Goal: Task Accomplishment & Management: Use online tool/utility

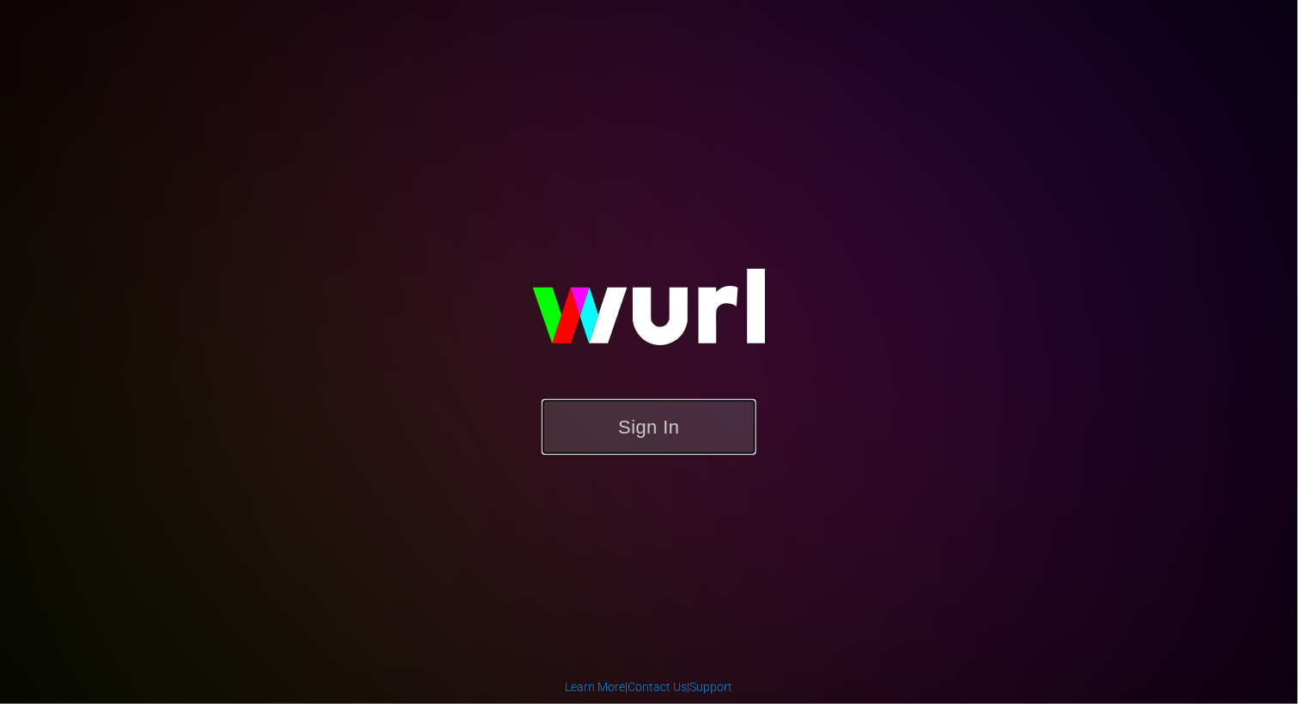
click at [683, 440] on button "Sign In" at bounding box center [649, 427] width 215 height 56
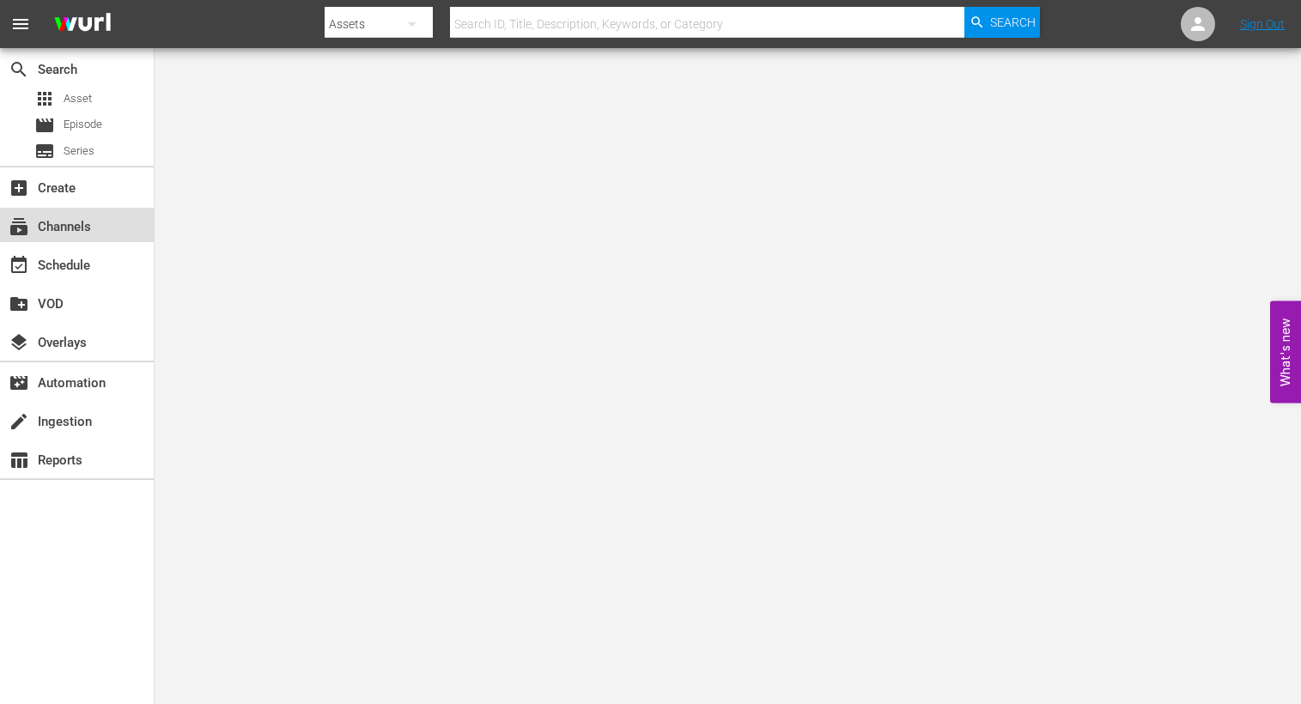
click at [80, 222] on div "subscriptions Channels" at bounding box center [48, 223] width 96 height 15
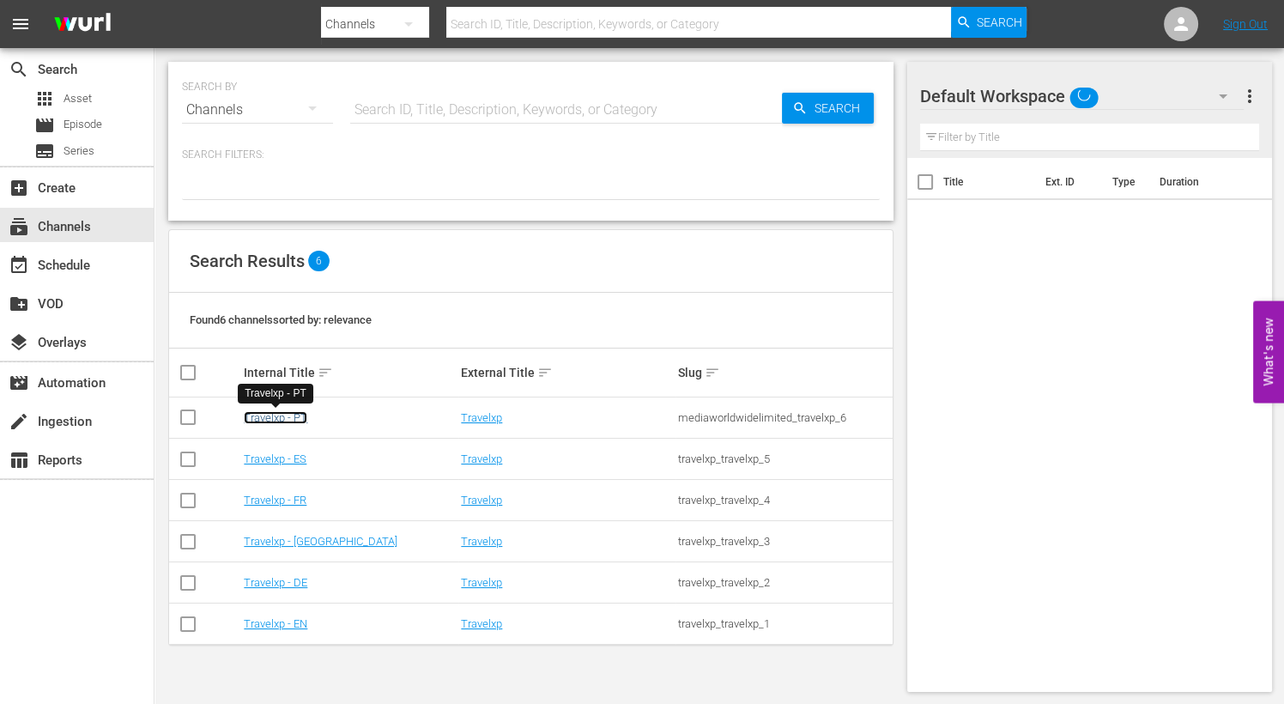
click at [283, 412] on link "Travelxp - PT" at bounding box center [276, 417] width 64 height 13
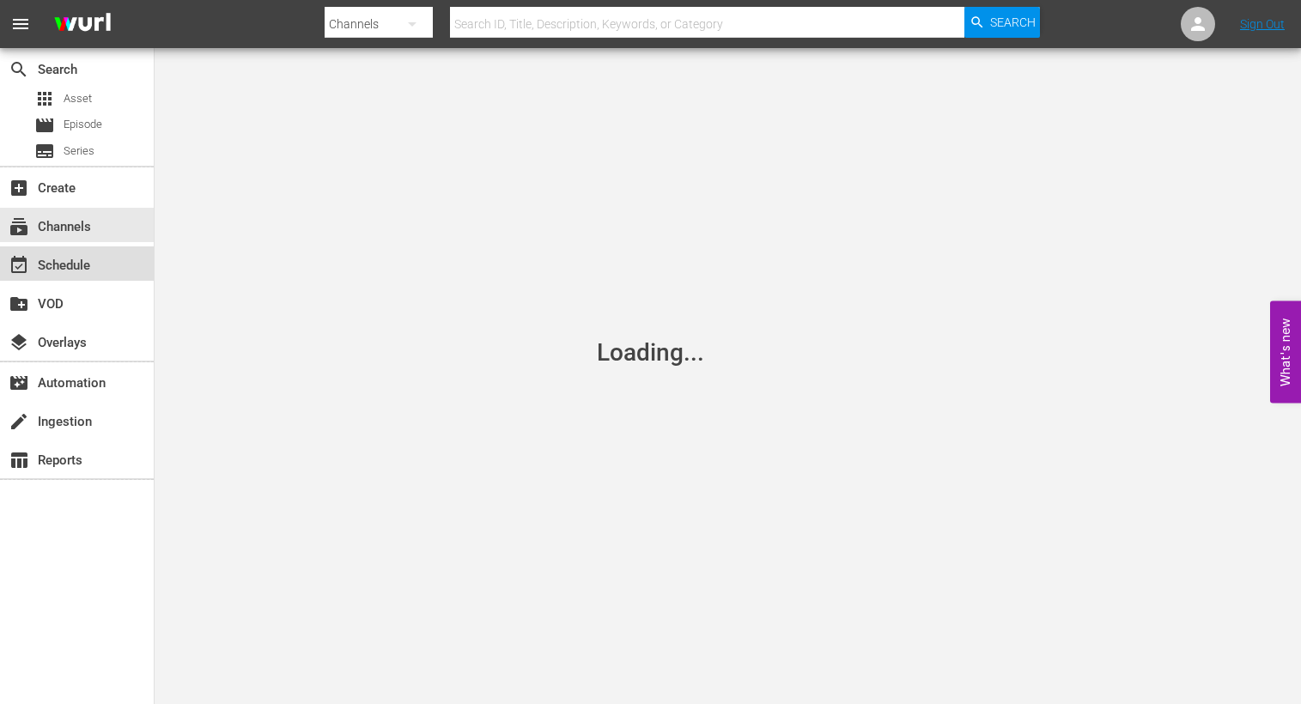
click at [71, 259] on div "event_available Schedule" at bounding box center [48, 262] width 96 height 15
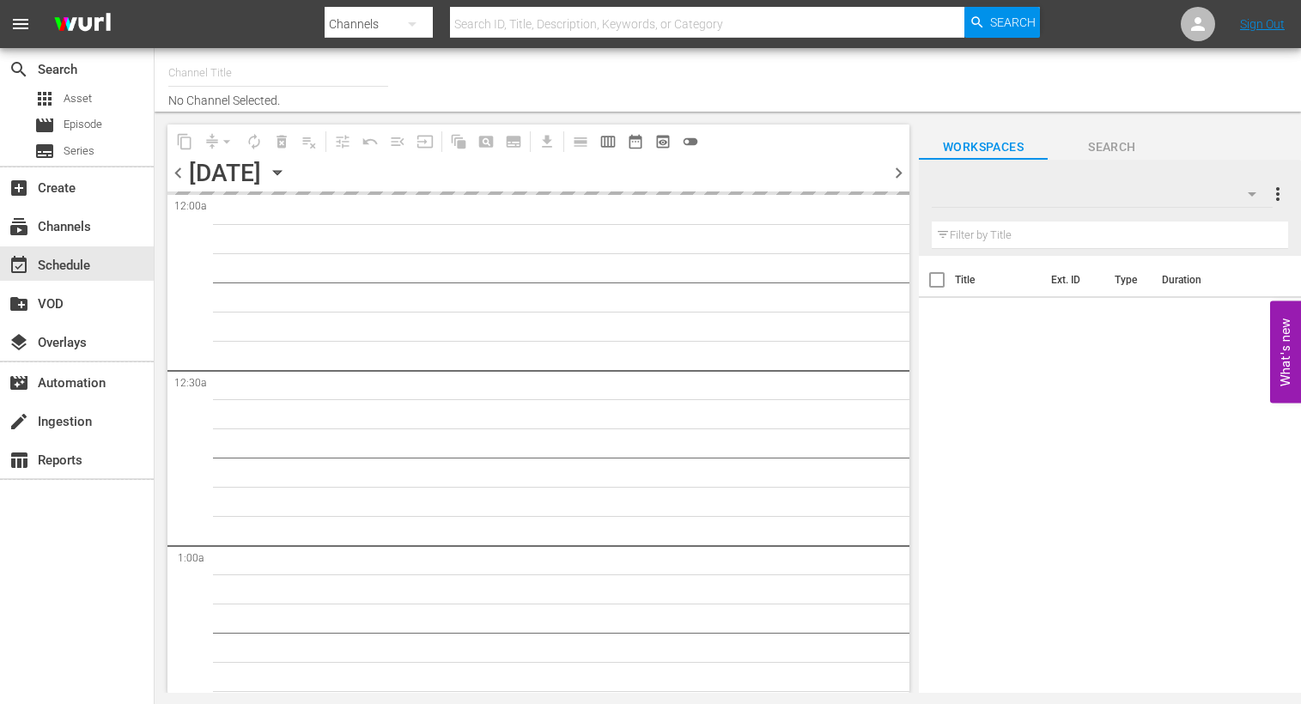
type input "Travelxp - PT (1639)"
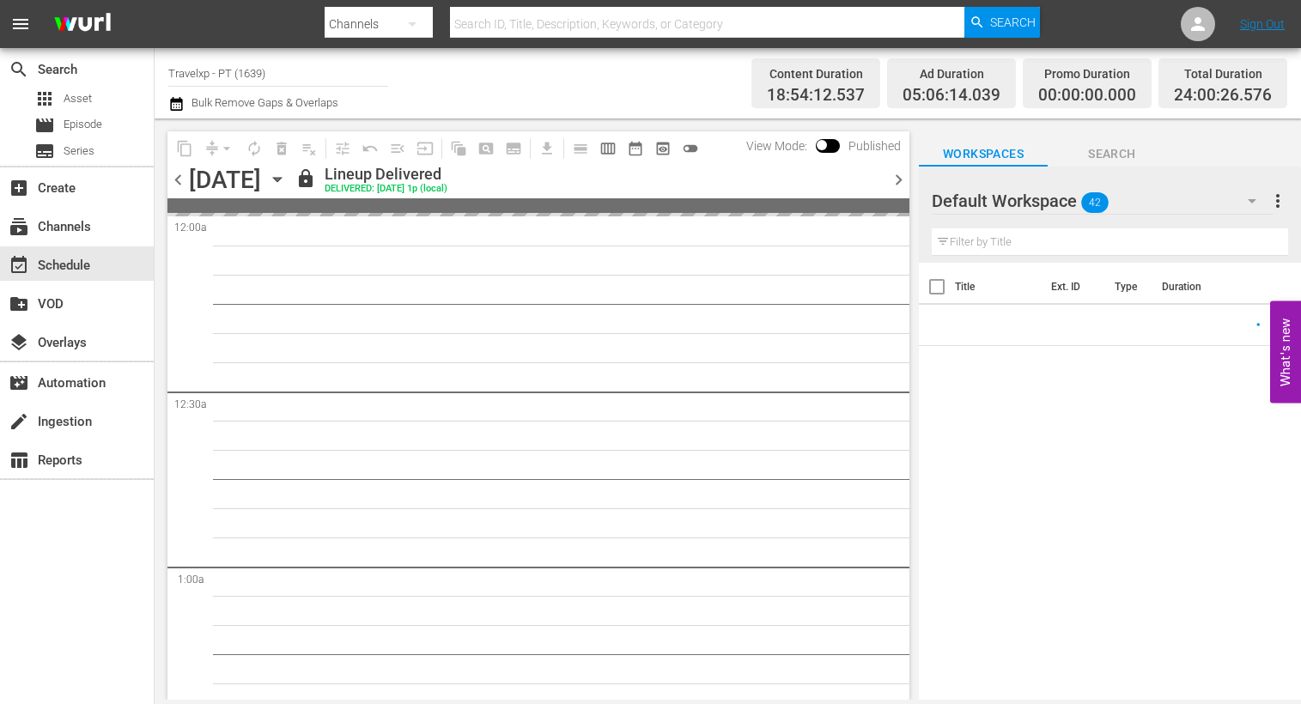
click at [900, 184] on span "chevron_right" at bounding box center [898, 179] width 21 height 21
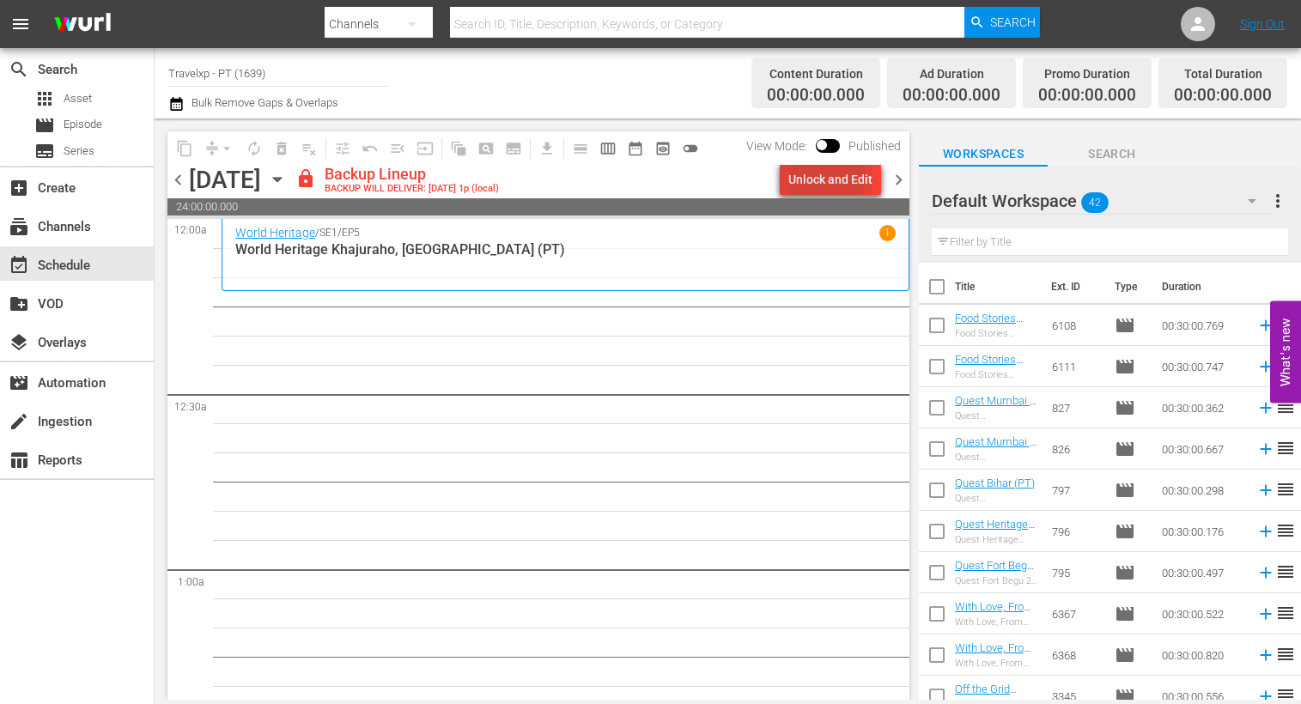
click at [789, 173] on div "Unlock and Edit" at bounding box center [830, 179] width 84 height 31
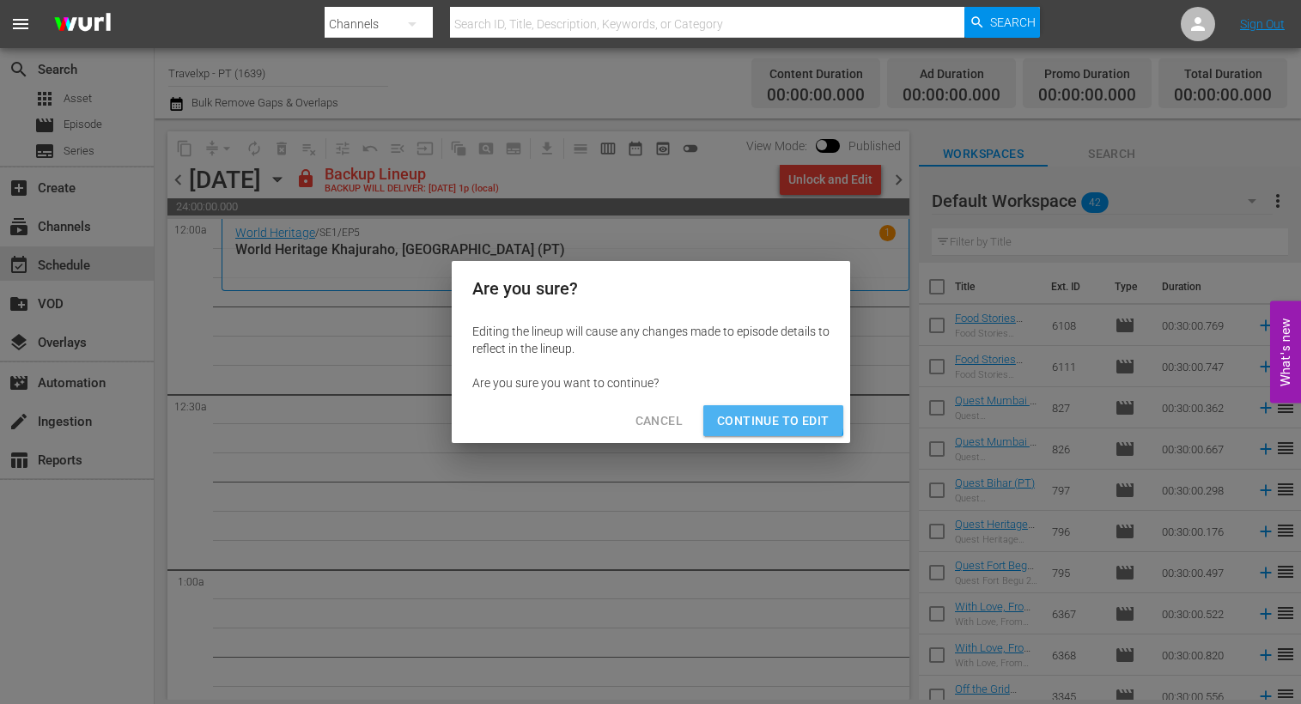
click at [747, 415] on span "Continue to Edit" at bounding box center [773, 420] width 112 height 21
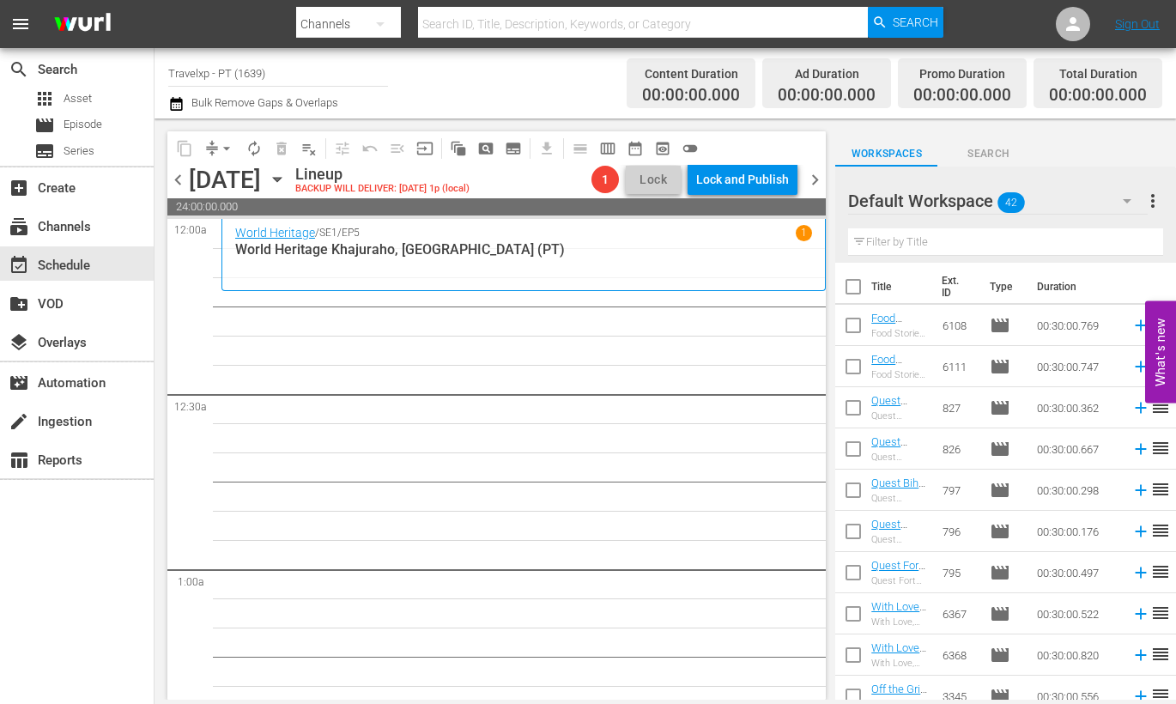
click at [919, 233] on input "text" at bounding box center [1005, 241] width 315 height 27
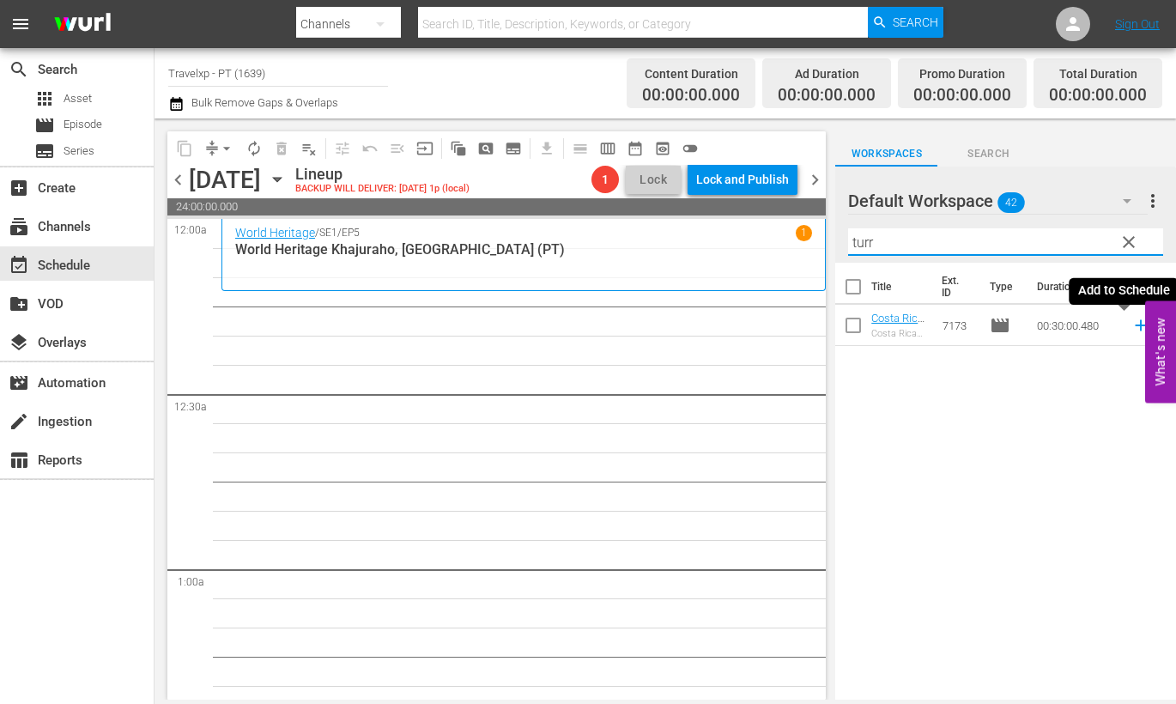
click at [1132, 324] on icon at bounding box center [1141, 325] width 19 height 19
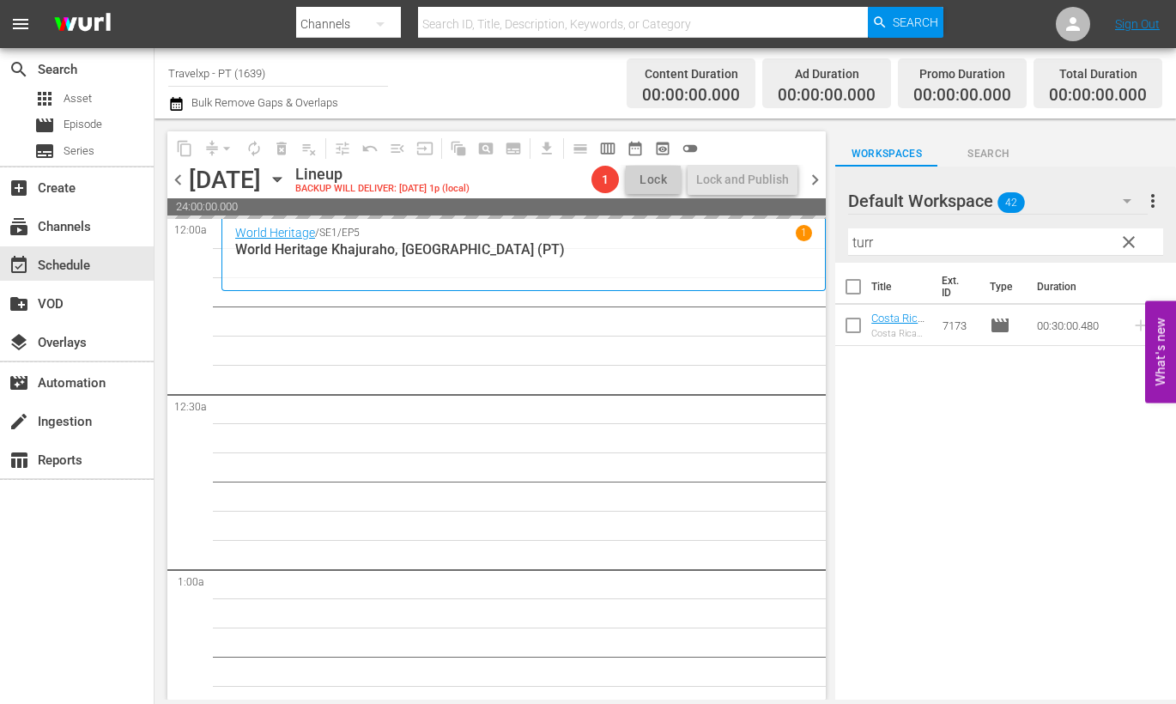
click at [860, 240] on input "turr" at bounding box center [1005, 241] width 315 height 27
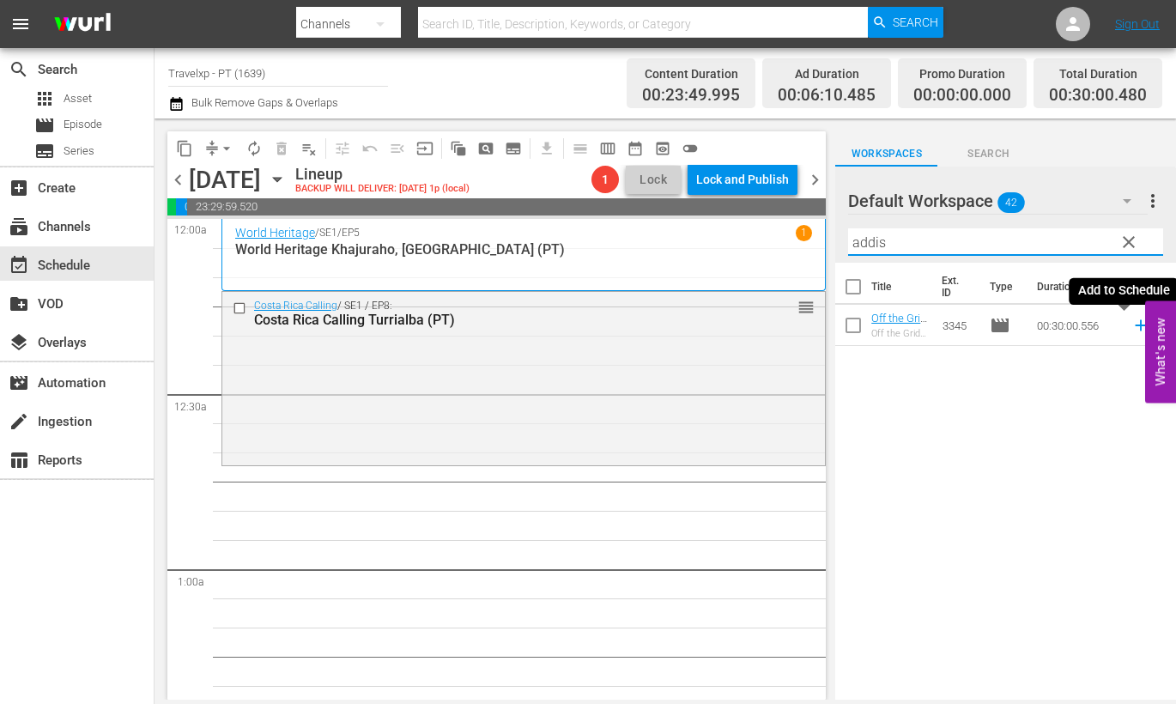
click at [1132, 324] on icon at bounding box center [1141, 325] width 19 height 19
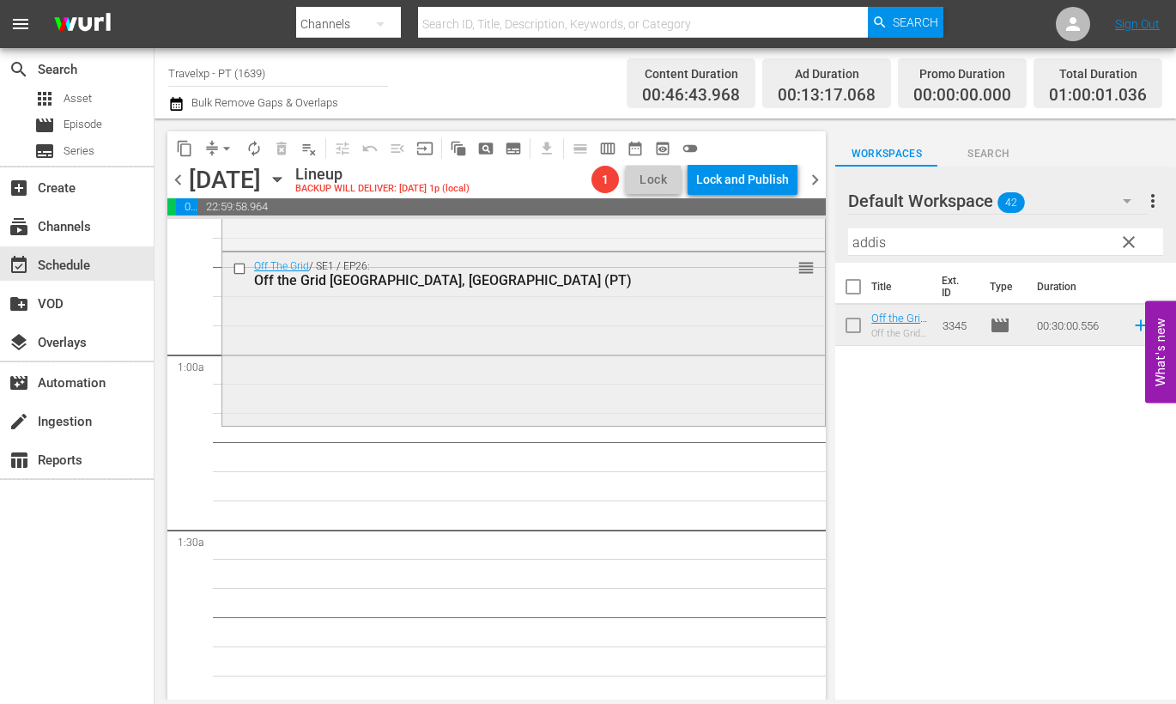
scroll to position [214, 0]
drag, startPoint x: 897, startPoint y: 235, endPoint x: 713, endPoint y: 220, distance: 184.4
click at [713, 220] on div "content_copy compress arrow_drop_down autorenew_outlined delete_forever_outline…" at bounding box center [666, 408] width 1022 height 581
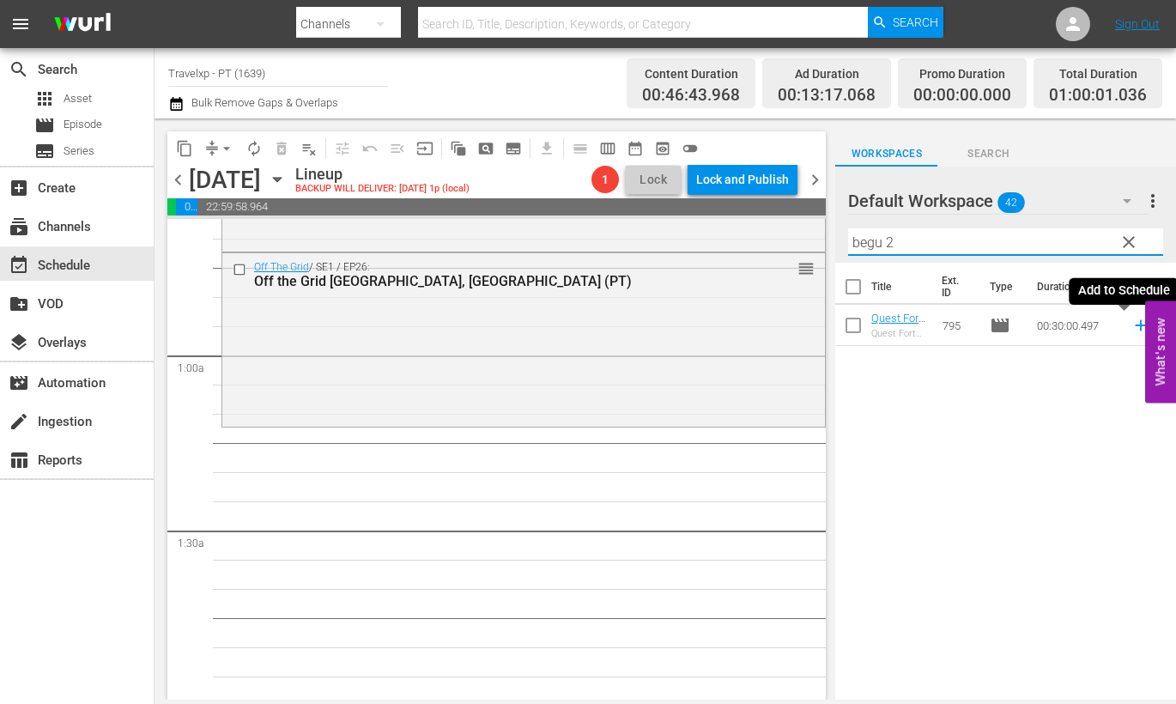
click at [1132, 326] on icon at bounding box center [1141, 325] width 19 height 19
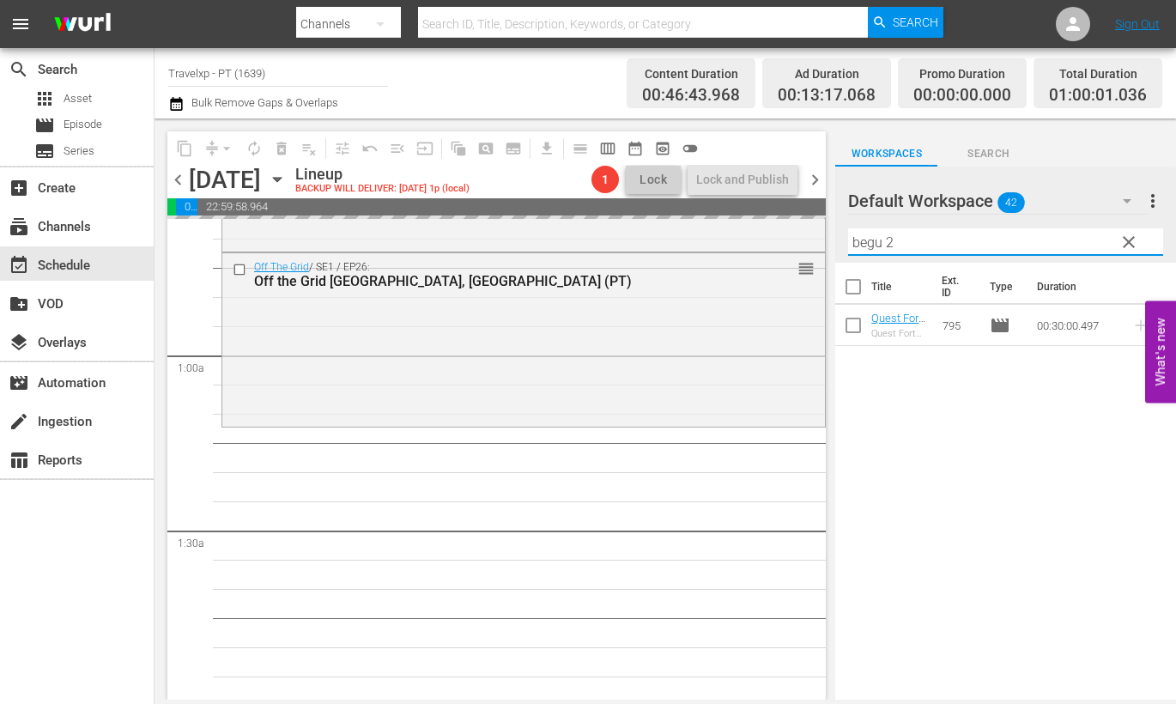
click at [847, 236] on div "Default Workspace 42 Default more_vert clear Filter by Title begu 2" at bounding box center [1005, 215] width 341 height 96
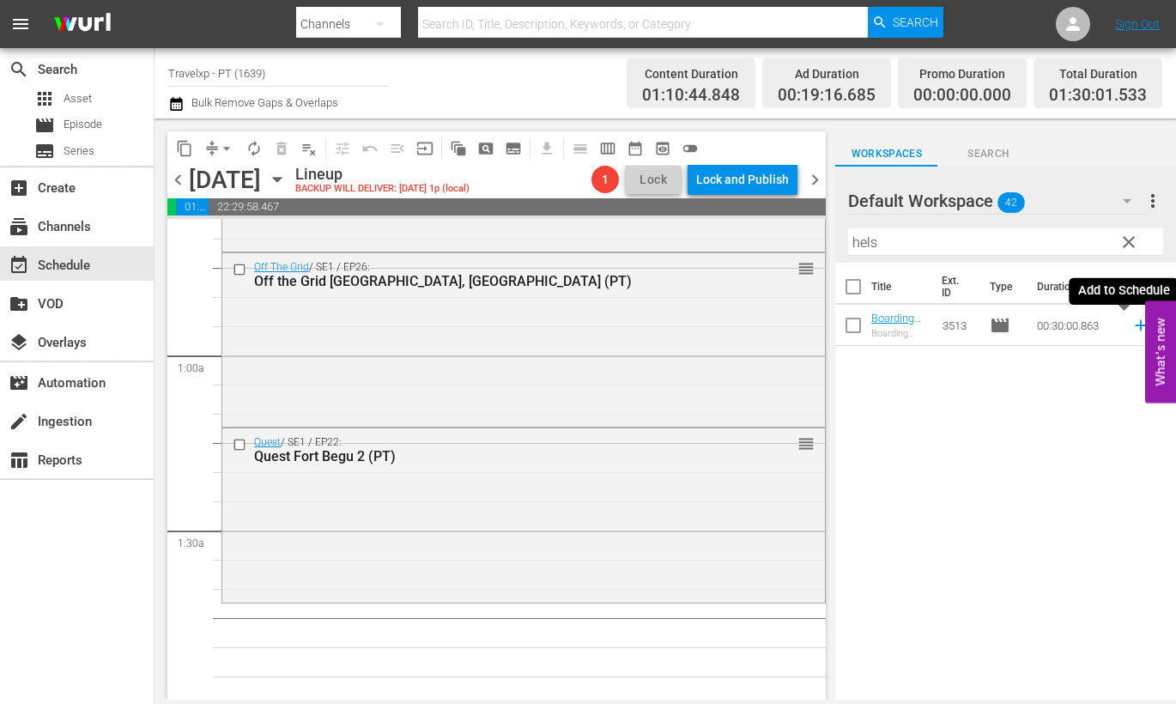
click at [1132, 328] on icon at bounding box center [1141, 325] width 19 height 19
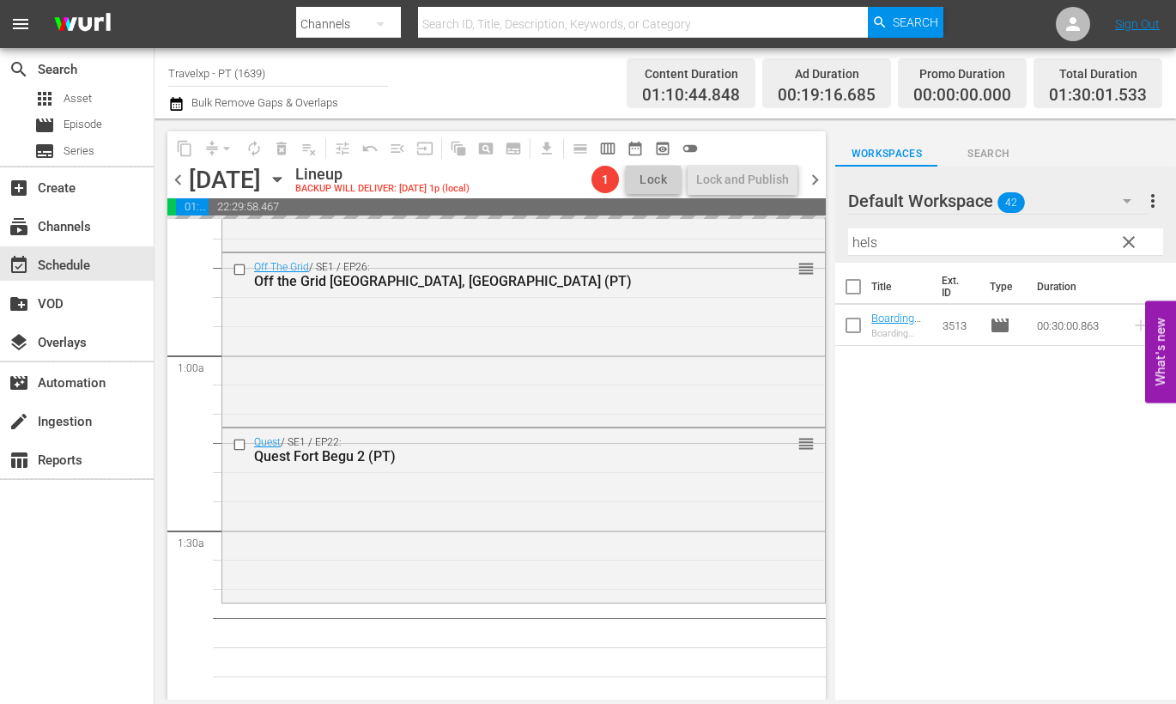
click at [867, 234] on input "hels" at bounding box center [1005, 241] width 315 height 27
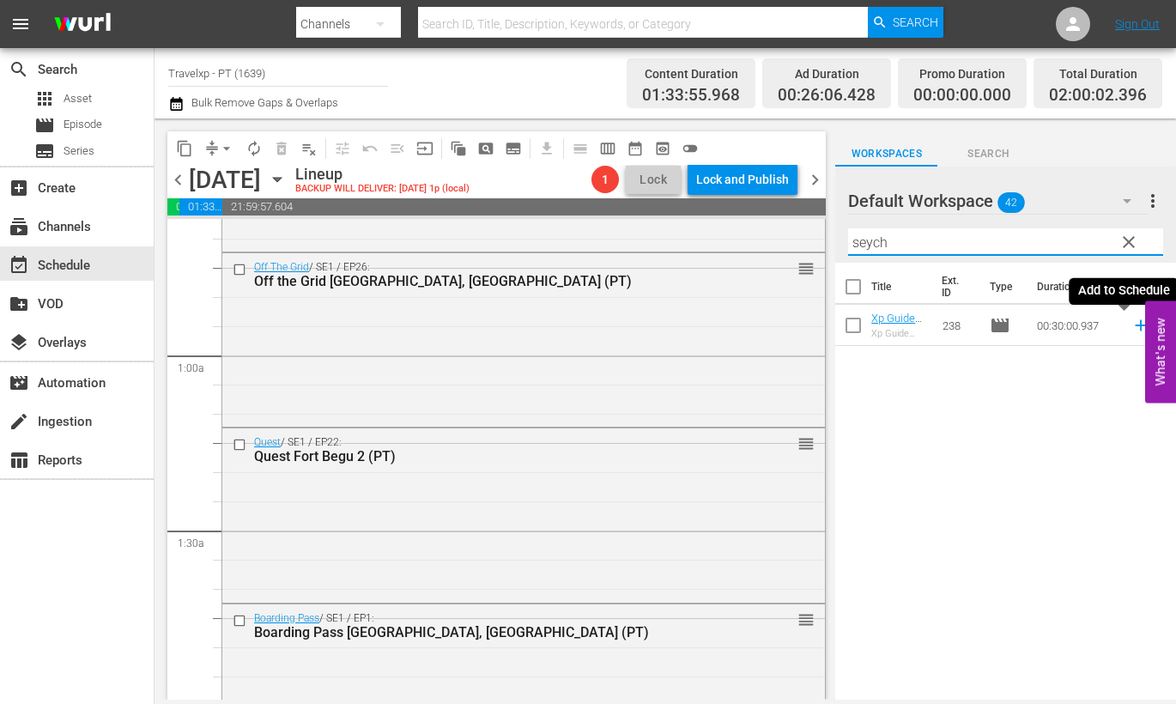
click at [1135, 325] on icon at bounding box center [1140, 325] width 11 height 11
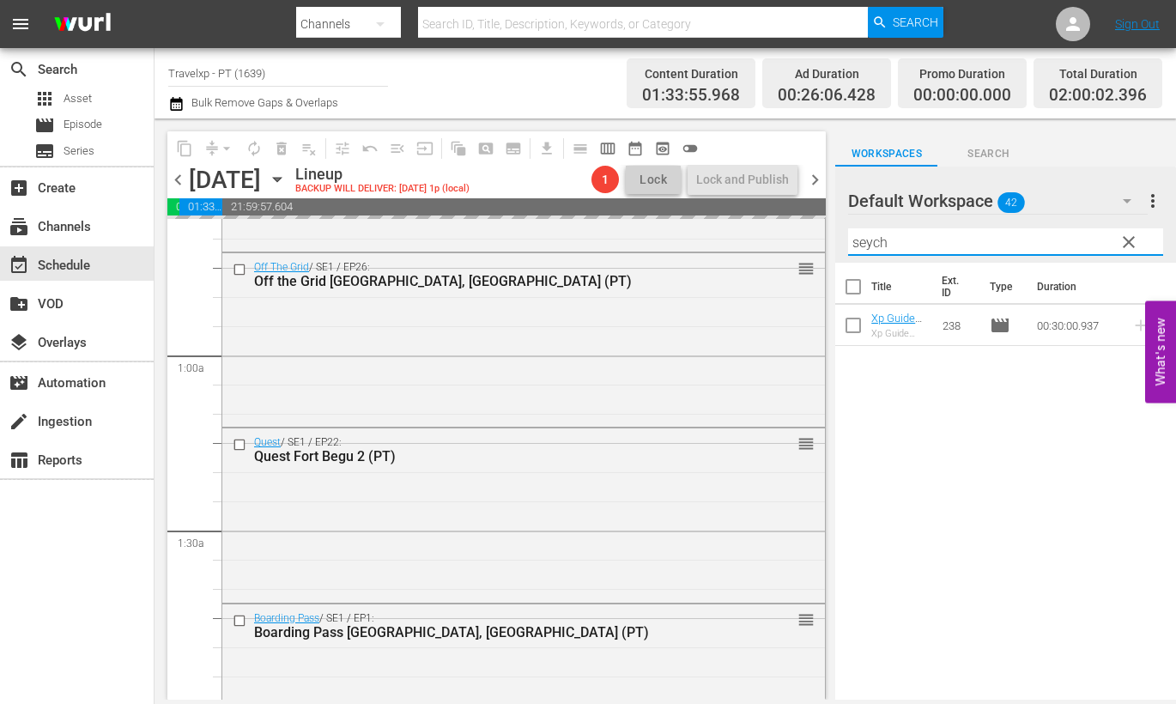
click at [867, 238] on input "seych" at bounding box center [1005, 241] width 315 height 27
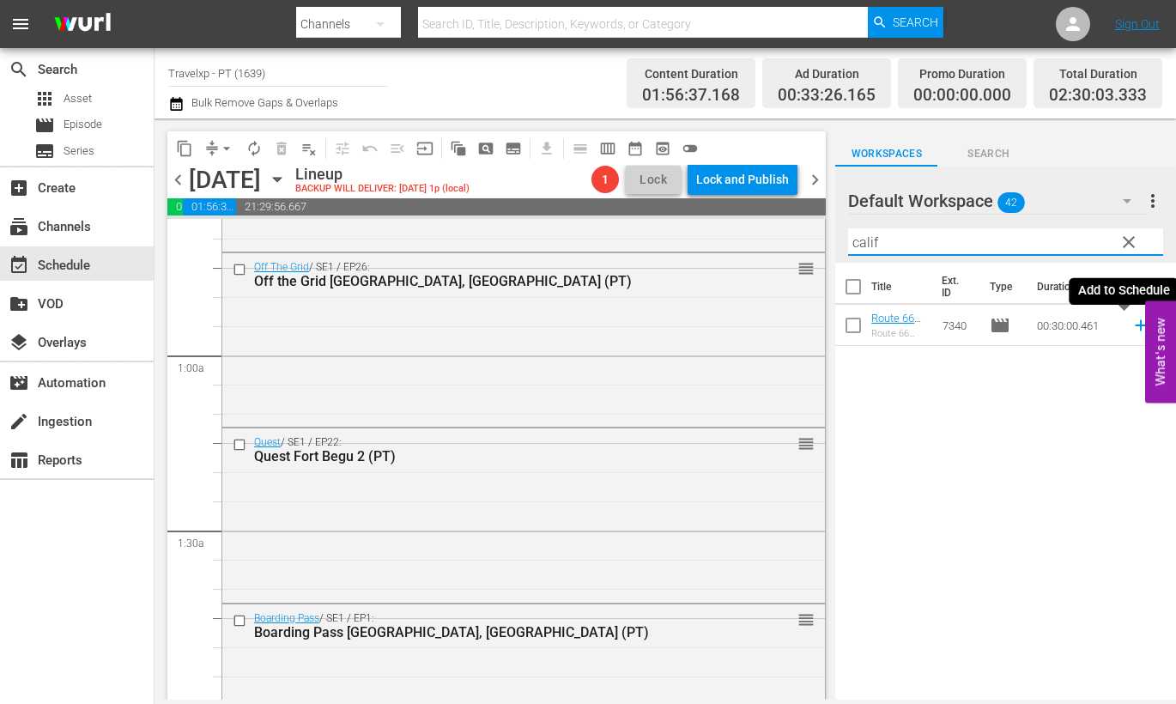
click at [1132, 324] on icon at bounding box center [1141, 325] width 19 height 19
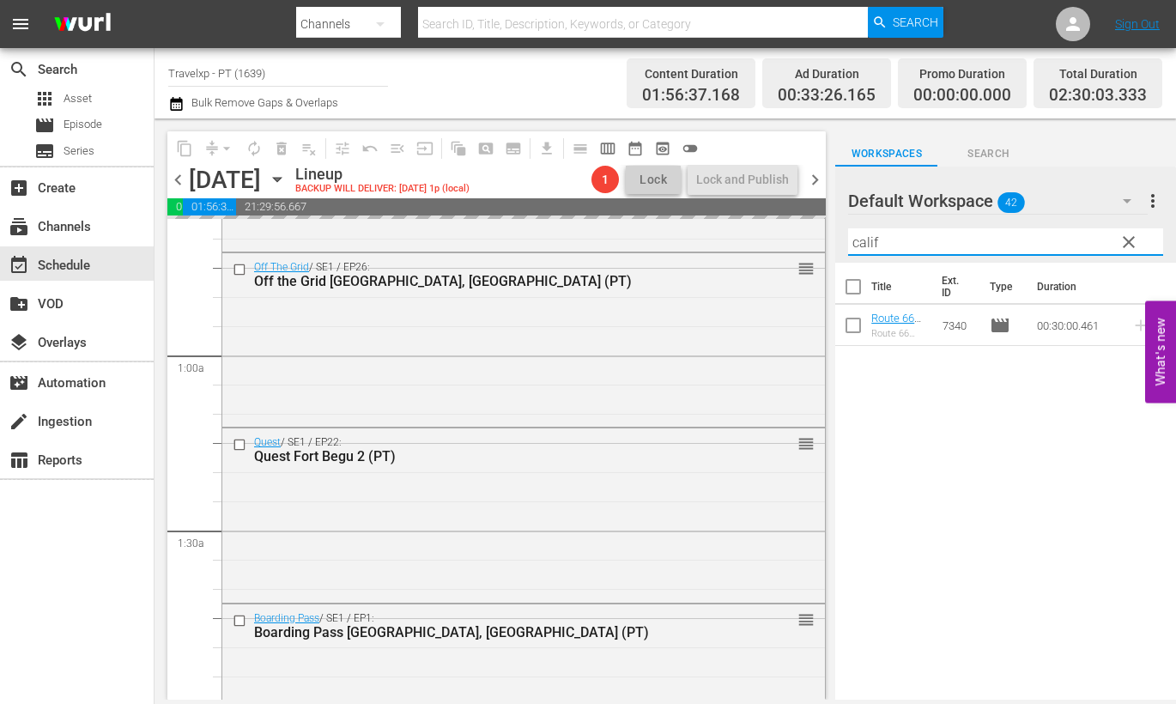
click at [868, 243] on input "calif" at bounding box center [1005, 241] width 315 height 27
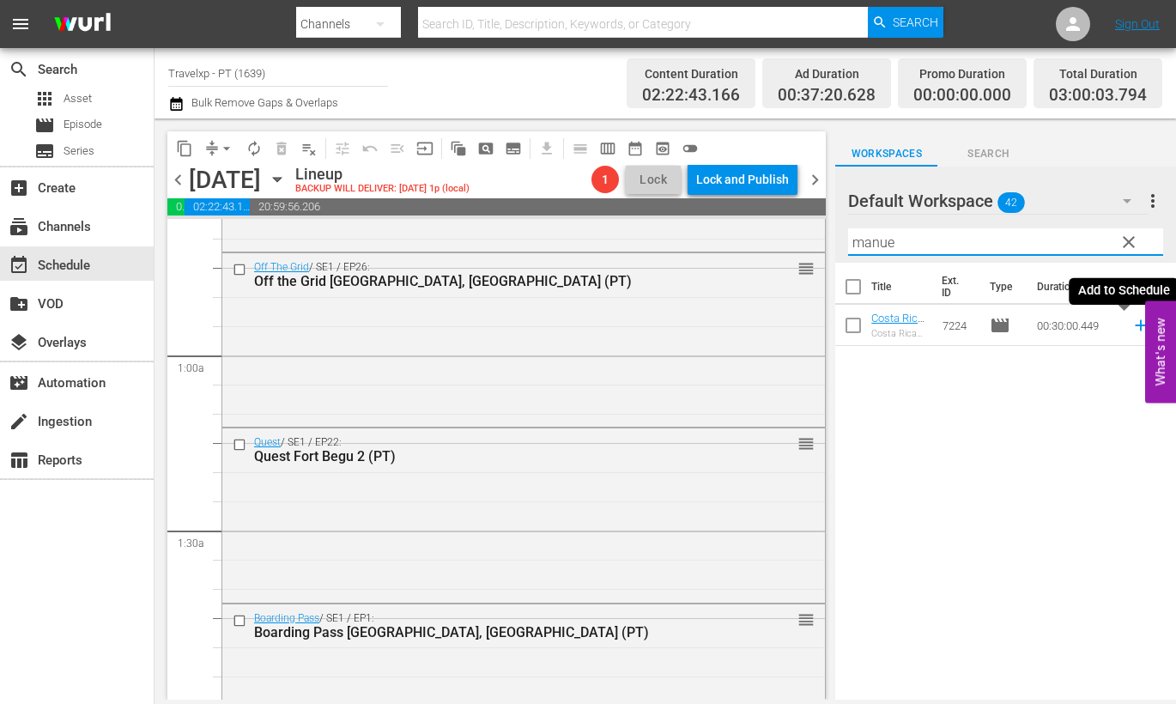
click at [1135, 328] on icon at bounding box center [1140, 325] width 11 height 11
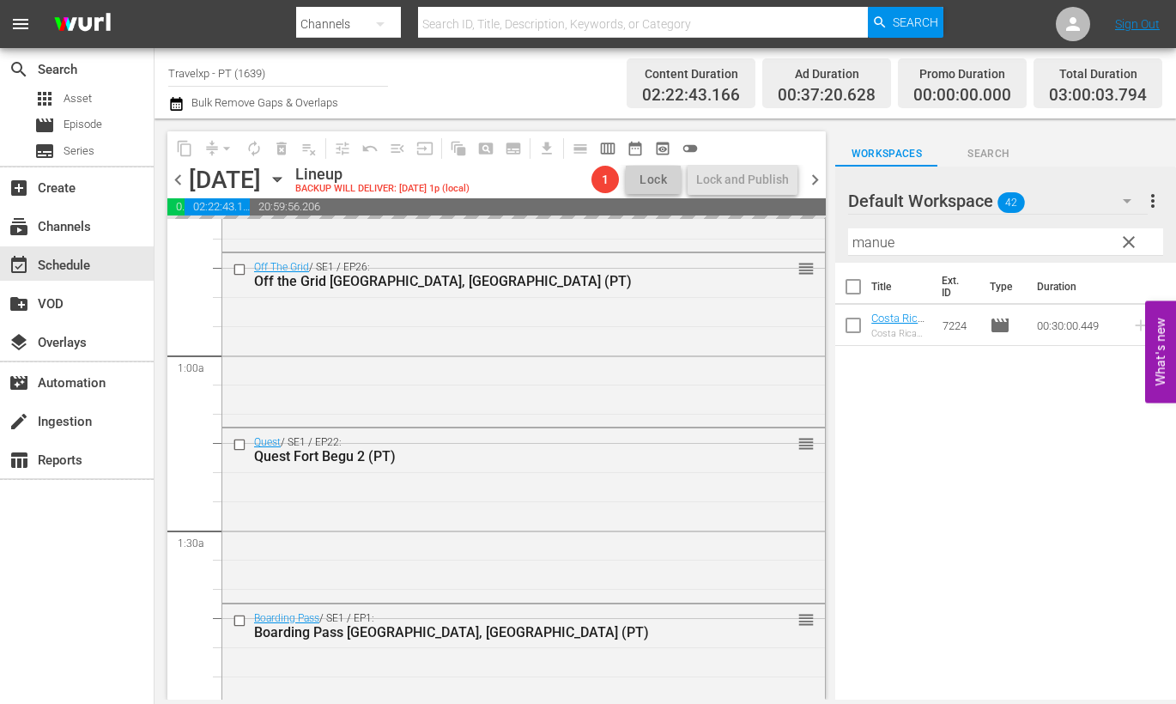
click at [871, 240] on input "manue" at bounding box center [1005, 241] width 315 height 27
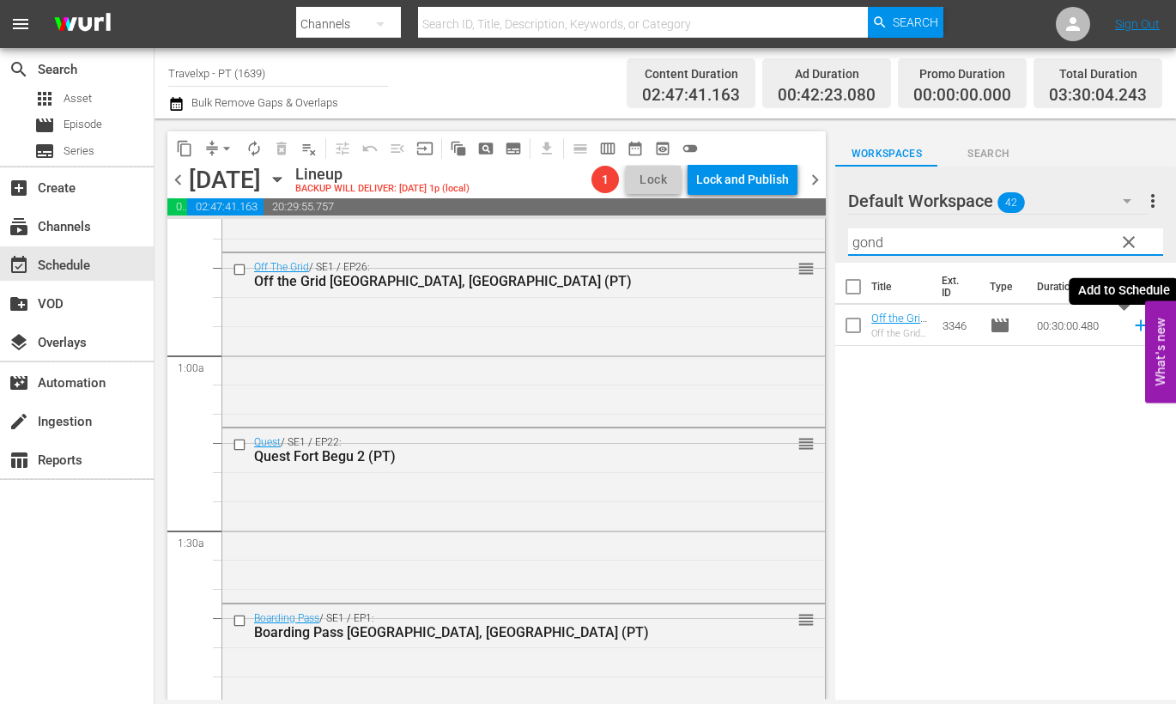
click at [1135, 326] on icon at bounding box center [1140, 325] width 11 height 11
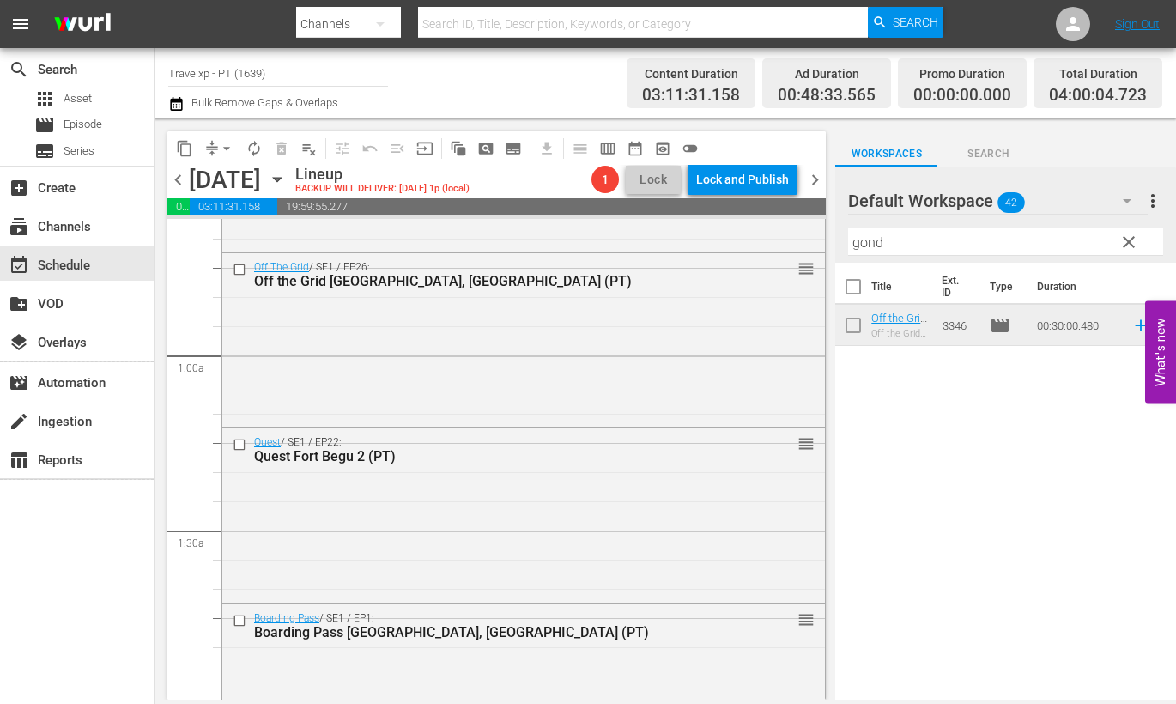
click at [878, 241] on input "gond" at bounding box center [1005, 241] width 315 height 27
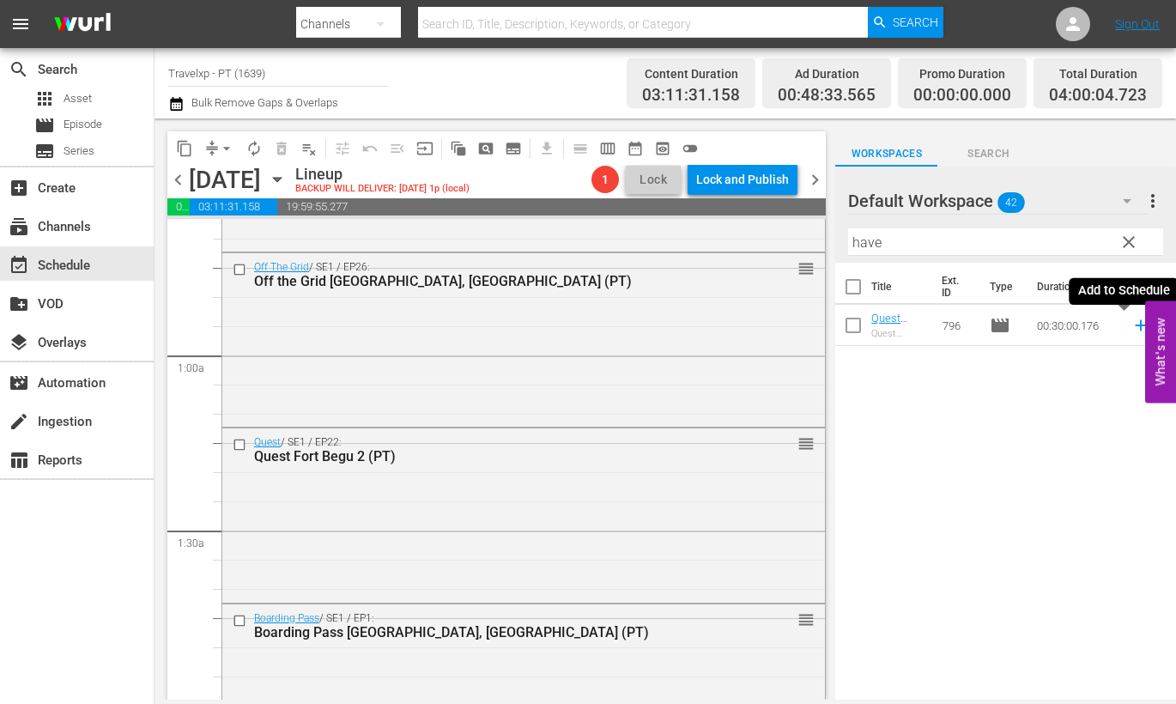
click at [1135, 323] on icon at bounding box center [1140, 325] width 11 height 11
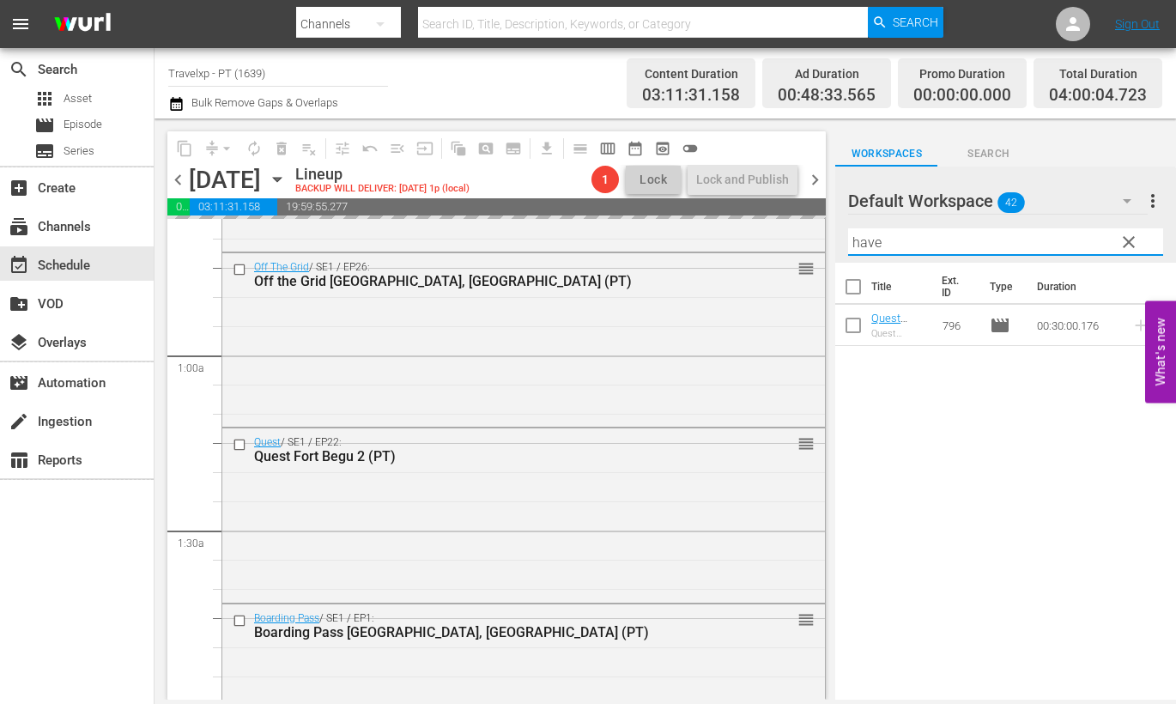
click at [879, 242] on input "have" at bounding box center [1005, 241] width 315 height 27
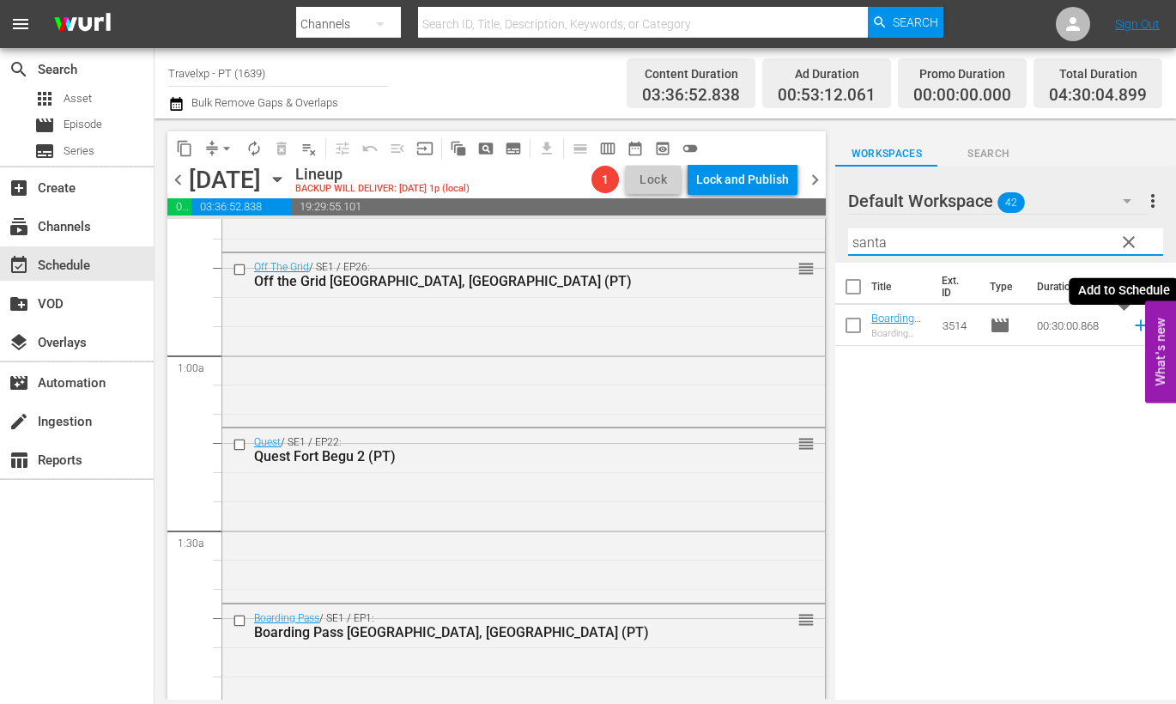
click at [1135, 325] on icon at bounding box center [1140, 325] width 11 height 11
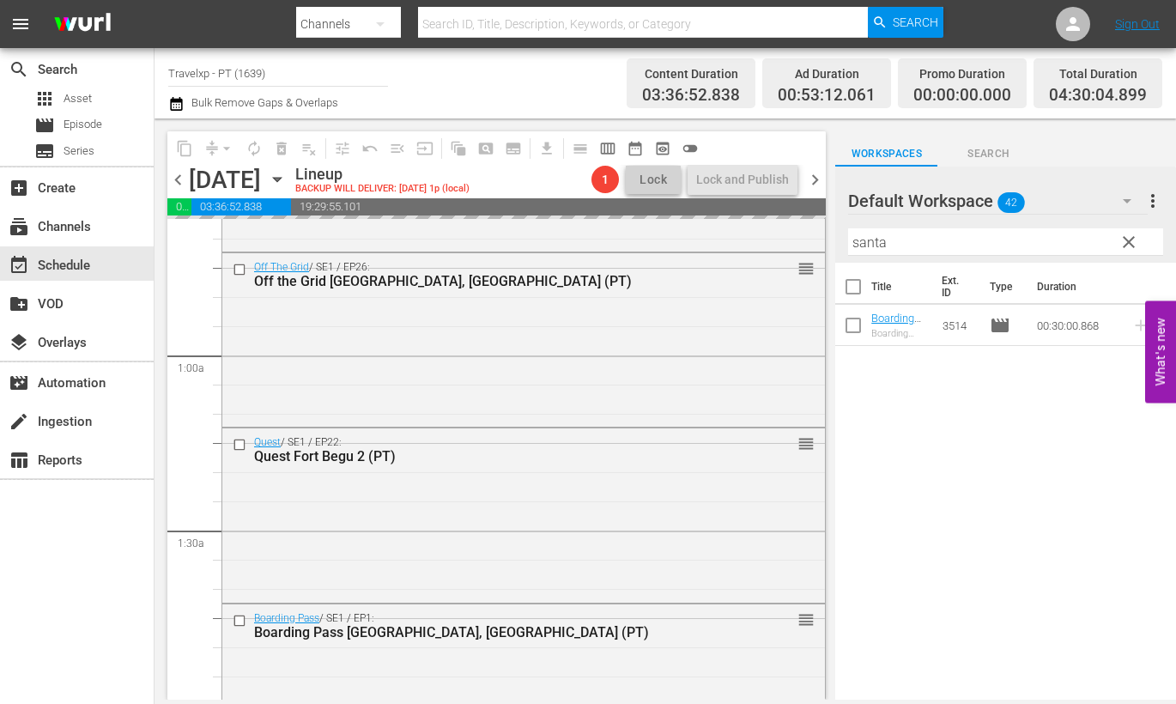
click at [865, 233] on input "santa" at bounding box center [1005, 241] width 315 height 27
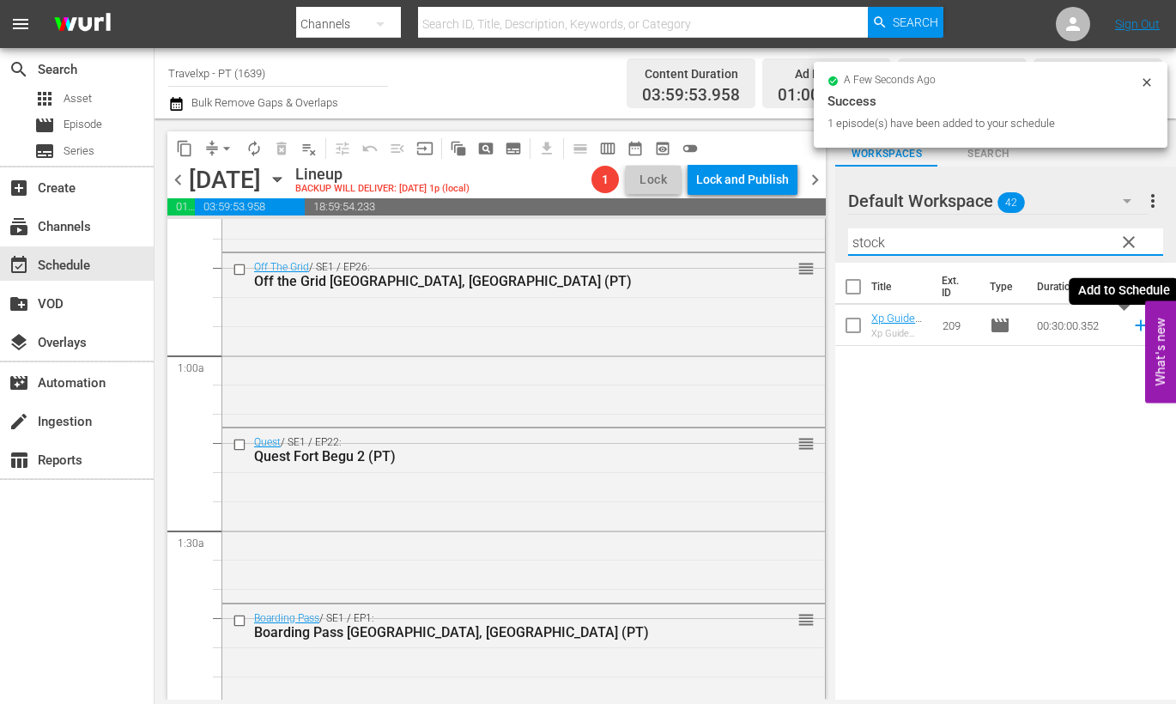
click at [1132, 328] on icon at bounding box center [1141, 325] width 19 height 19
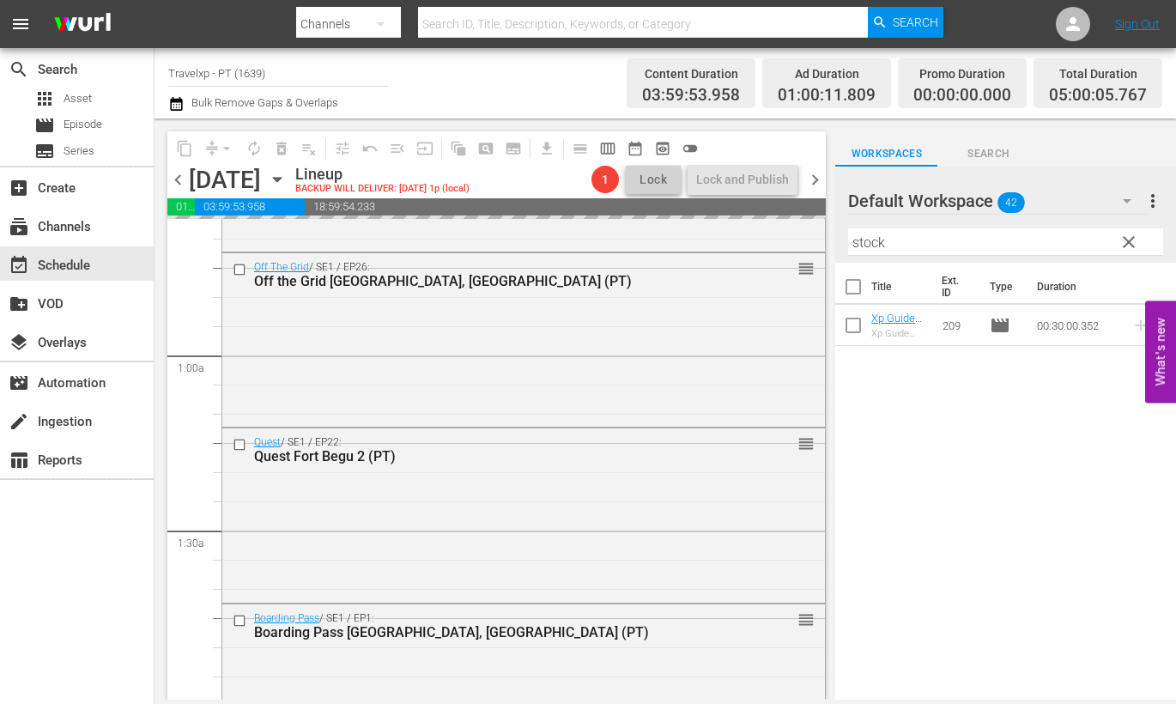
click at [876, 246] on input "stock" at bounding box center [1005, 241] width 315 height 27
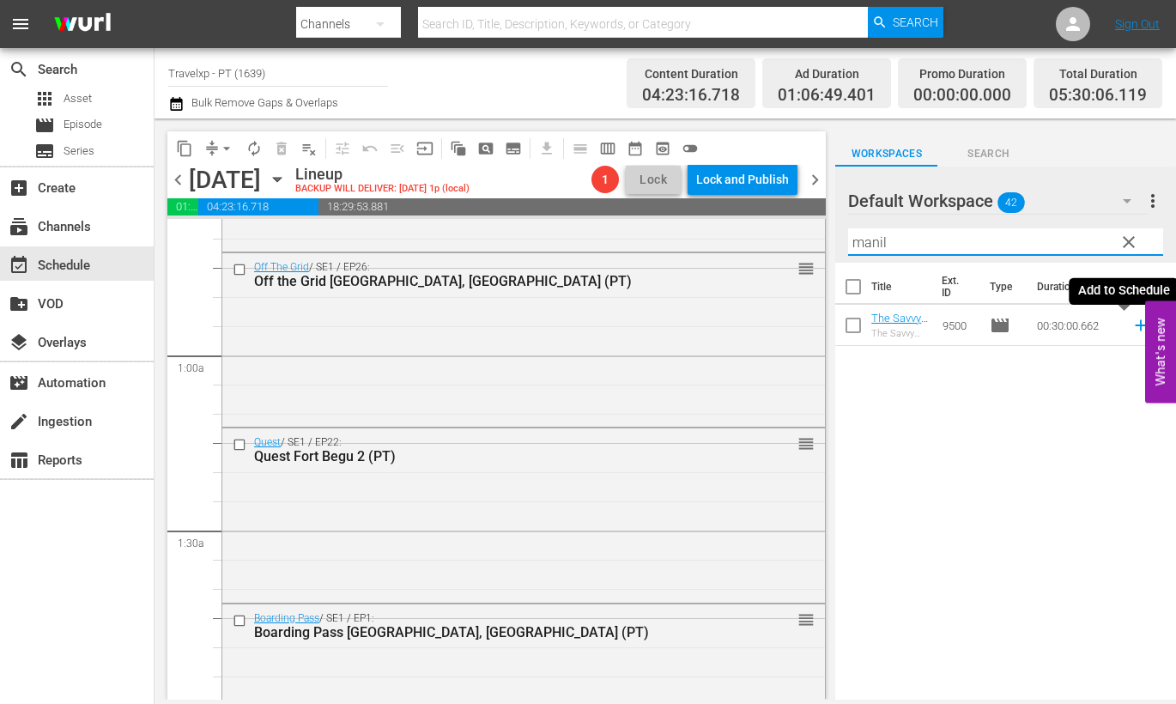
click at [1132, 324] on icon at bounding box center [1141, 325] width 19 height 19
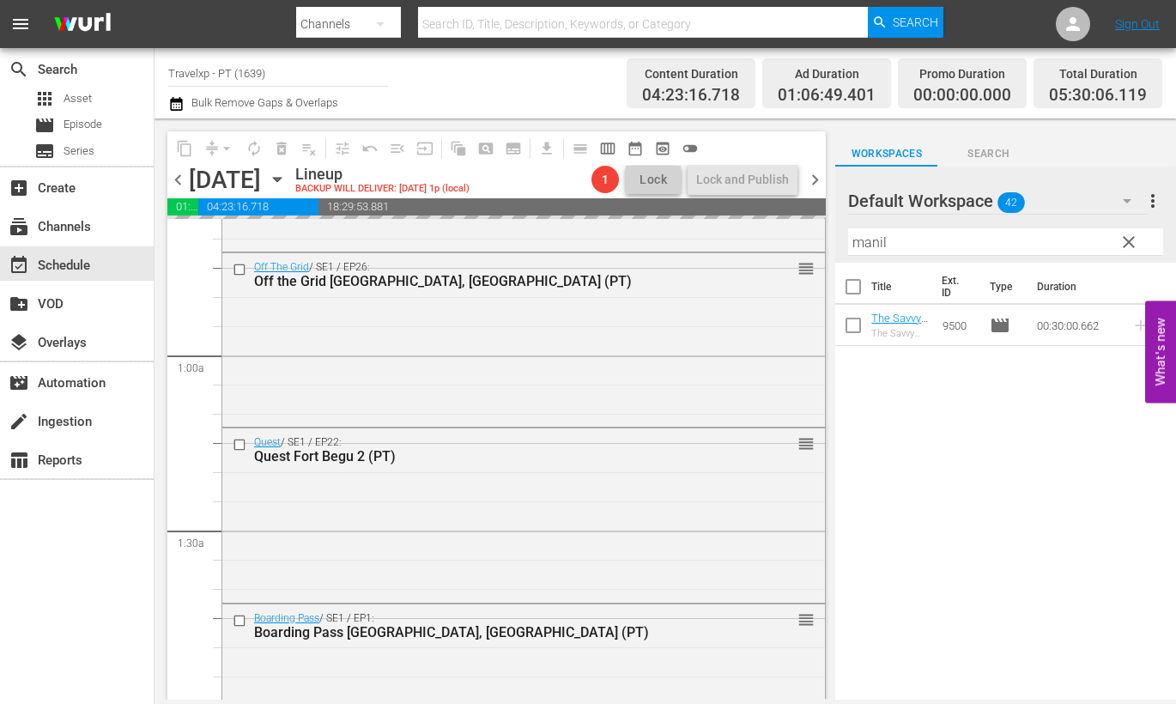
click at [882, 247] on input "manil" at bounding box center [1005, 241] width 315 height 27
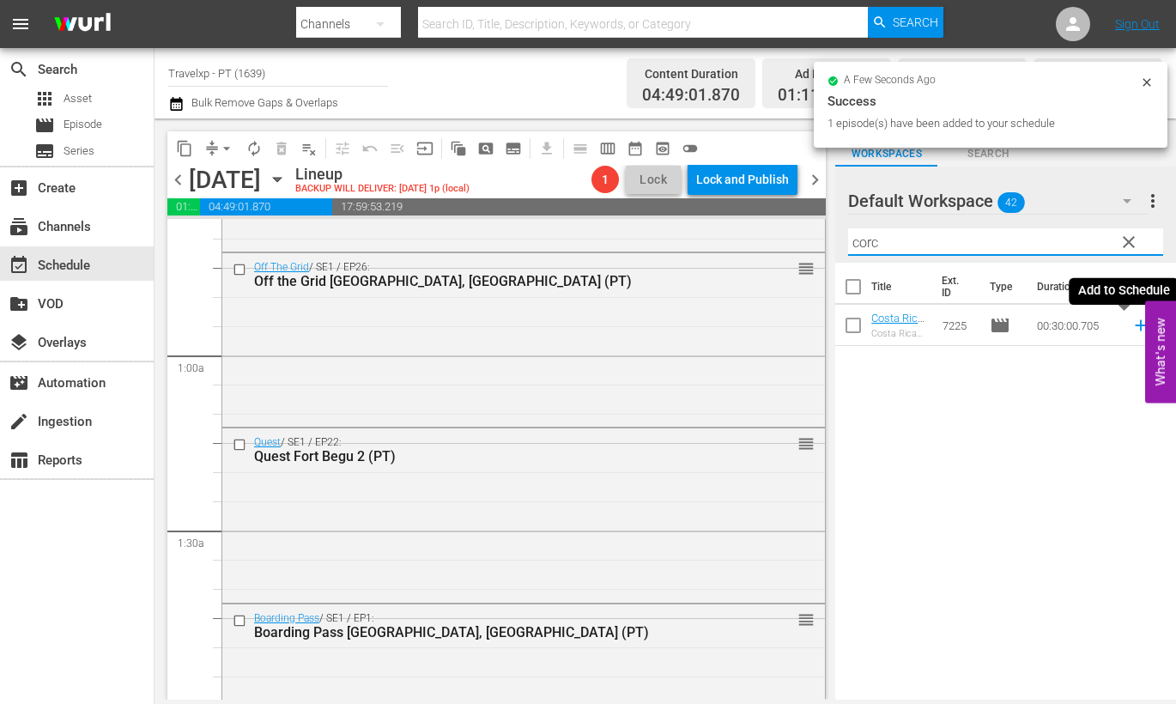
click at [1135, 325] on icon at bounding box center [1140, 325] width 11 height 11
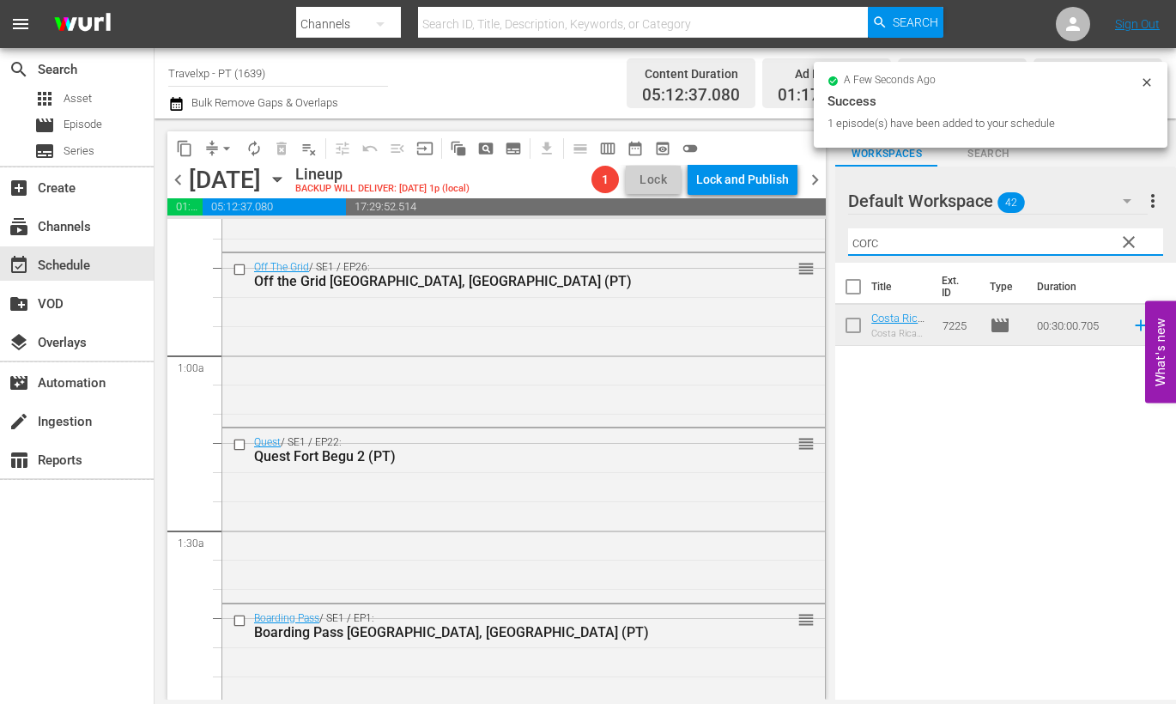
click at [860, 241] on input "corc" at bounding box center [1005, 241] width 315 height 27
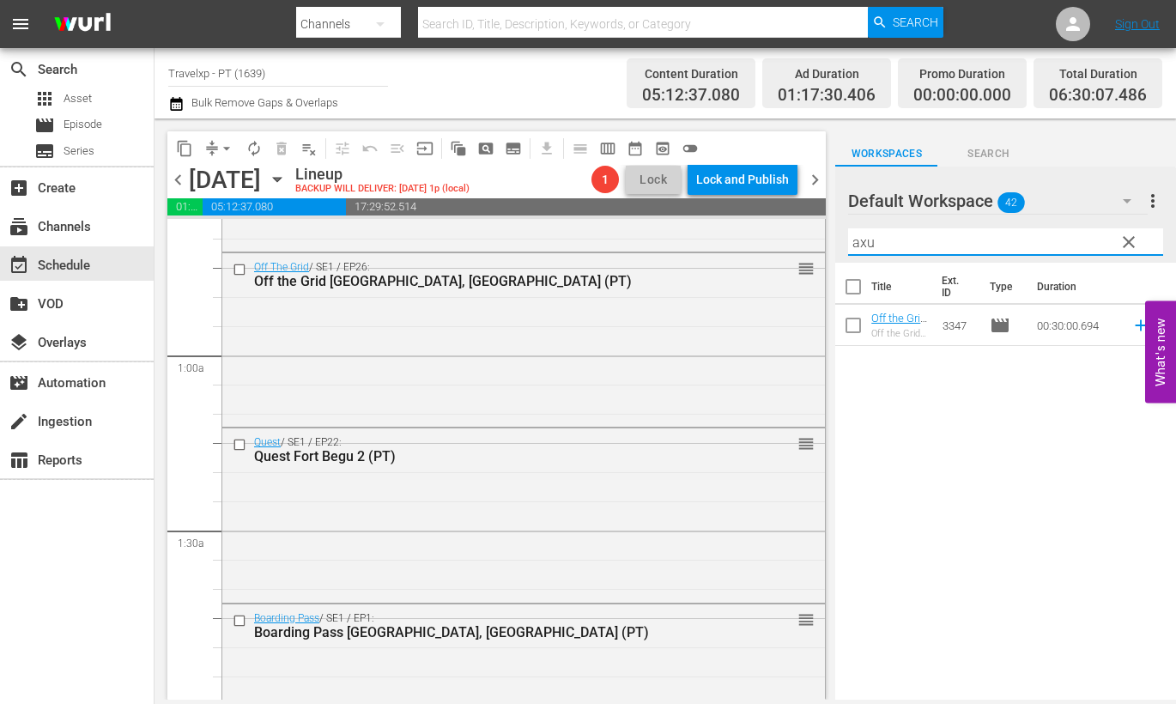
click at [1132, 323] on icon at bounding box center [1141, 325] width 19 height 19
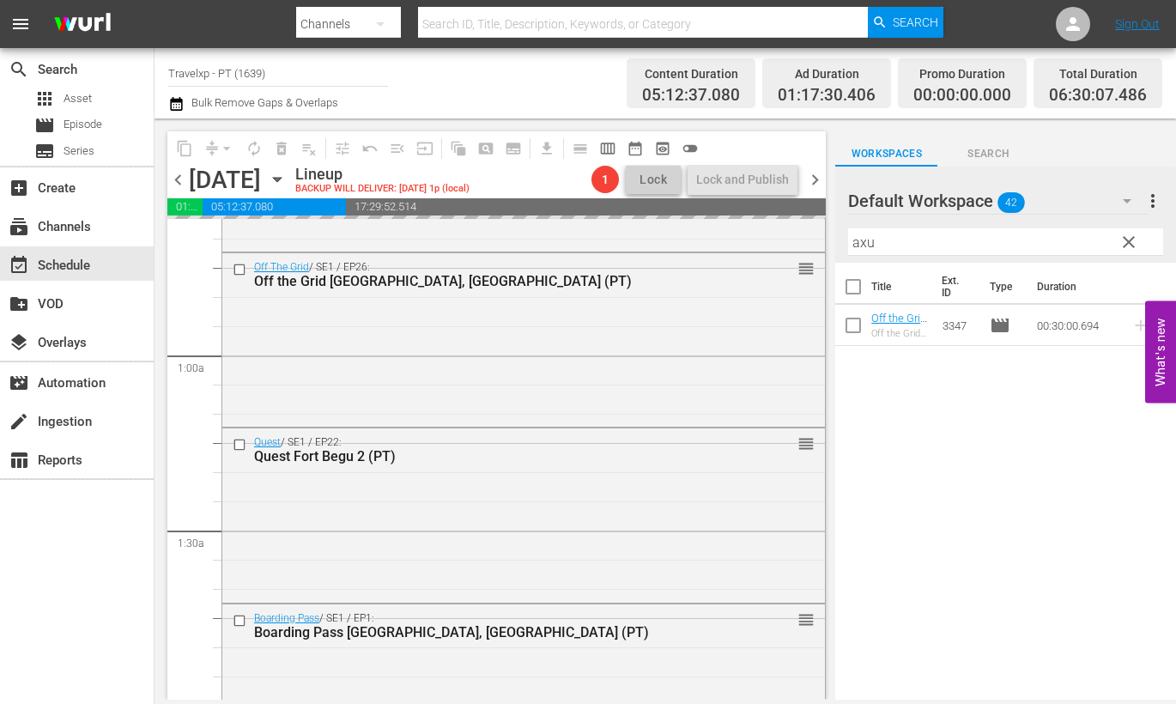
click at [854, 246] on input "axu" at bounding box center [1005, 241] width 315 height 27
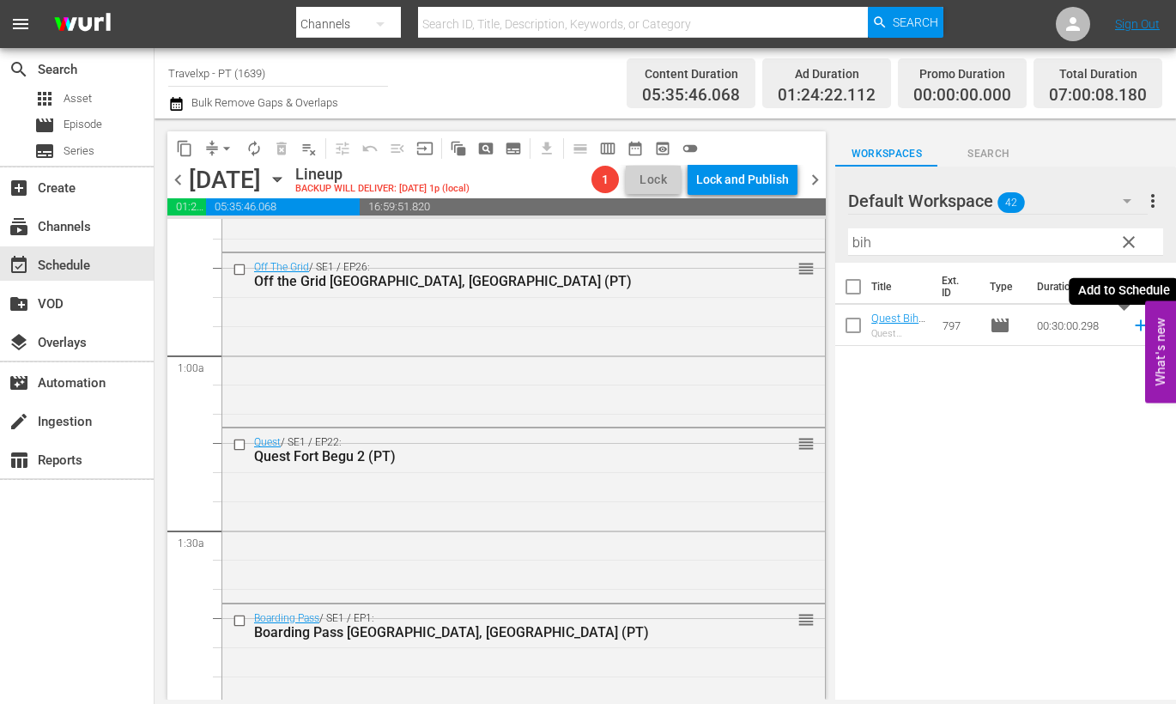
click at [1135, 325] on icon at bounding box center [1140, 325] width 11 height 11
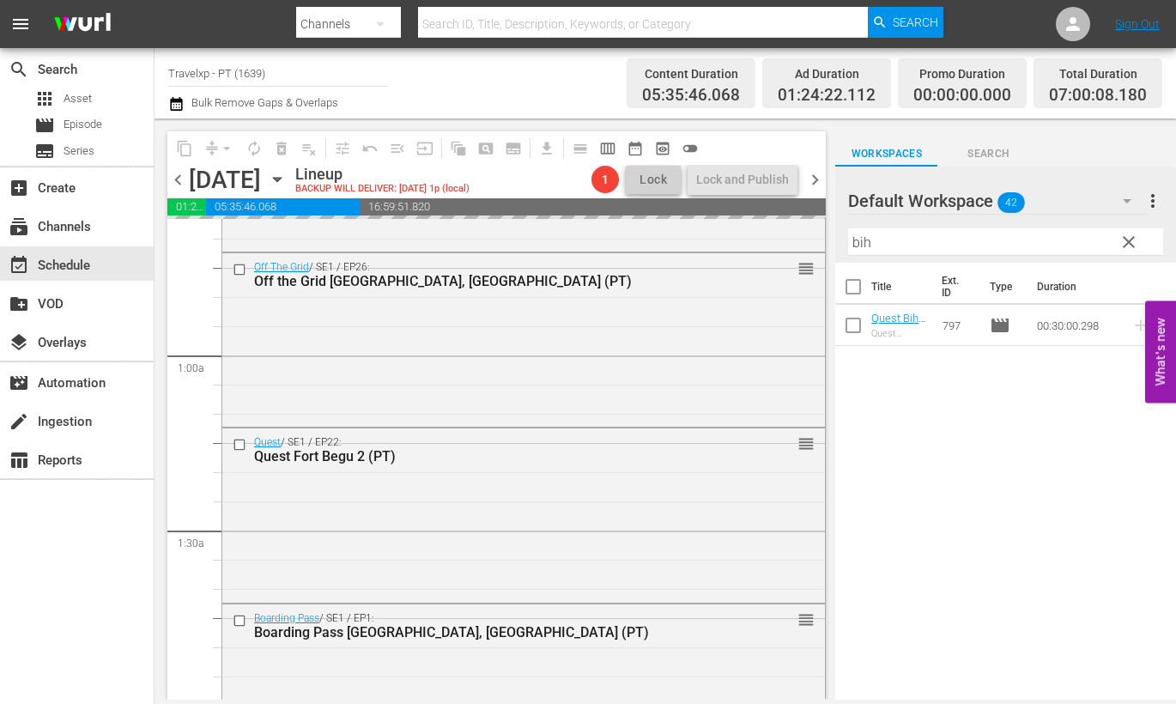
click at [866, 240] on input "bih" at bounding box center [1005, 241] width 315 height 27
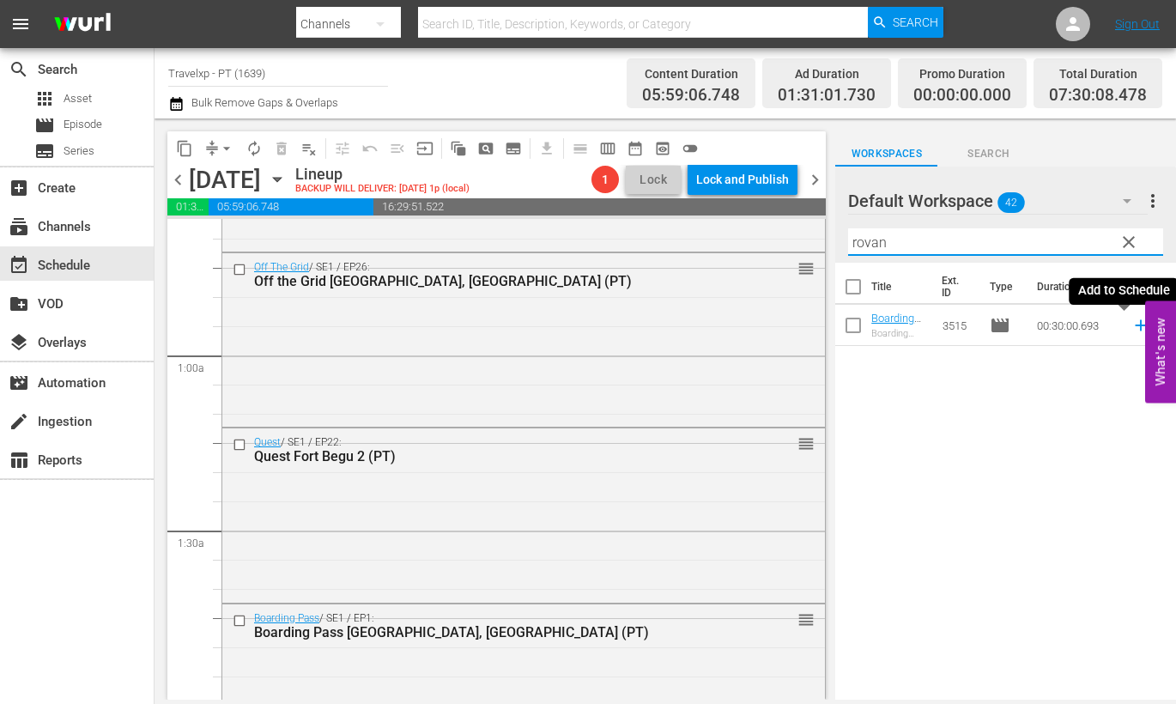
click at [1132, 328] on icon at bounding box center [1141, 325] width 19 height 19
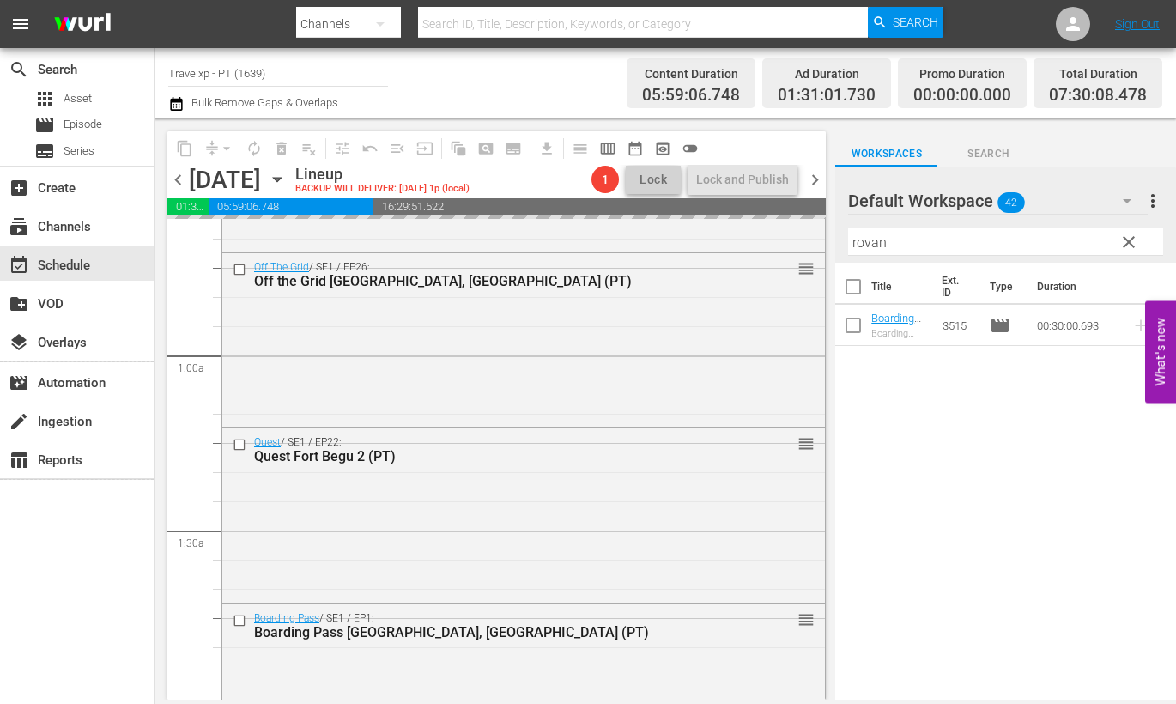
click at [866, 243] on input "rovan" at bounding box center [1005, 241] width 315 height 27
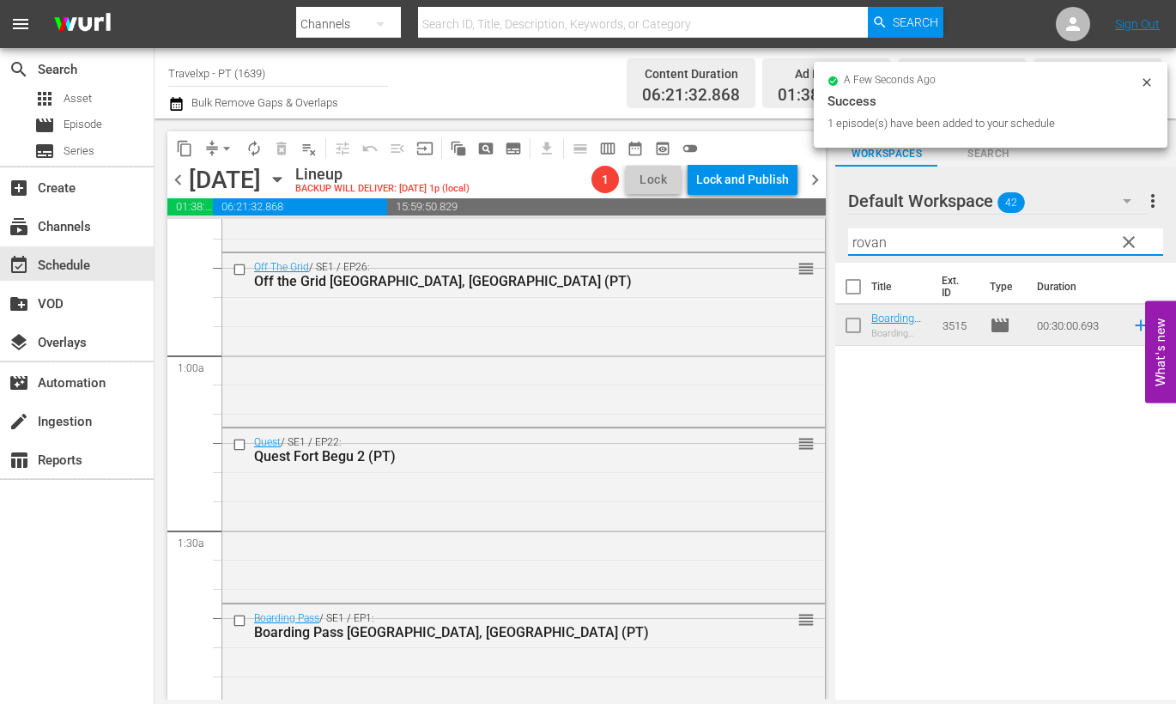
type input "g"
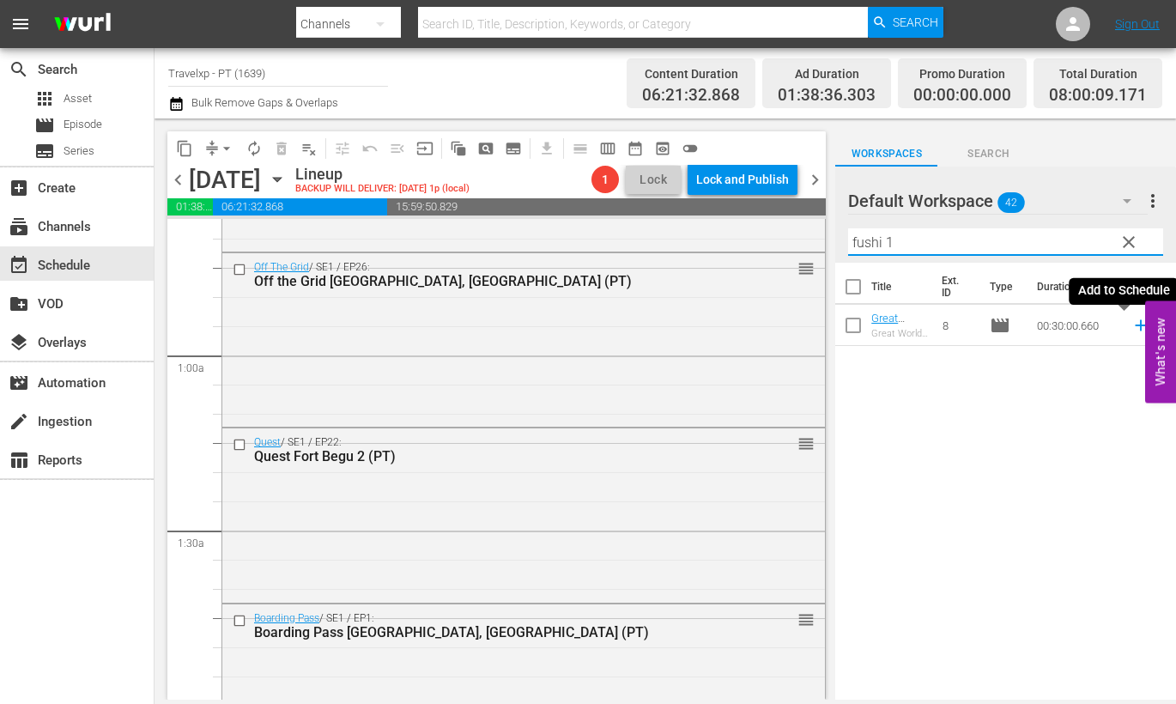
click at [1135, 325] on icon at bounding box center [1140, 325] width 11 height 11
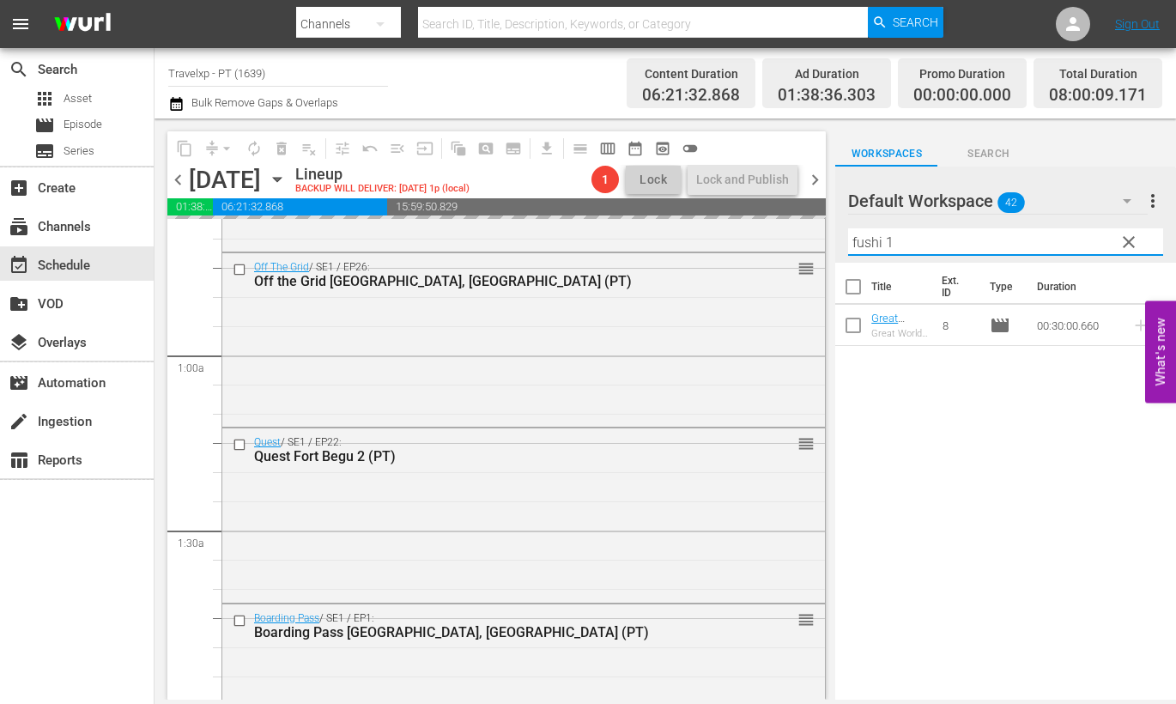
drag, startPoint x: 913, startPoint y: 234, endPoint x: 847, endPoint y: 238, distance: 66.2
click at [847, 238] on div "Default Workspace 42 Default more_vert clear Filter by Title fushi 1" at bounding box center [1005, 215] width 341 height 96
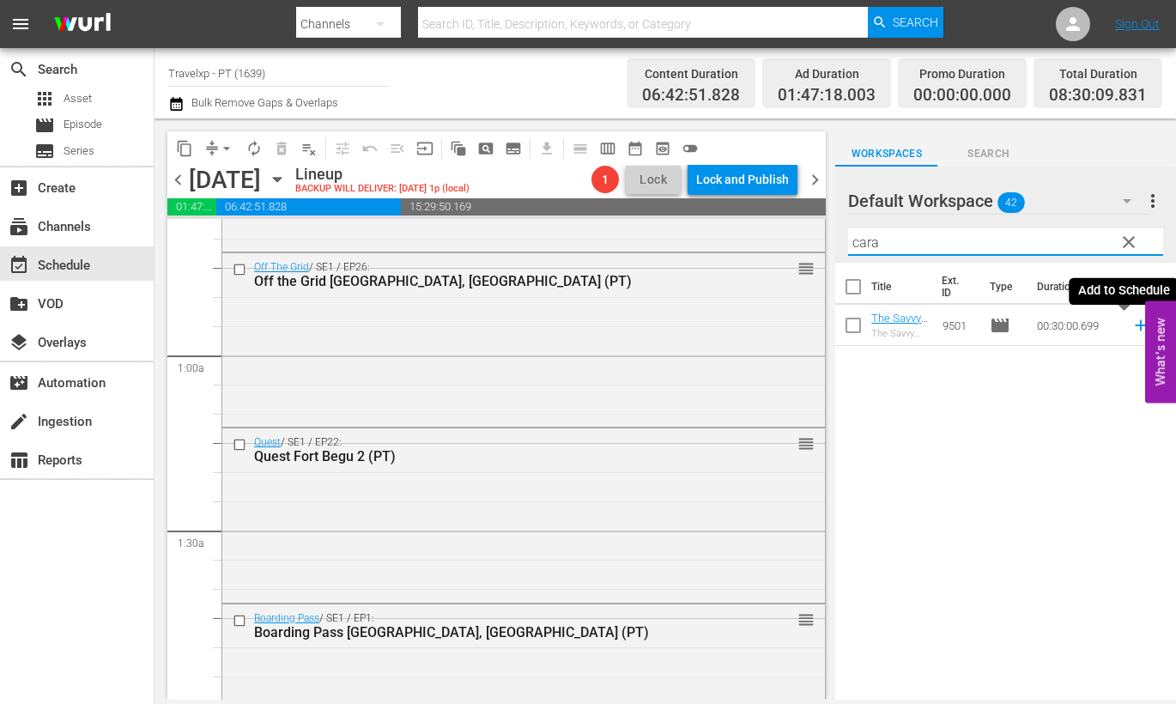
click at [1135, 325] on icon at bounding box center [1140, 325] width 11 height 11
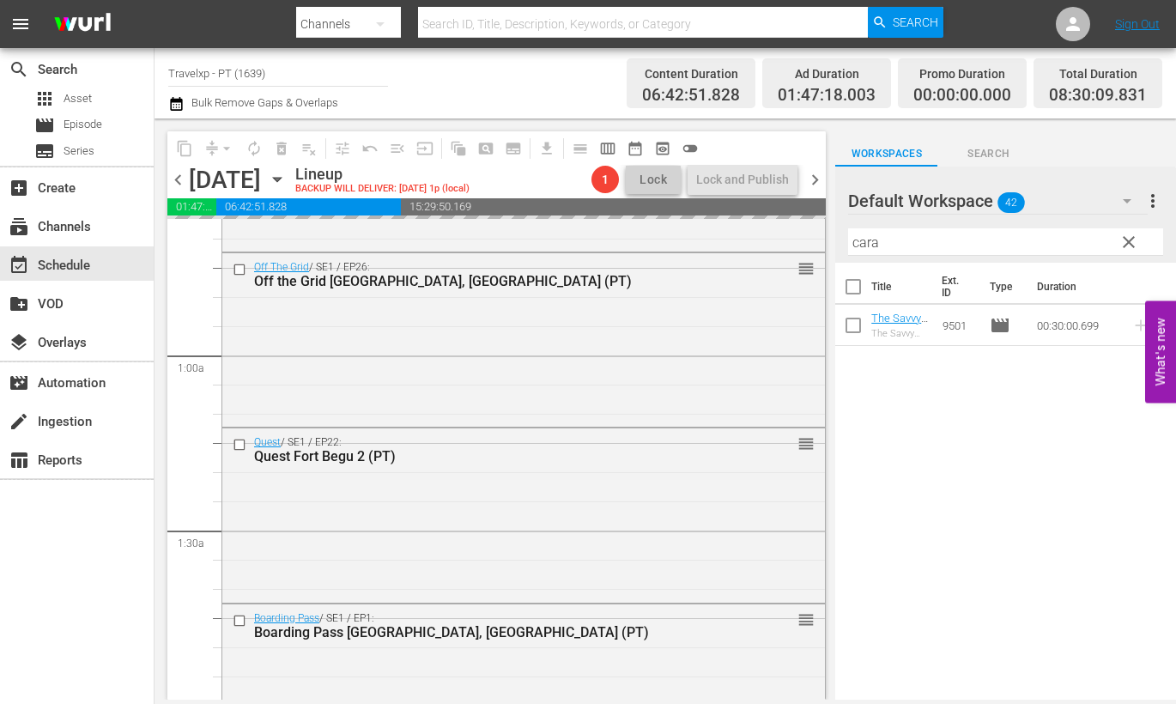
click at [867, 249] on input "cara" at bounding box center [1005, 241] width 315 height 27
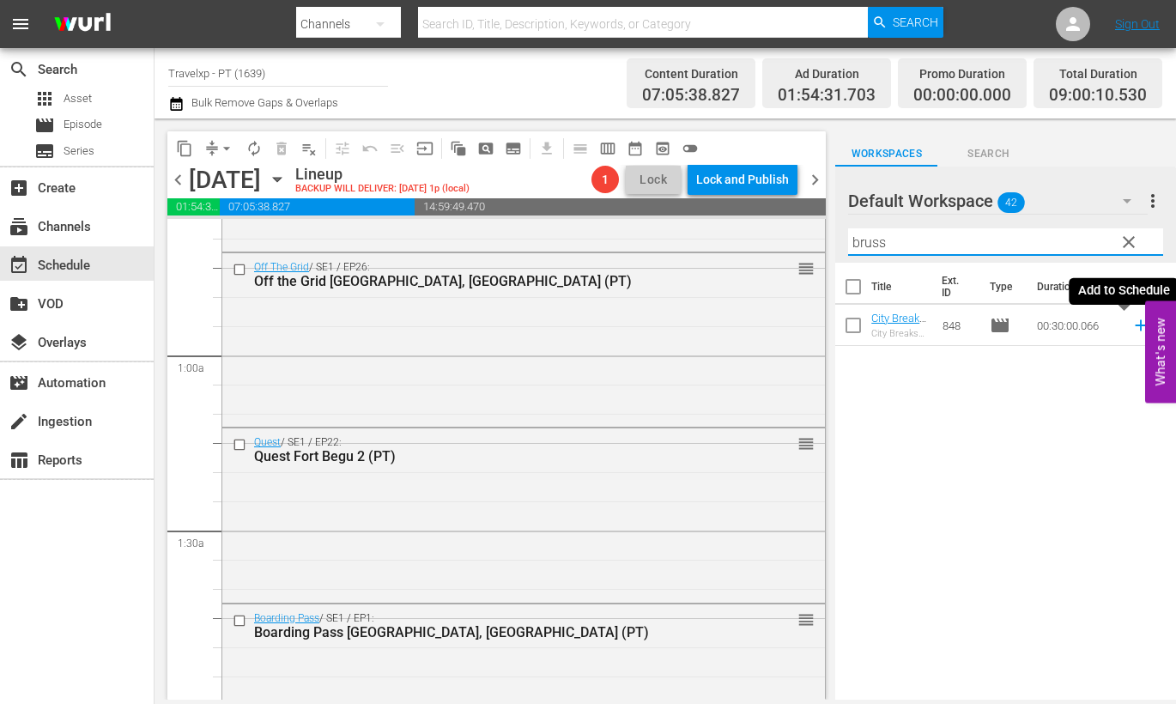
click at [1132, 327] on icon at bounding box center [1141, 325] width 19 height 19
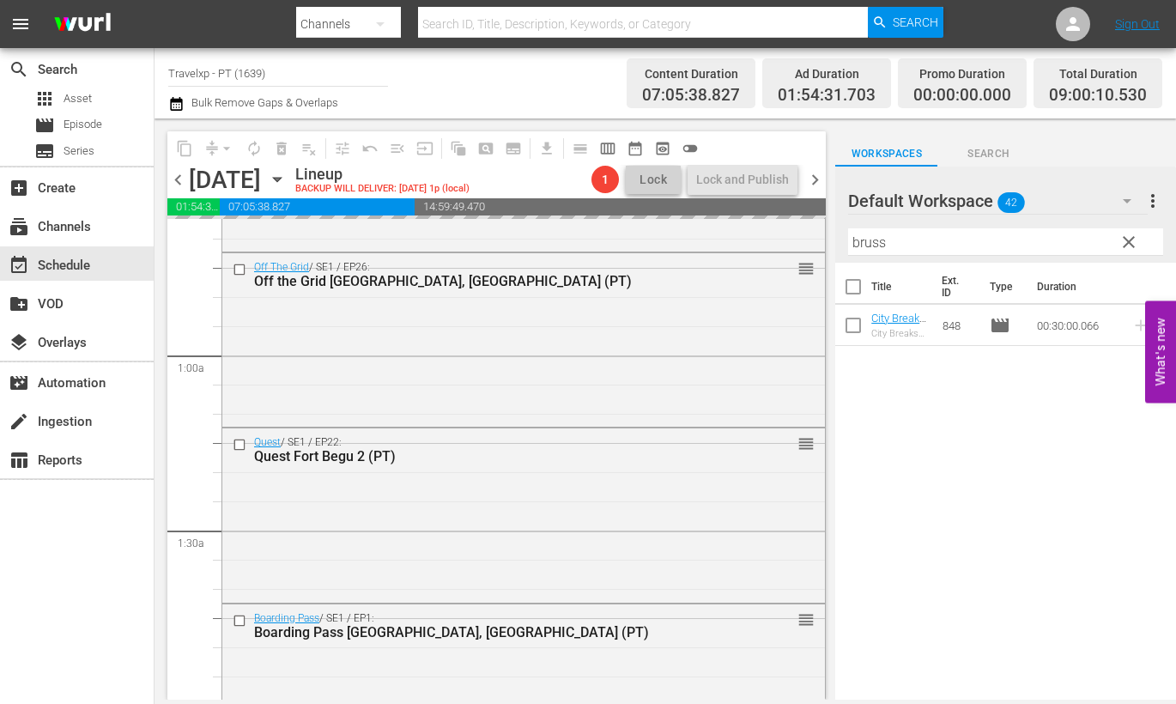
click at [863, 239] on input "bruss" at bounding box center [1005, 241] width 315 height 27
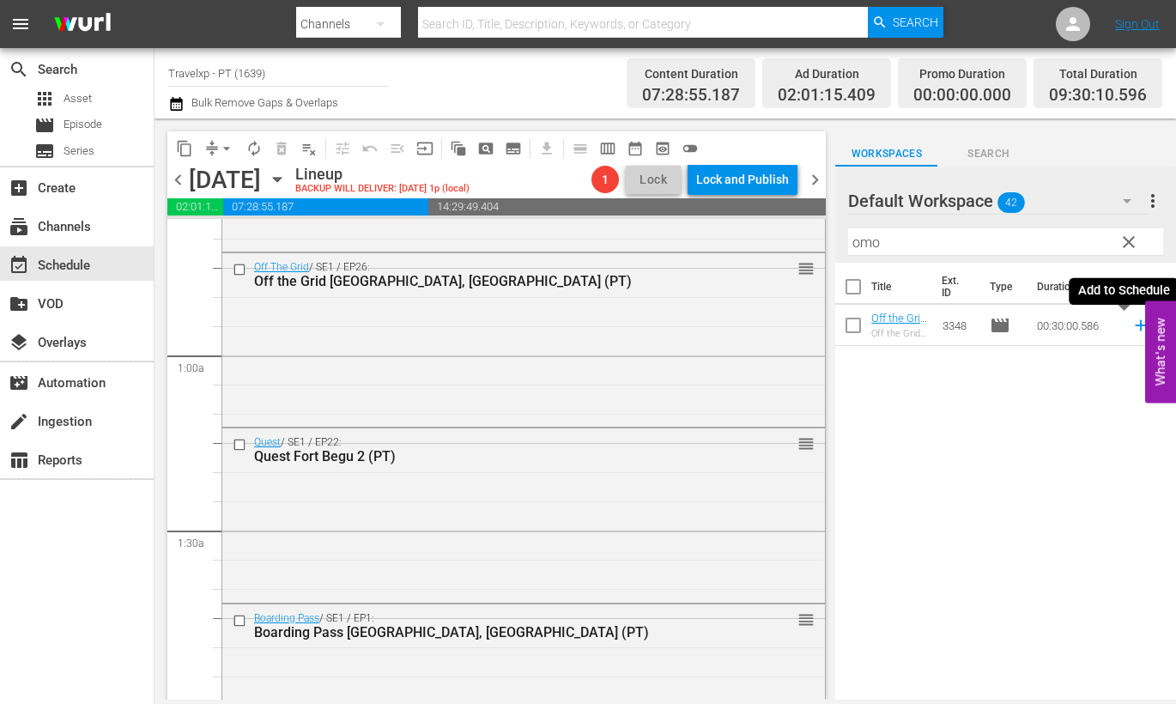
click at [1132, 324] on icon at bounding box center [1141, 325] width 19 height 19
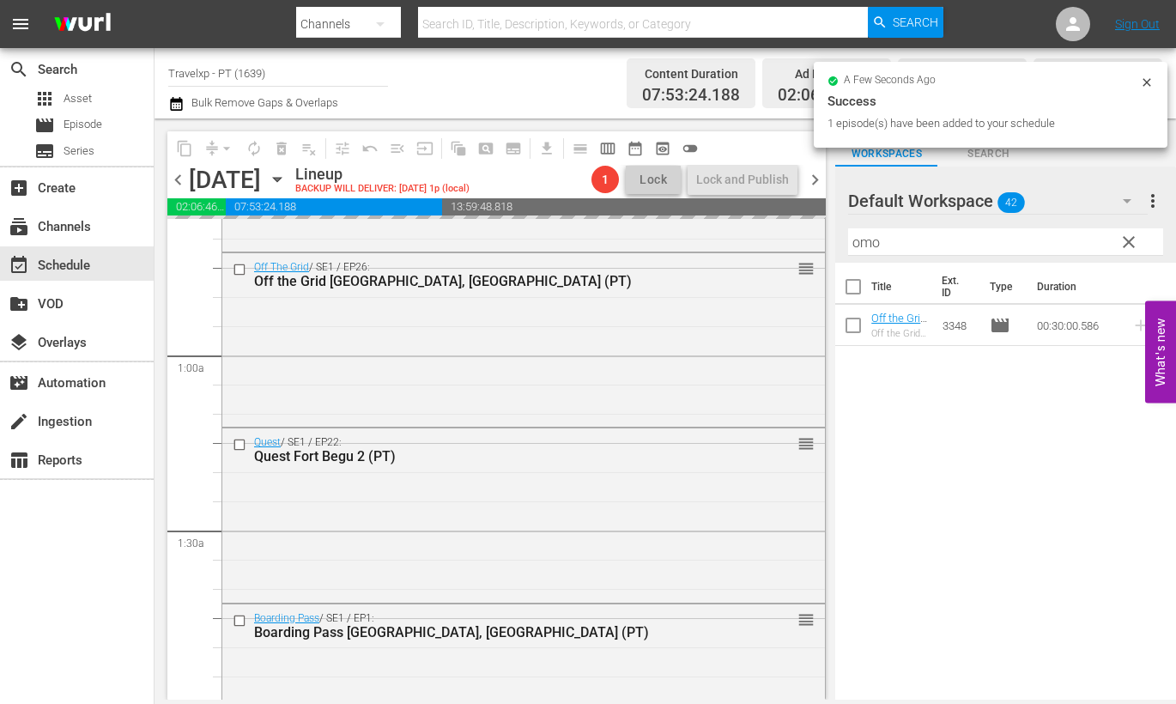
click at [857, 244] on input "omo" at bounding box center [1005, 241] width 315 height 27
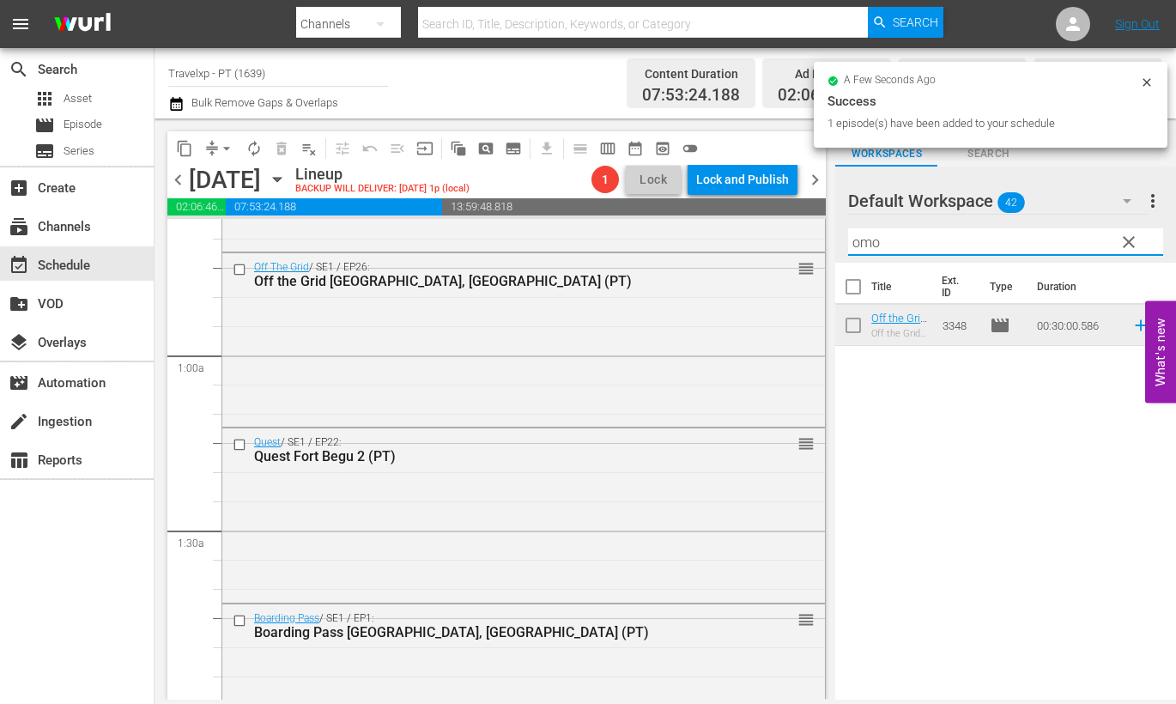
click at [857, 244] on input "omo" at bounding box center [1005, 241] width 315 height 27
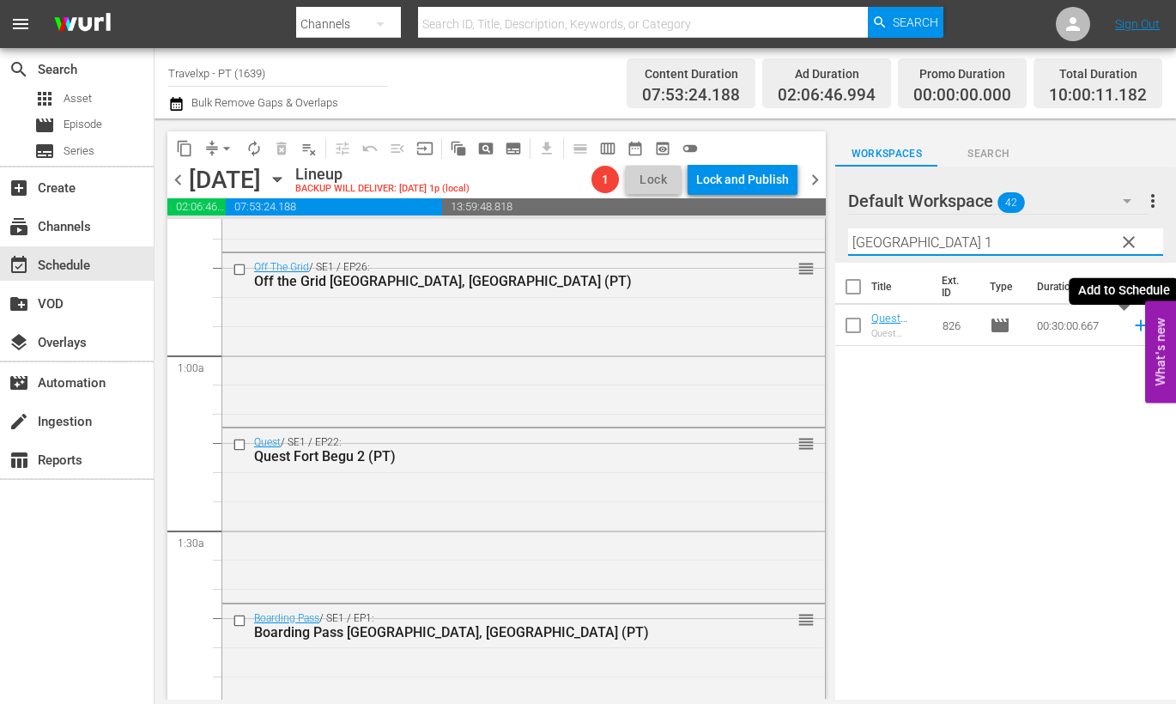
click at [1132, 328] on icon at bounding box center [1141, 325] width 19 height 19
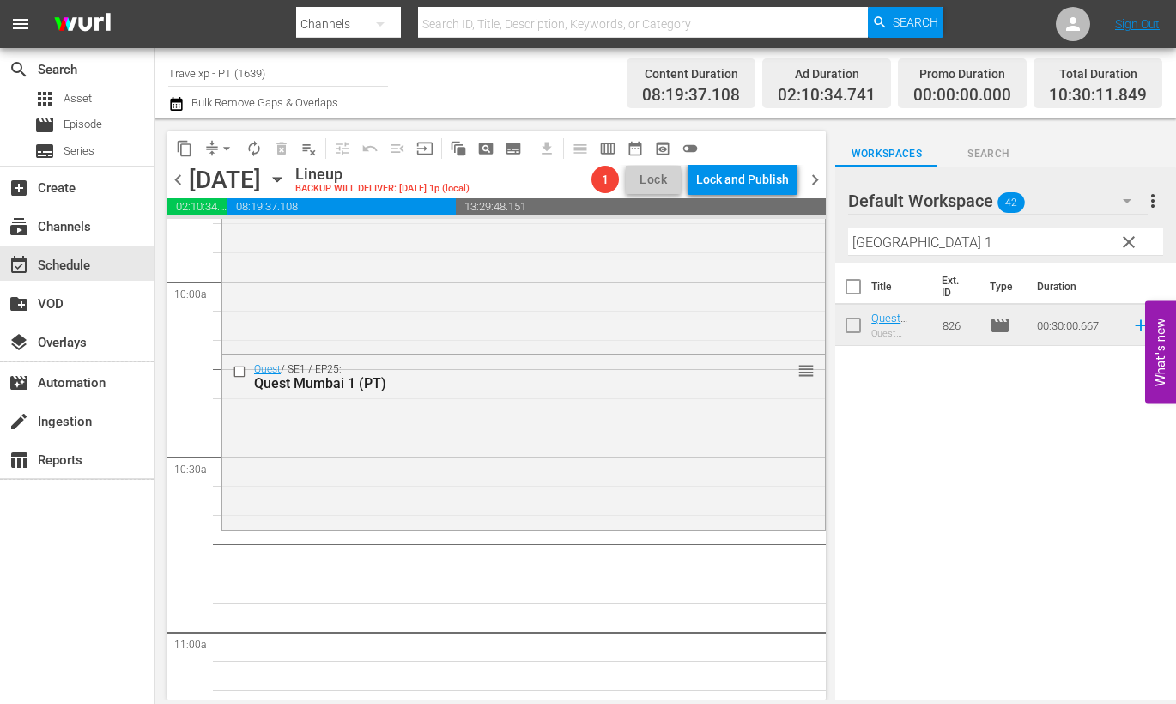
scroll to position [3433, 0]
drag, startPoint x: 935, startPoint y: 246, endPoint x: 809, endPoint y: 239, distance: 126.4
click at [809, 239] on div "content_copy compress arrow_drop_down autorenew_outlined delete_forever_outline…" at bounding box center [666, 408] width 1022 height 581
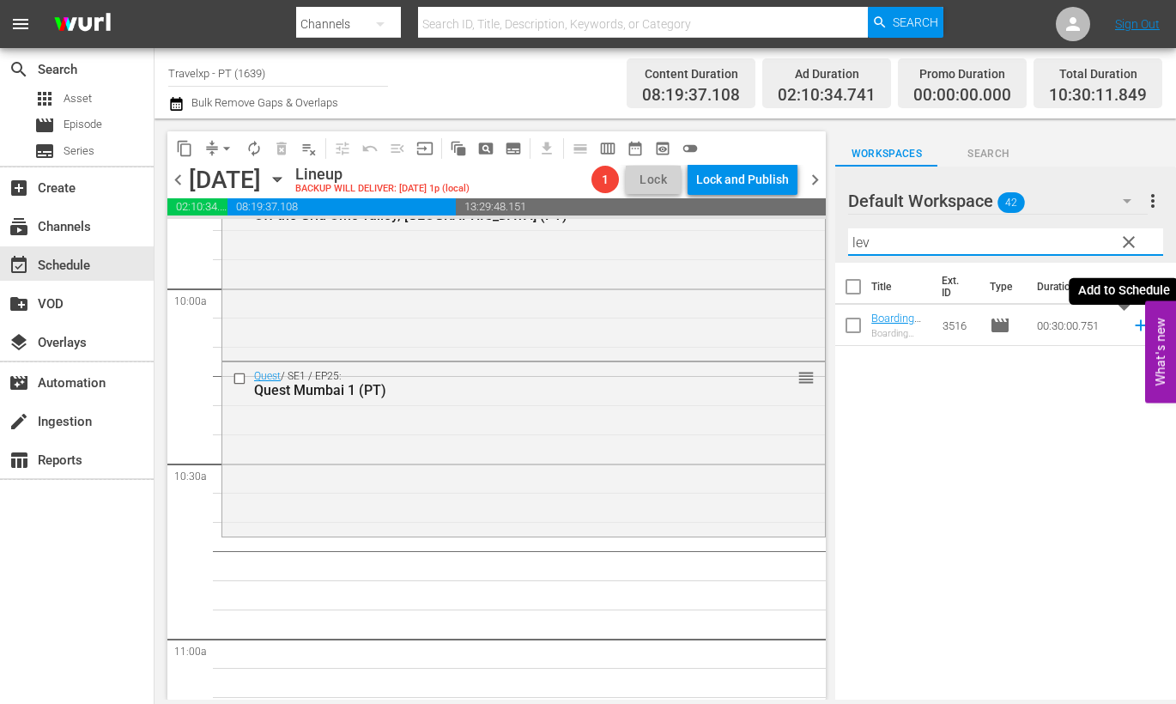
click at [1132, 326] on icon at bounding box center [1141, 325] width 19 height 19
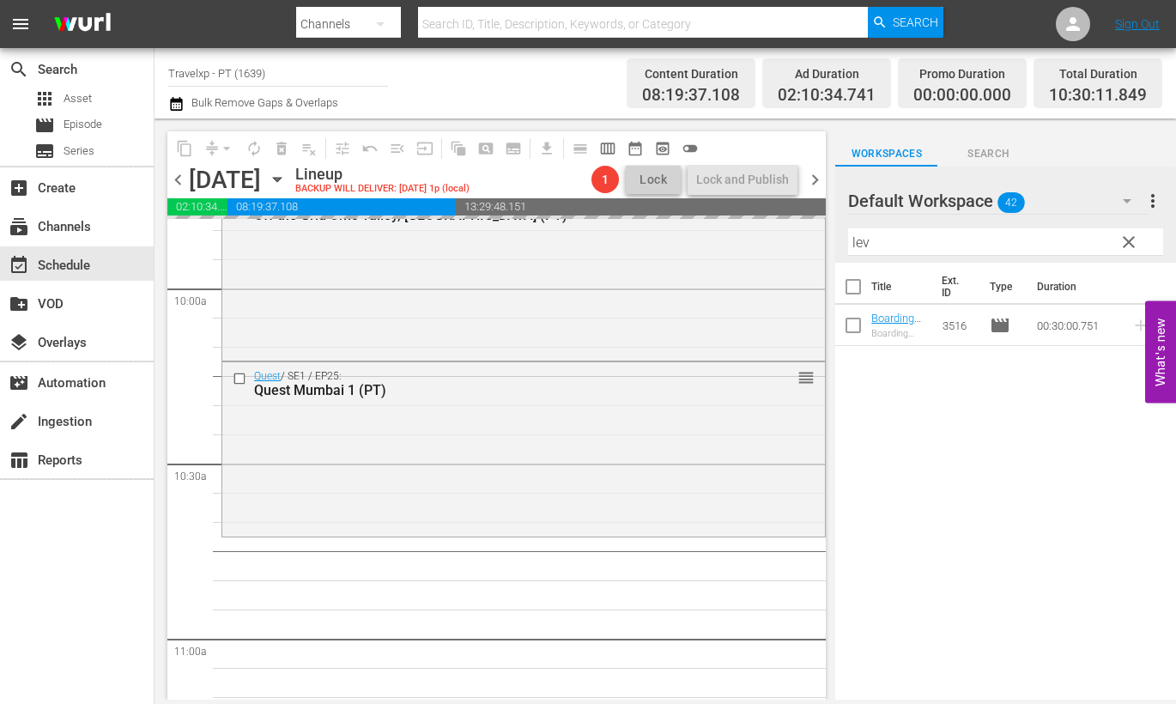
click at [854, 242] on input "lev" at bounding box center [1005, 241] width 315 height 27
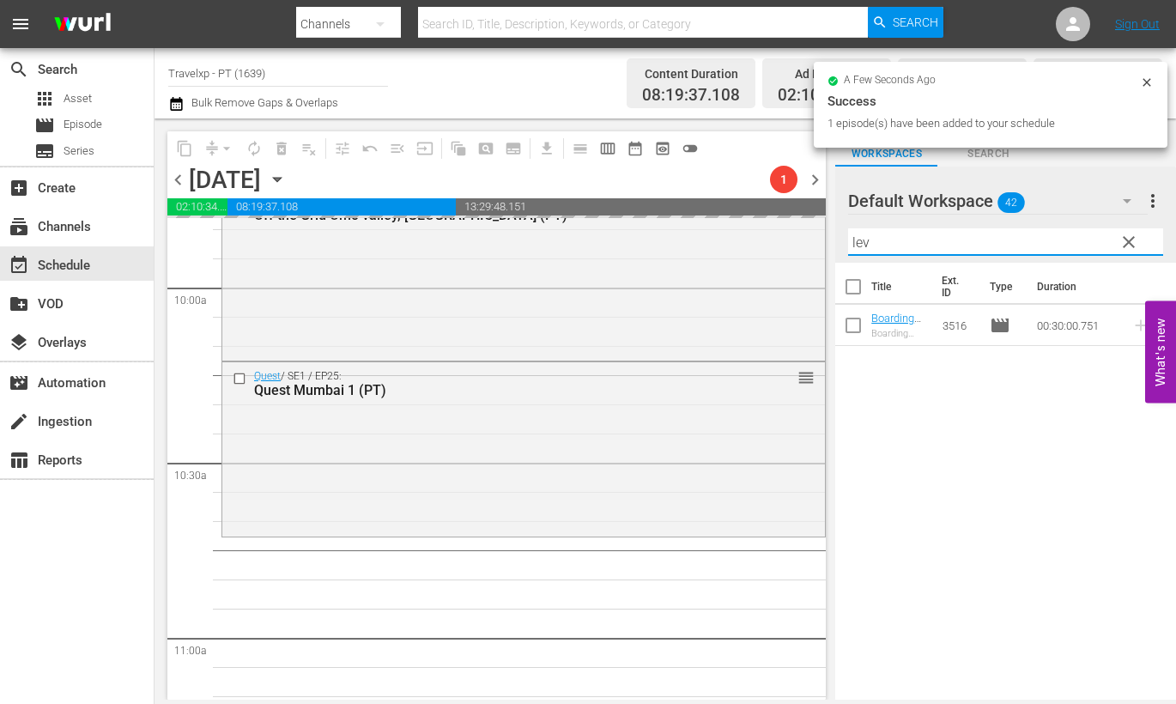
click at [854, 242] on input "lev" at bounding box center [1005, 241] width 315 height 27
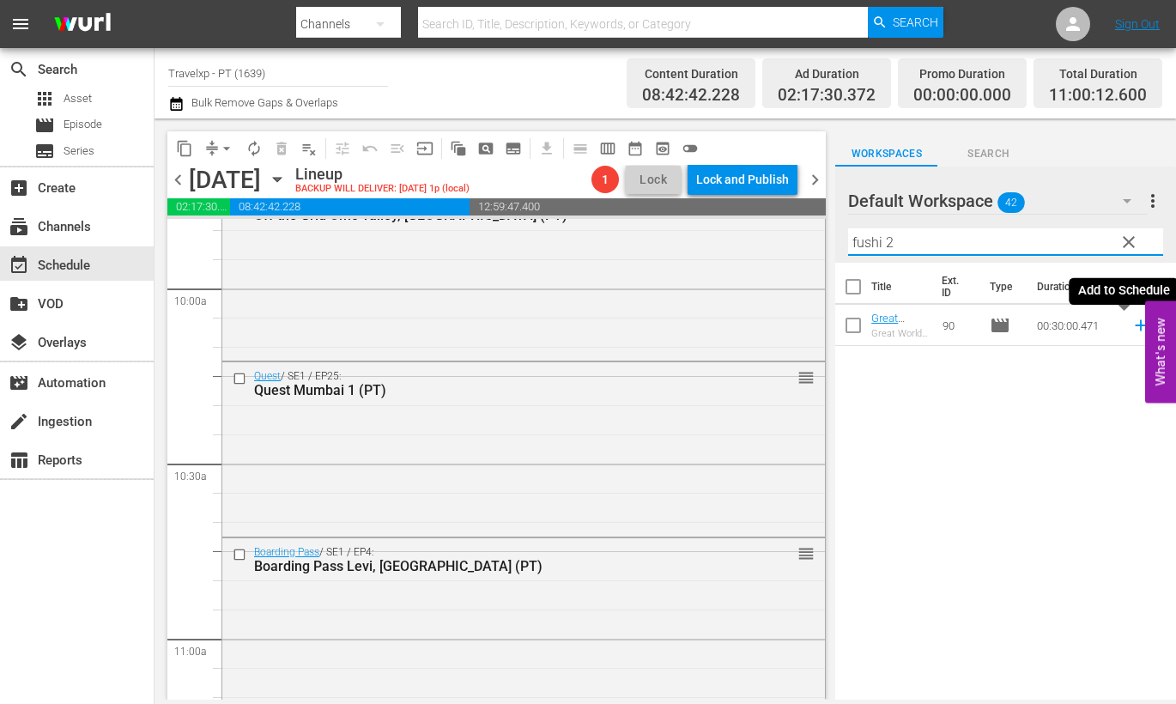
click at [1135, 328] on icon at bounding box center [1140, 325] width 11 height 11
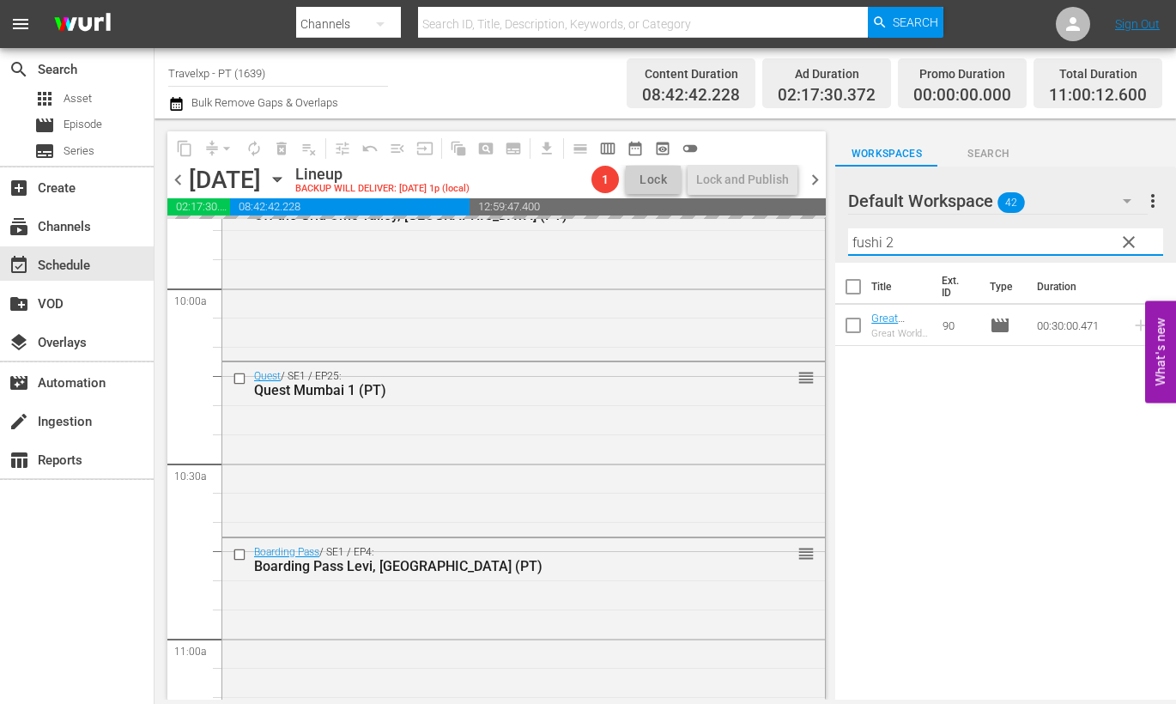
drag, startPoint x: 906, startPoint y: 242, endPoint x: 815, endPoint y: 232, distance: 91.6
click at [815, 232] on div "content_copy compress arrow_drop_down autorenew_outlined delete_forever_outline…" at bounding box center [666, 408] width 1022 height 581
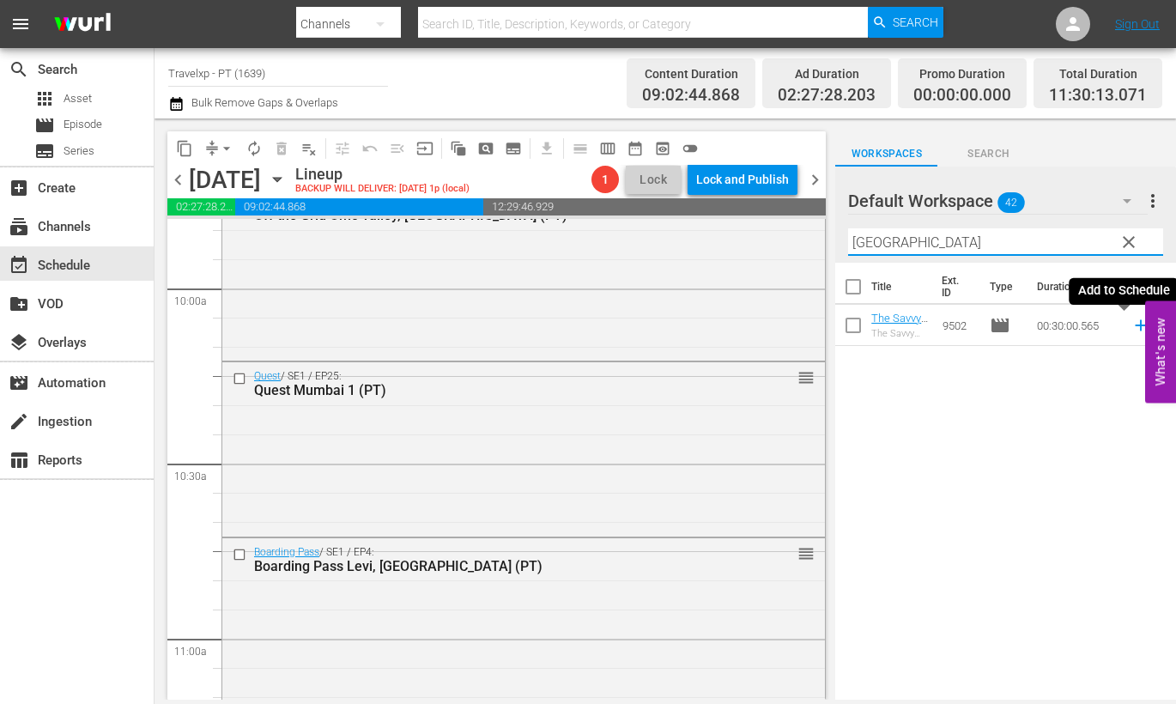
click at [1135, 325] on icon at bounding box center [1140, 325] width 11 height 11
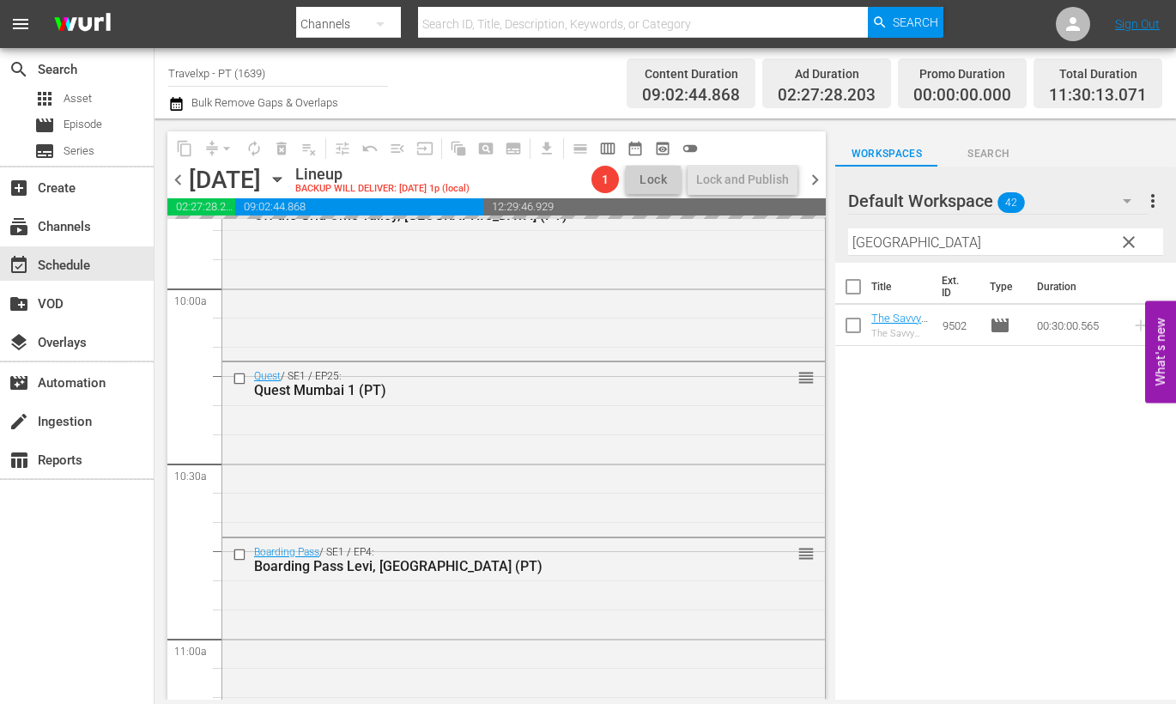
click at [867, 240] on input "[GEOGRAPHIC_DATA]" at bounding box center [1005, 241] width 315 height 27
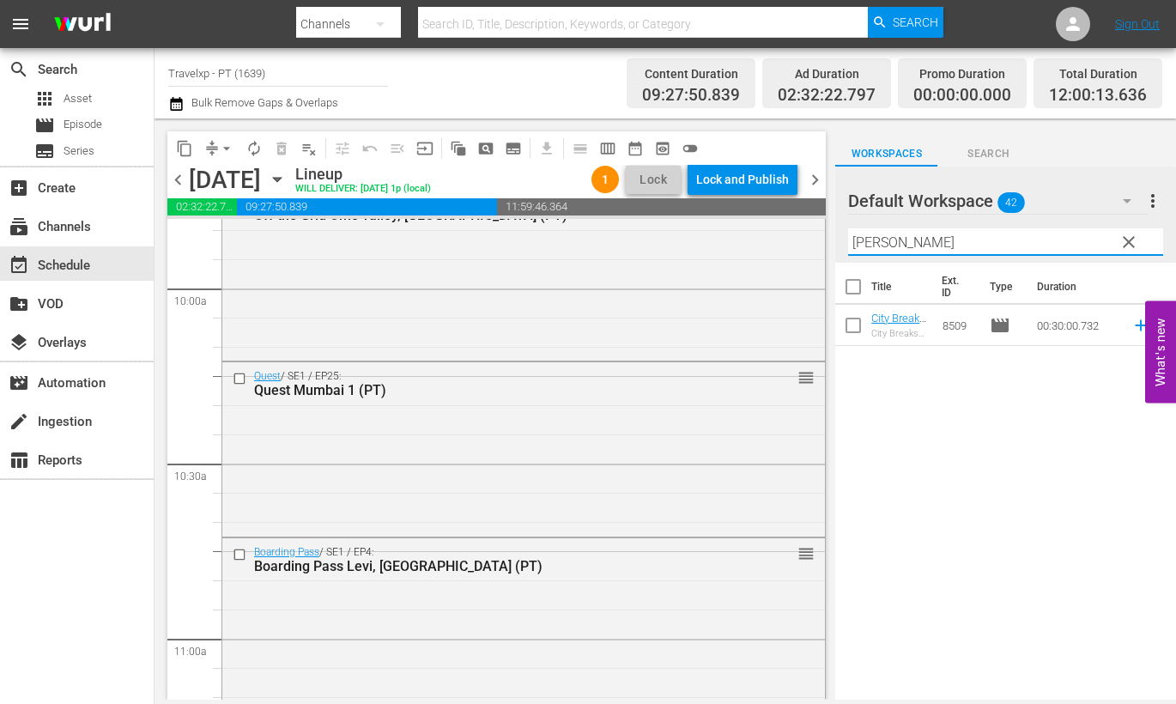
click at [1135, 325] on icon at bounding box center [1140, 325] width 11 height 11
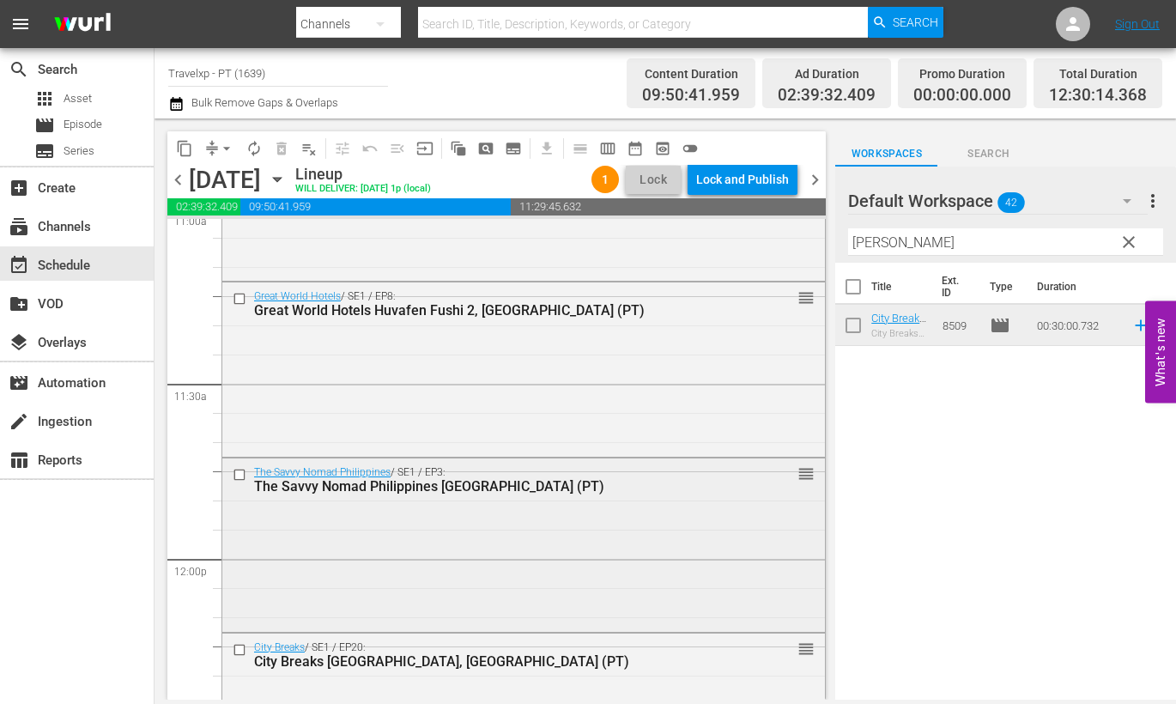
scroll to position [4293, 0]
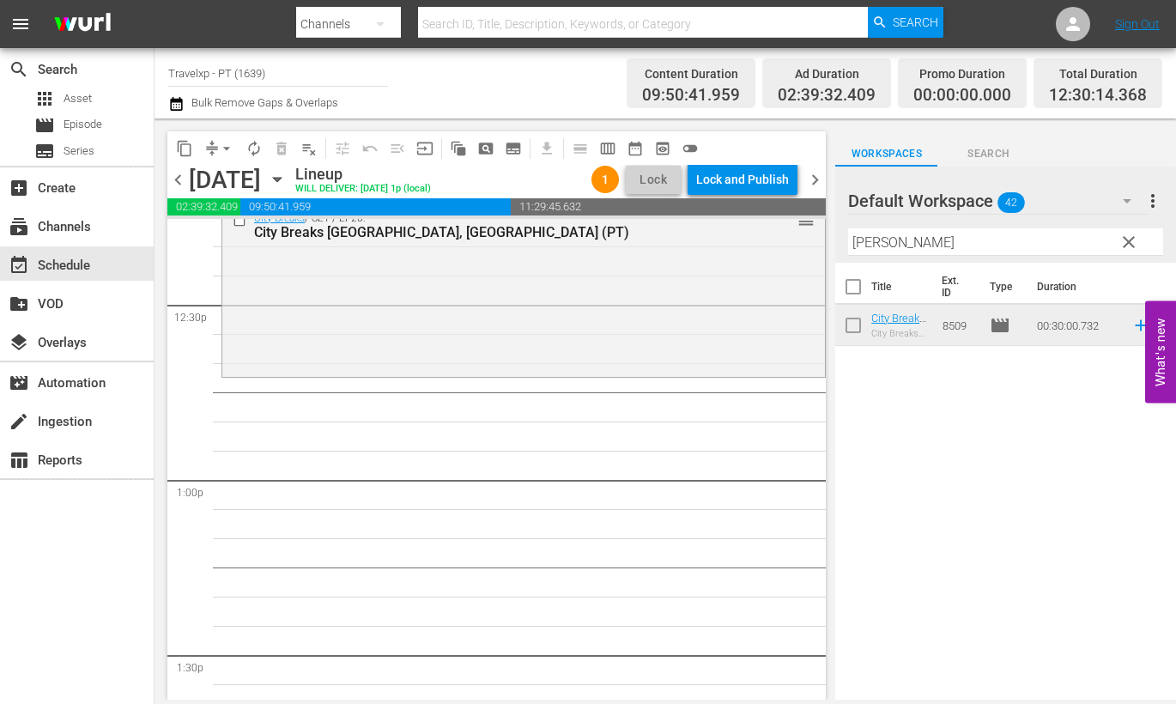
click at [867, 238] on input "[PERSON_NAME]" at bounding box center [1005, 241] width 315 height 27
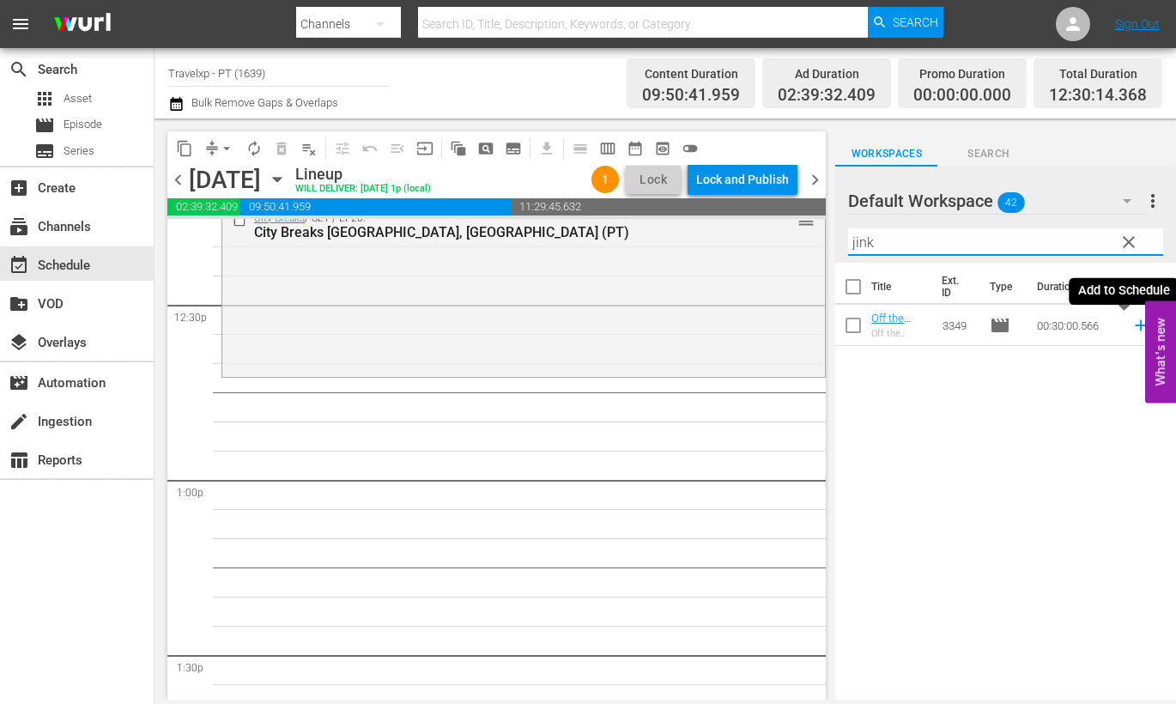
click at [1135, 331] on icon at bounding box center [1140, 325] width 11 height 11
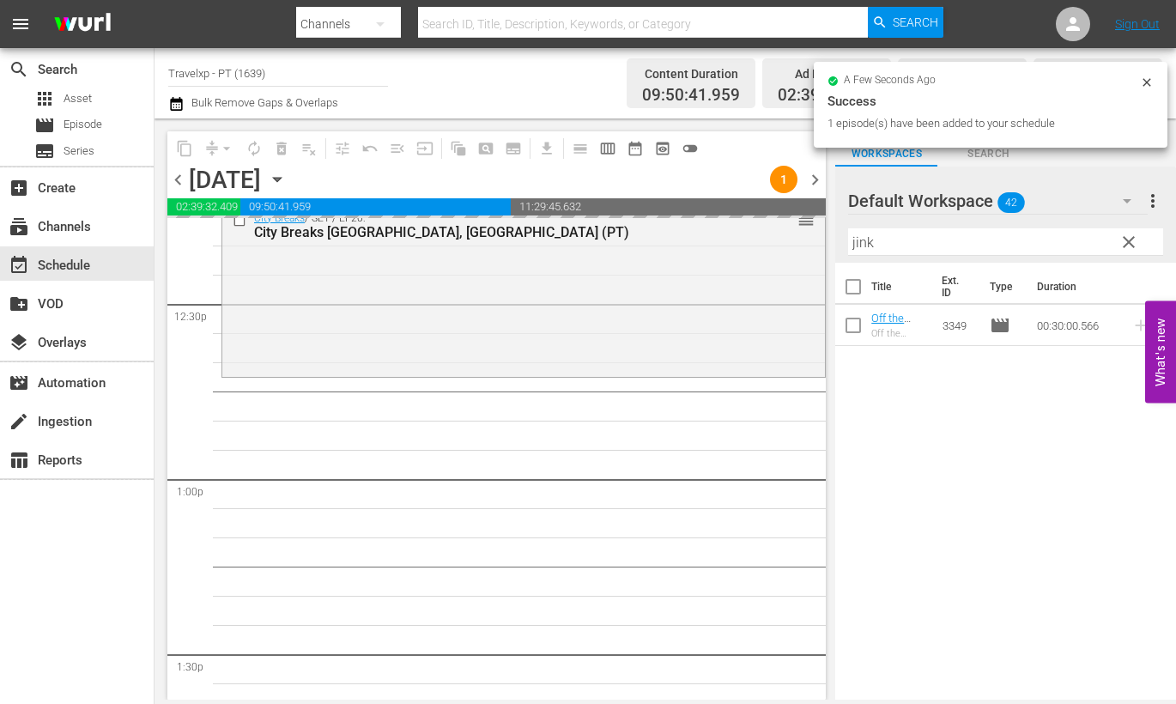
click at [865, 241] on input "jink" at bounding box center [1005, 241] width 315 height 27
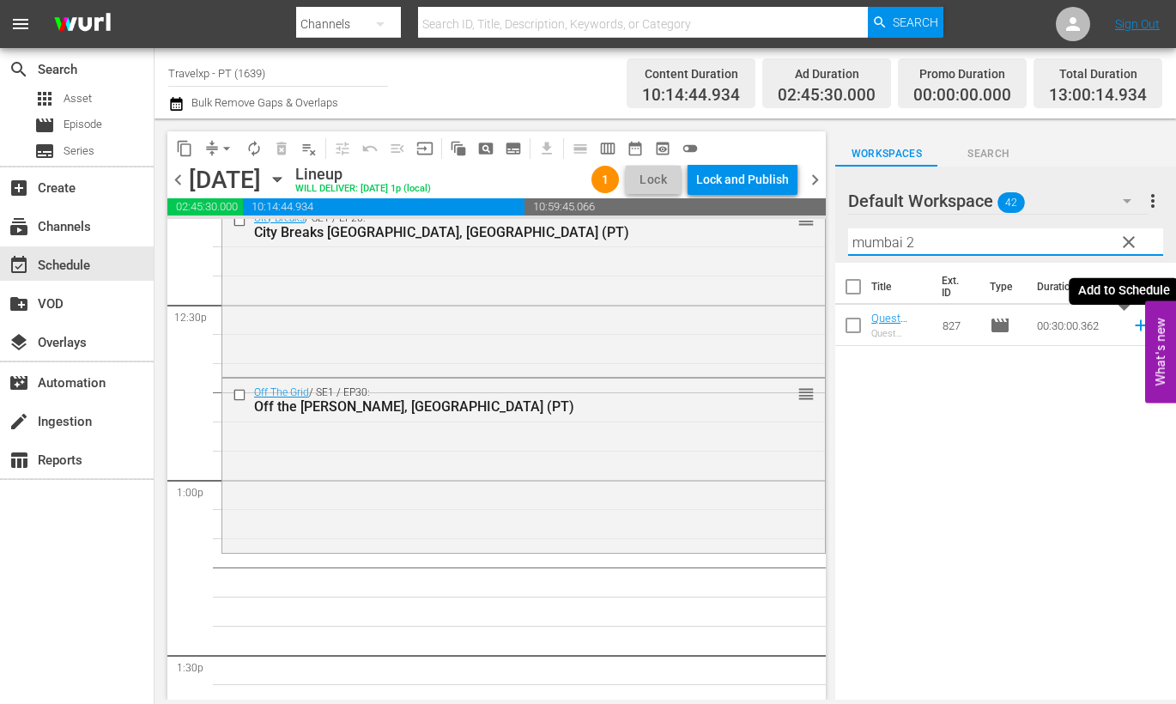
click at [1135, 325] on icon at bounding box center [1140, 325] width 11 height 11
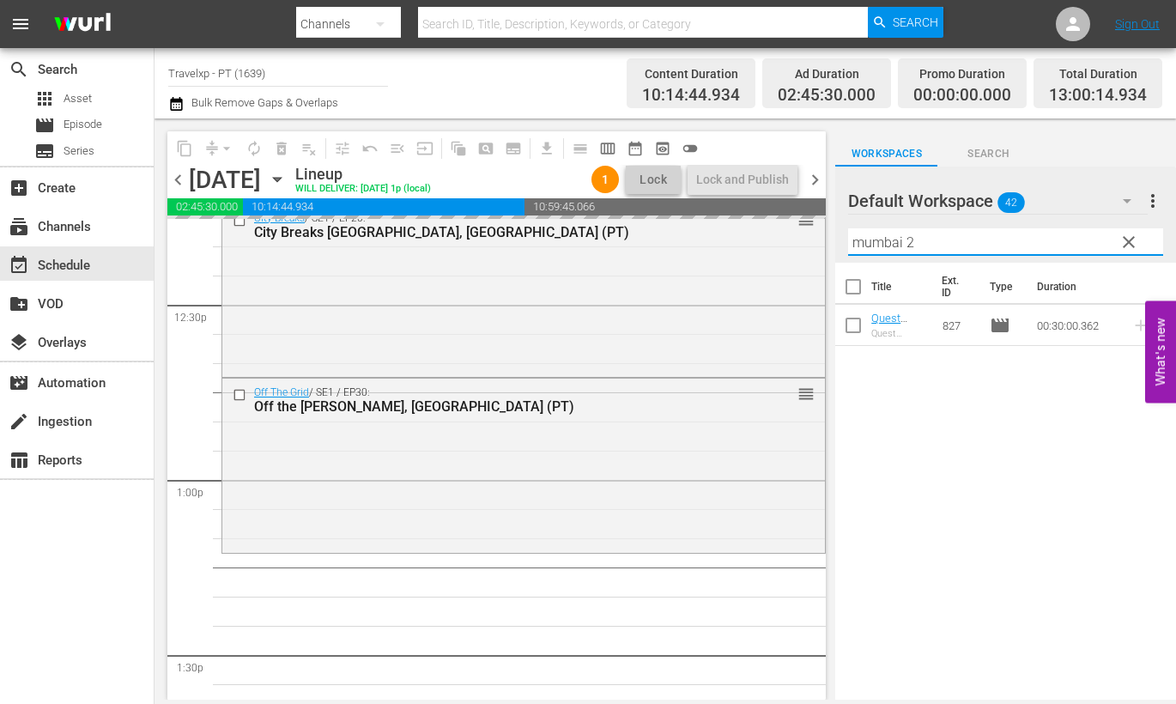
drag, startPoint x: 954, startPoint y: 247, endPoint x: 848, endPoint y: 240, distance: 105.8
click at [848, 240] on input "mumbai 2" at bounding box center [1005, 241] width 315 height 27
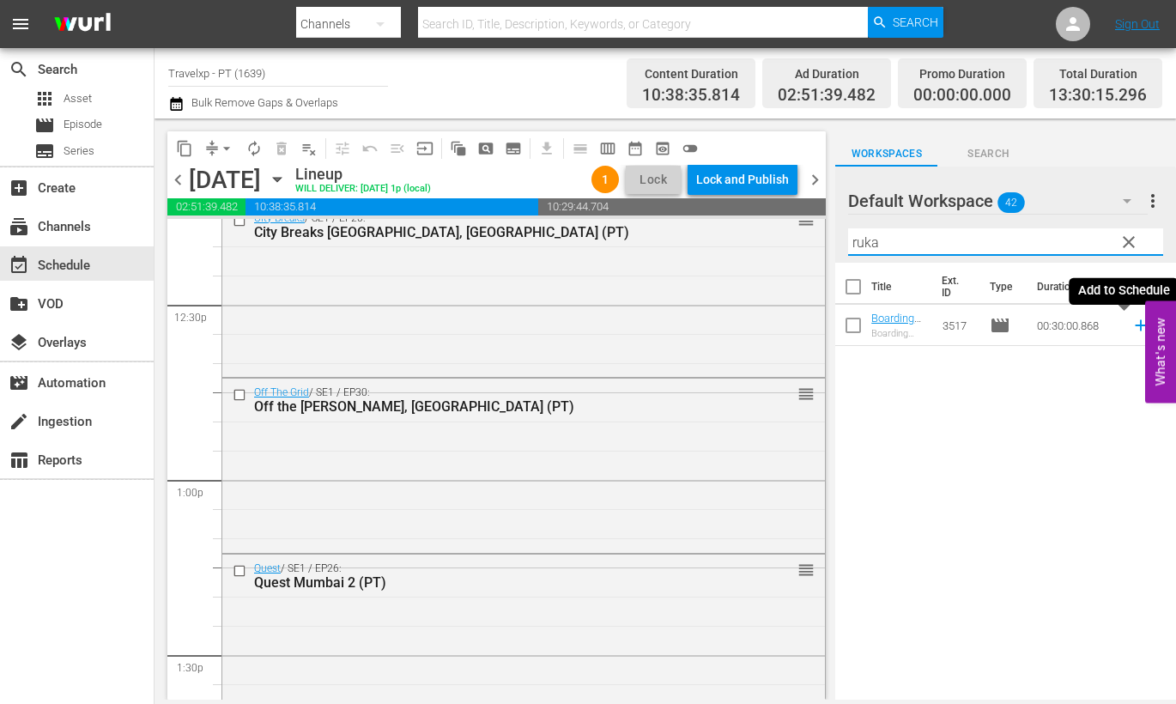
click at [1135, 325] on icon at bounding box center [1140, 325] width 11 height 11
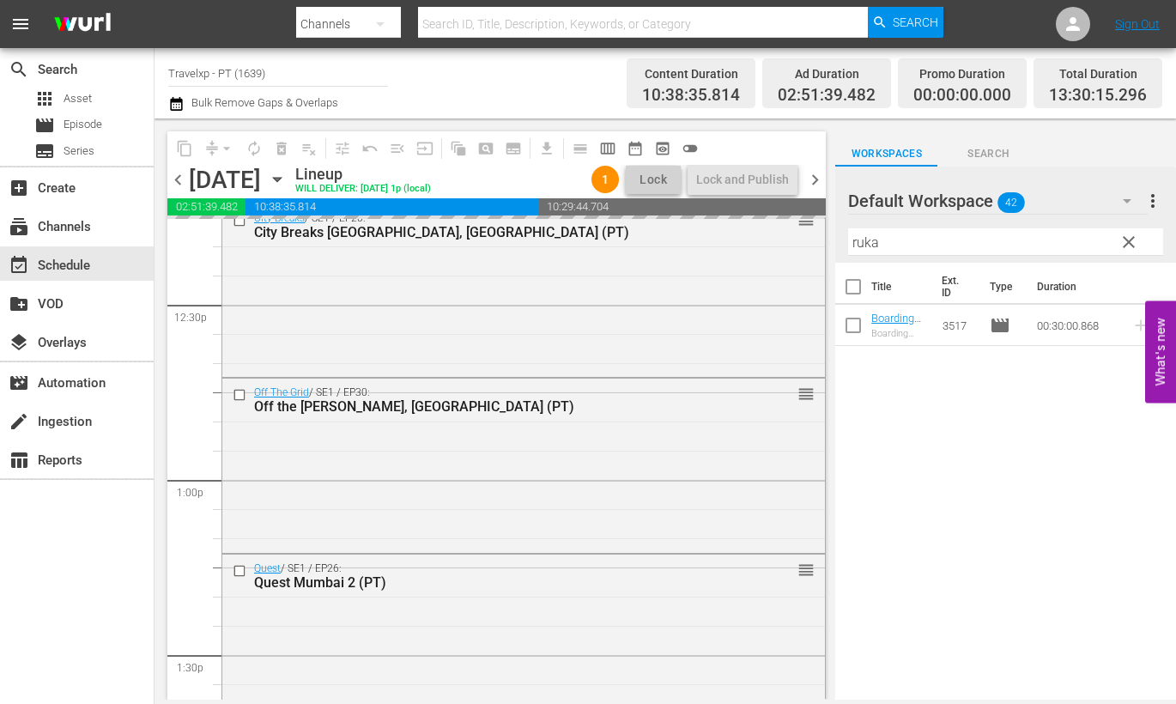
click at [872, 240] on input "ruka" at bounding box center [1005, 241] width 315 height 27
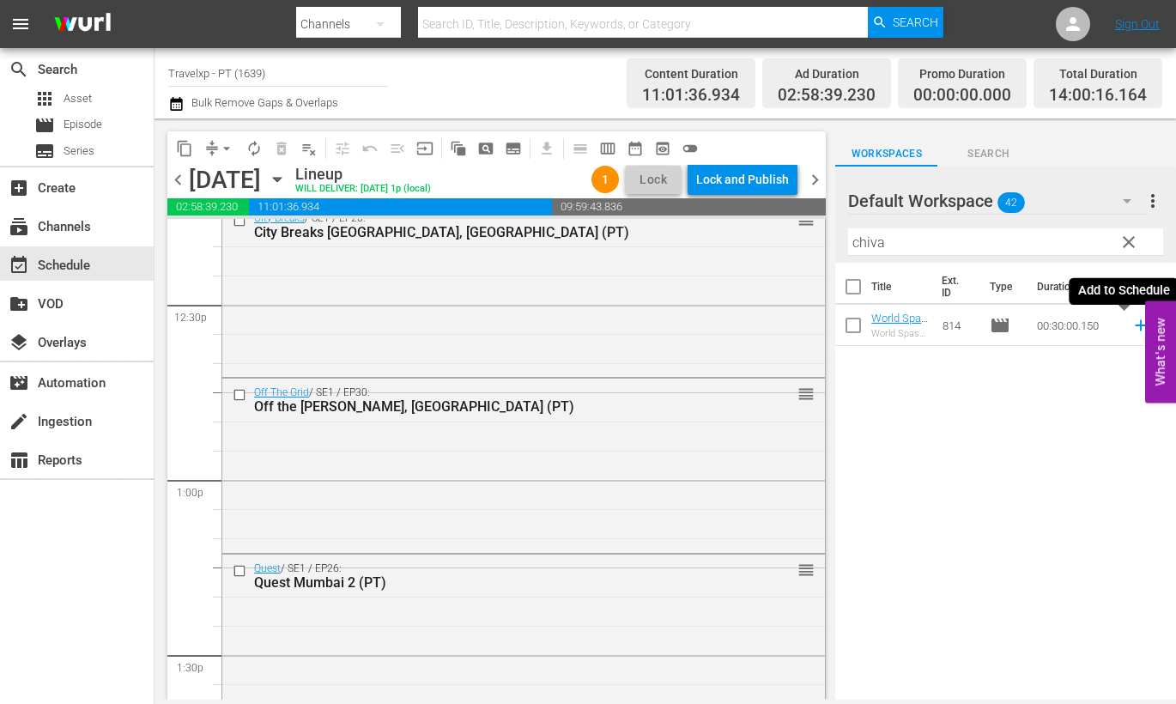
click at [1132, 328] on icon at bounding box center [1141, 325] width 19 height 19
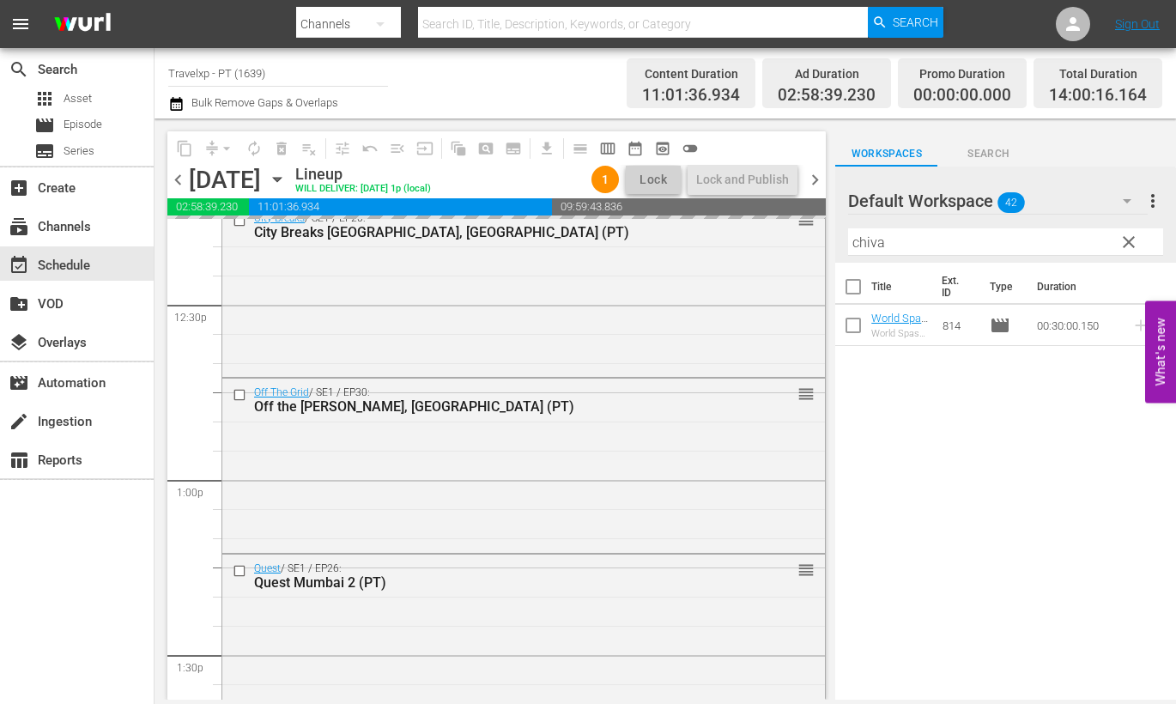
click at [868, 239] on input "chiva" at bounding box center [1005, 241] width 315 height 27
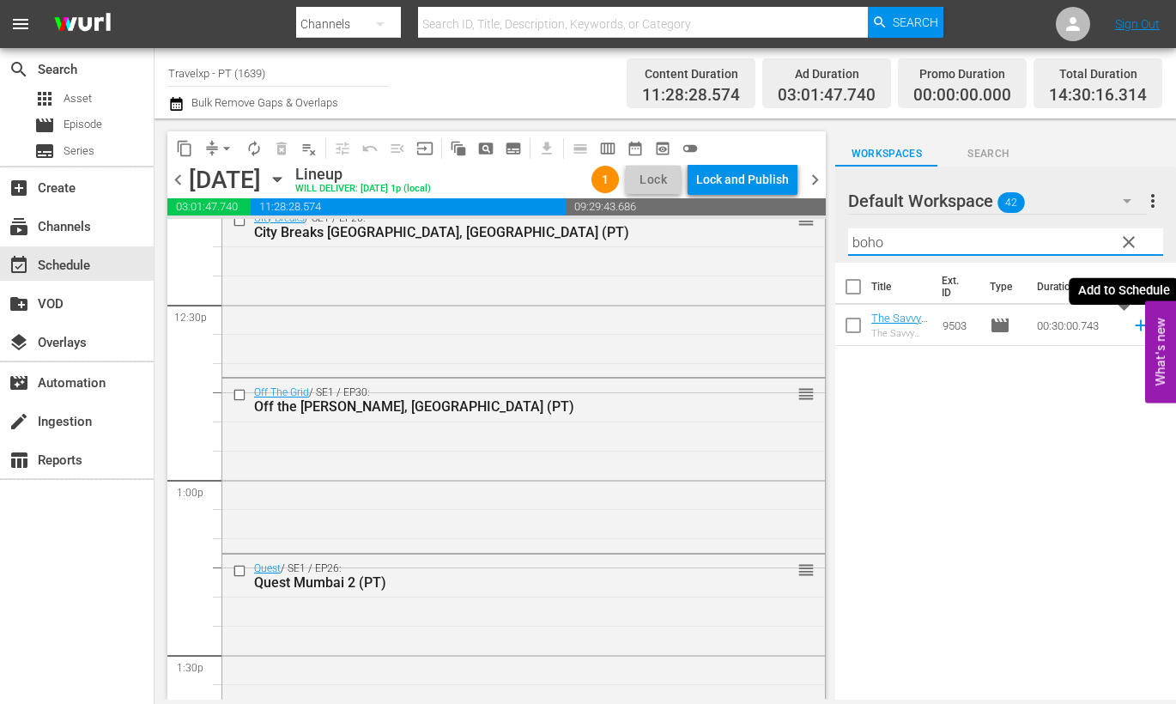
click at [1135, 325] on icon at bounding box center [1140, 325] width 11 height 11
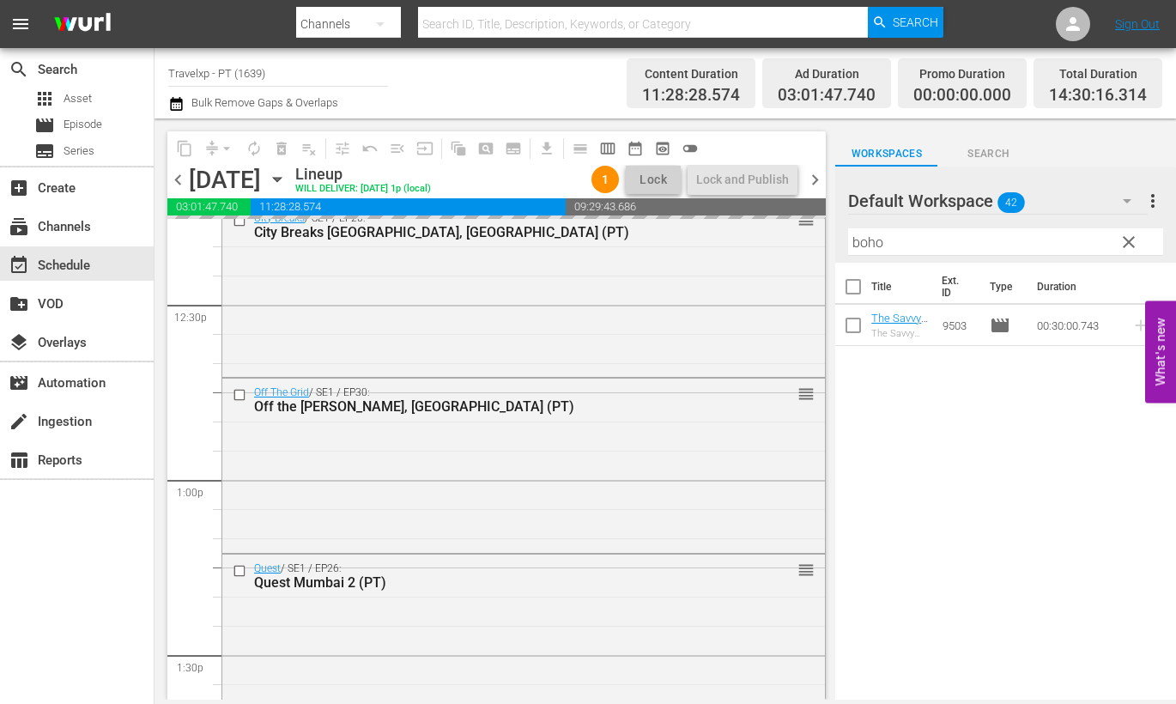
click at [867, 240] on input "boho" at bounding box center [1005, 241] width 315 height 27
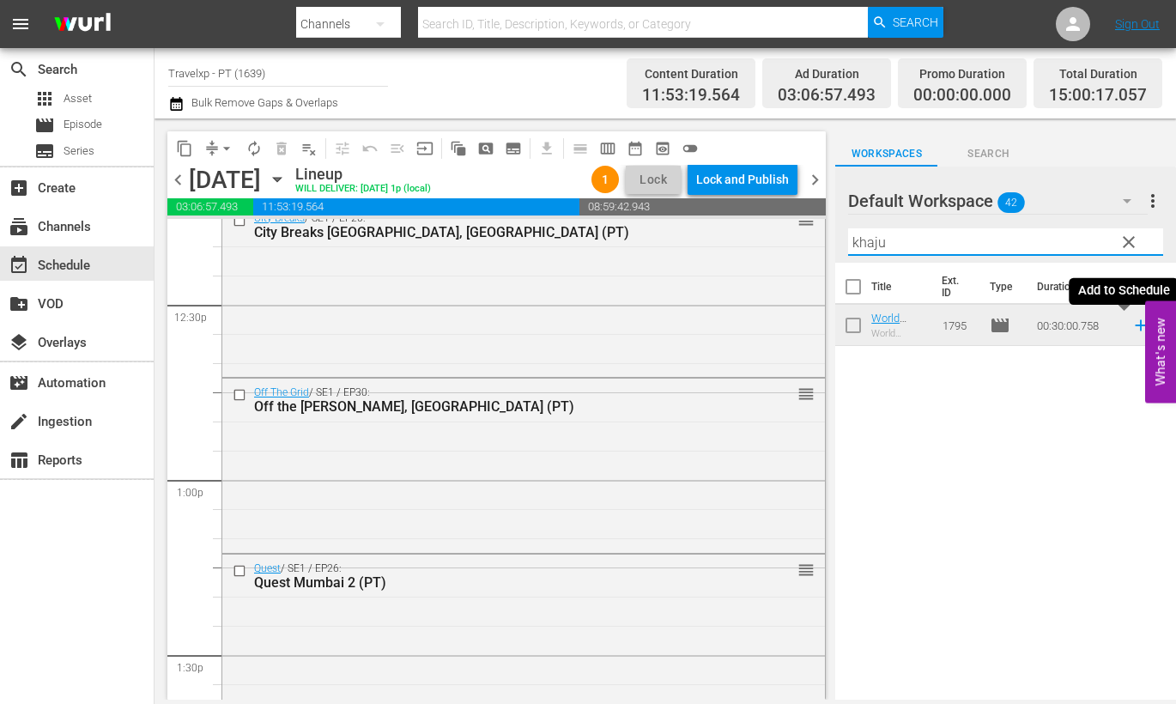
click at [1132, 329] on icon at bounding box center [1141, 325] width 19 height 19
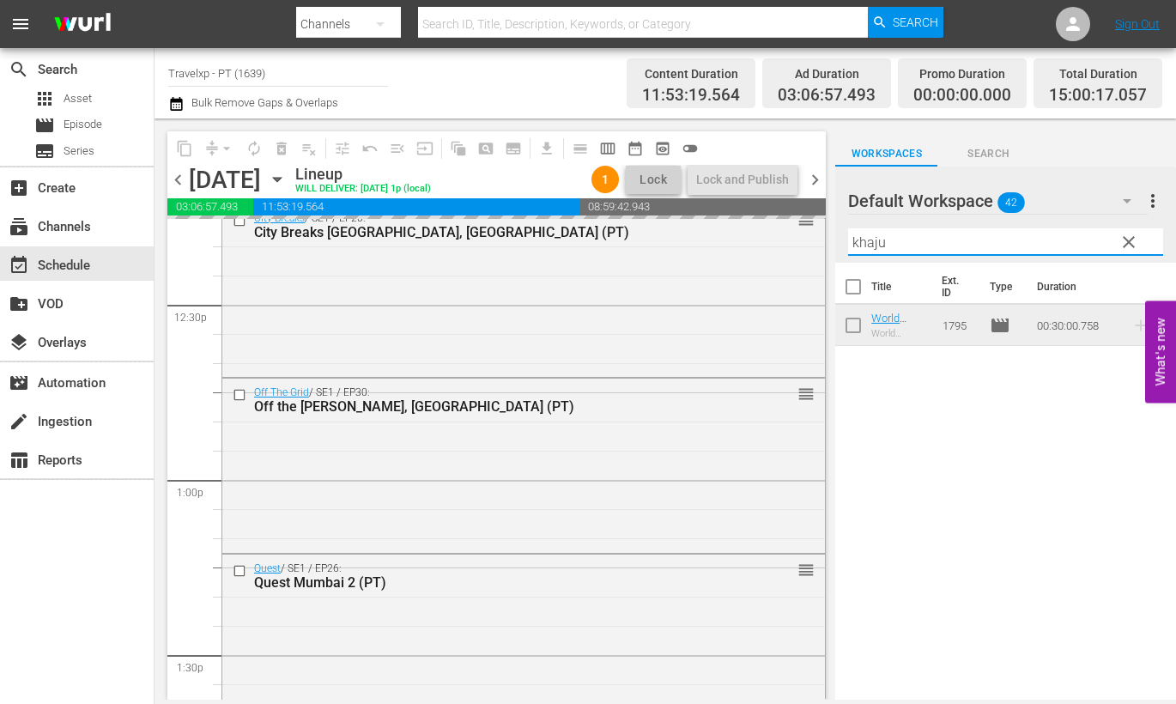
click at [881, 237] on input "khaju" at bounding box center [1005, 241] width 315 height 27
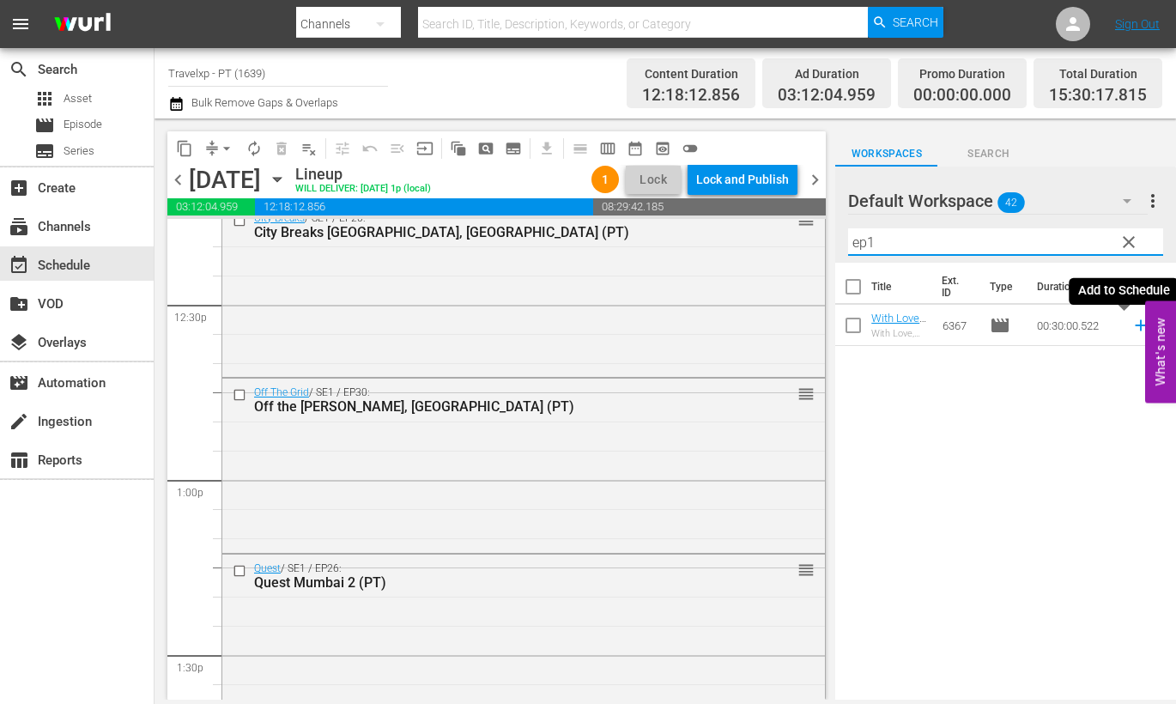
click at [1135, 325] on icon at bounding box center [1140, 325] width 11 height 11
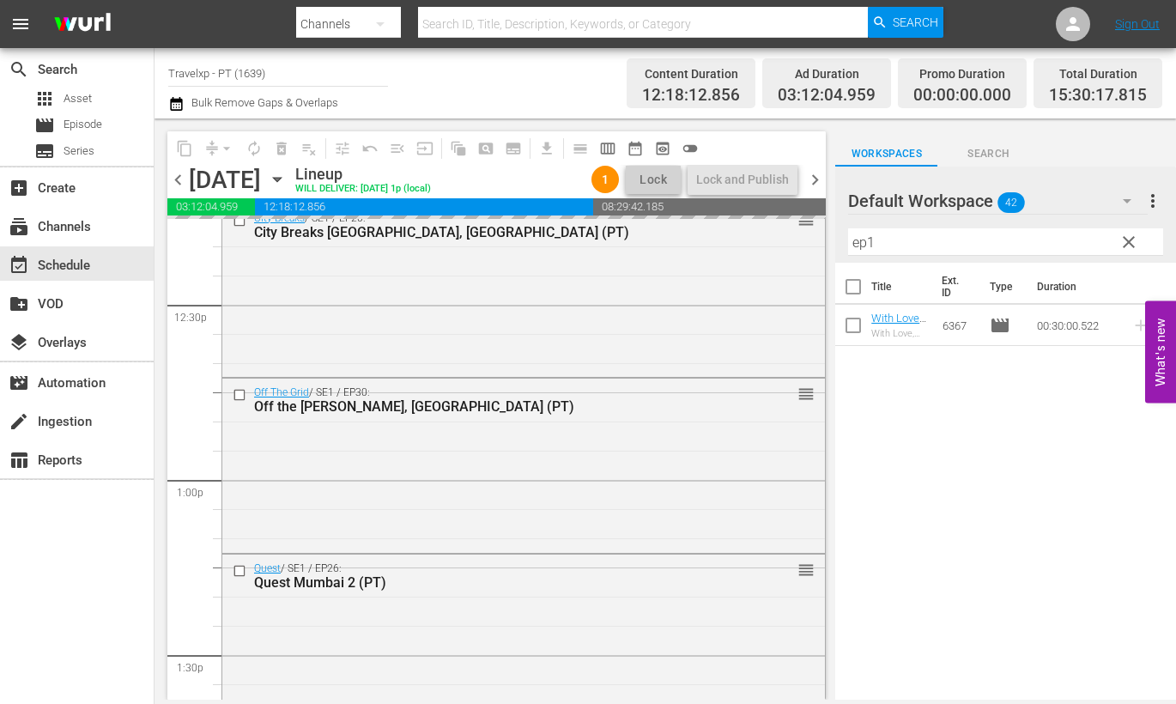
click at [865, 241] on input "ep1" at bounding box center [1005, 241] width 315 height 27
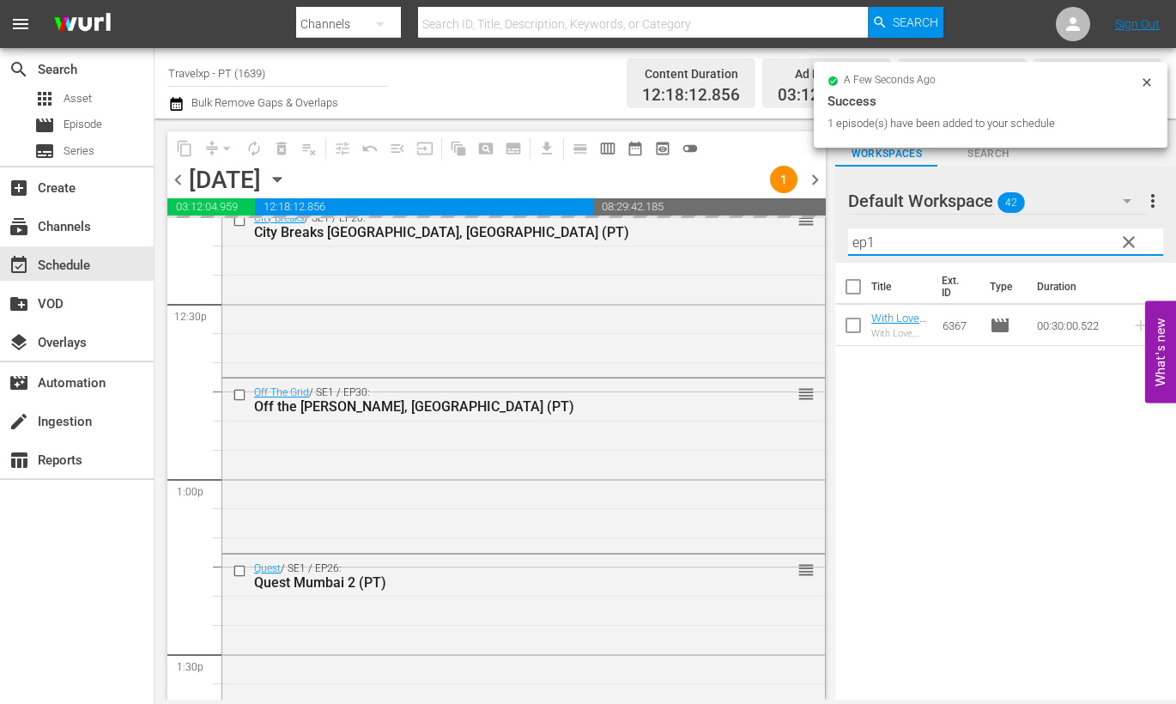
click at [865, 241] on input "ep1" at bounding box center [1005, 241] width 315 height 27
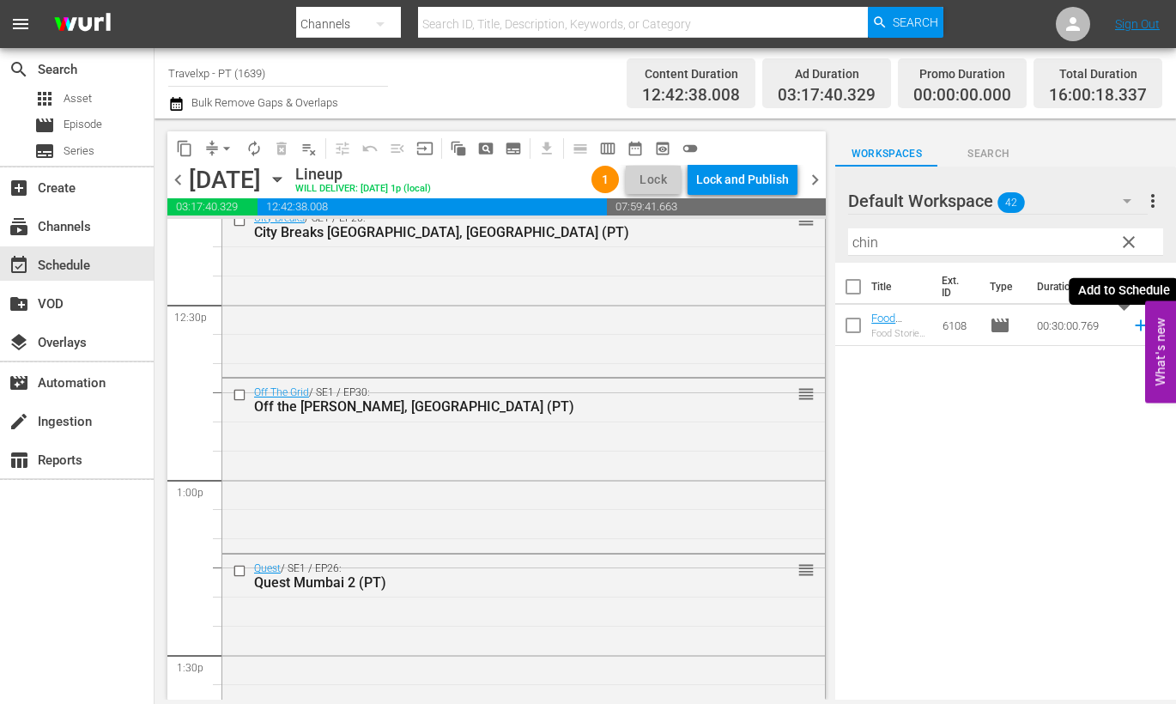
click at [1132, 328] on icon at bounding box center [1141, 325] width 19 height 19
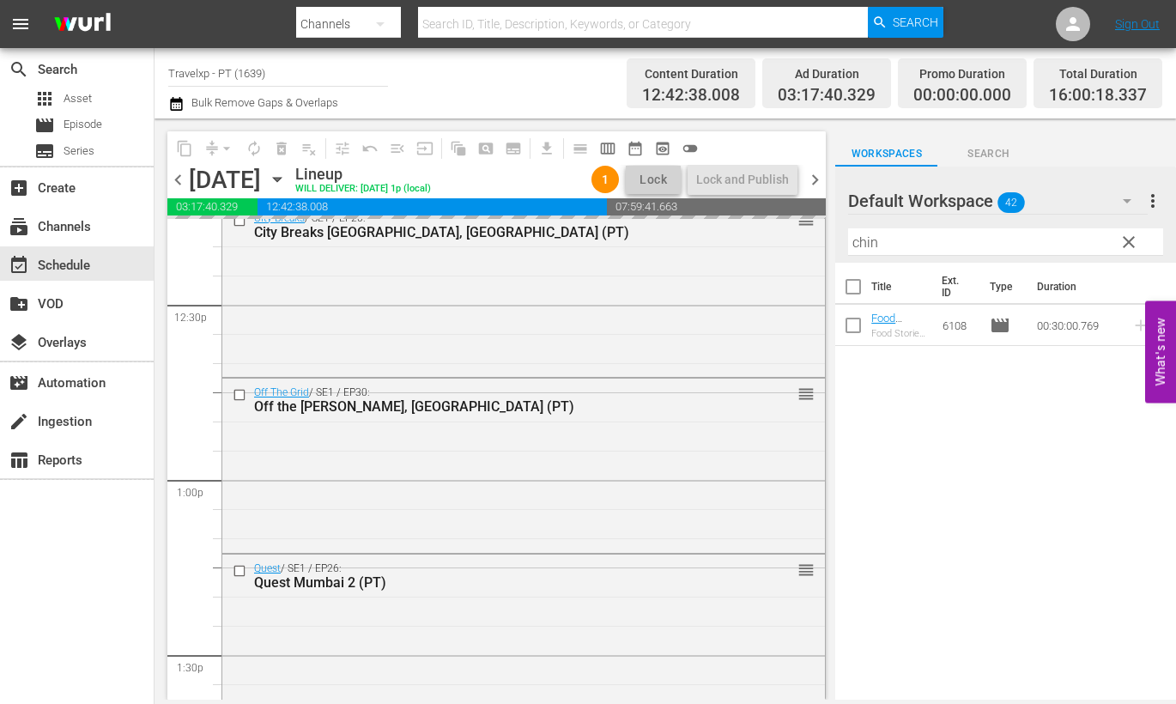
click at [864, 248] on input "chin" at bounding box center [1005, 241] width 315 height 27
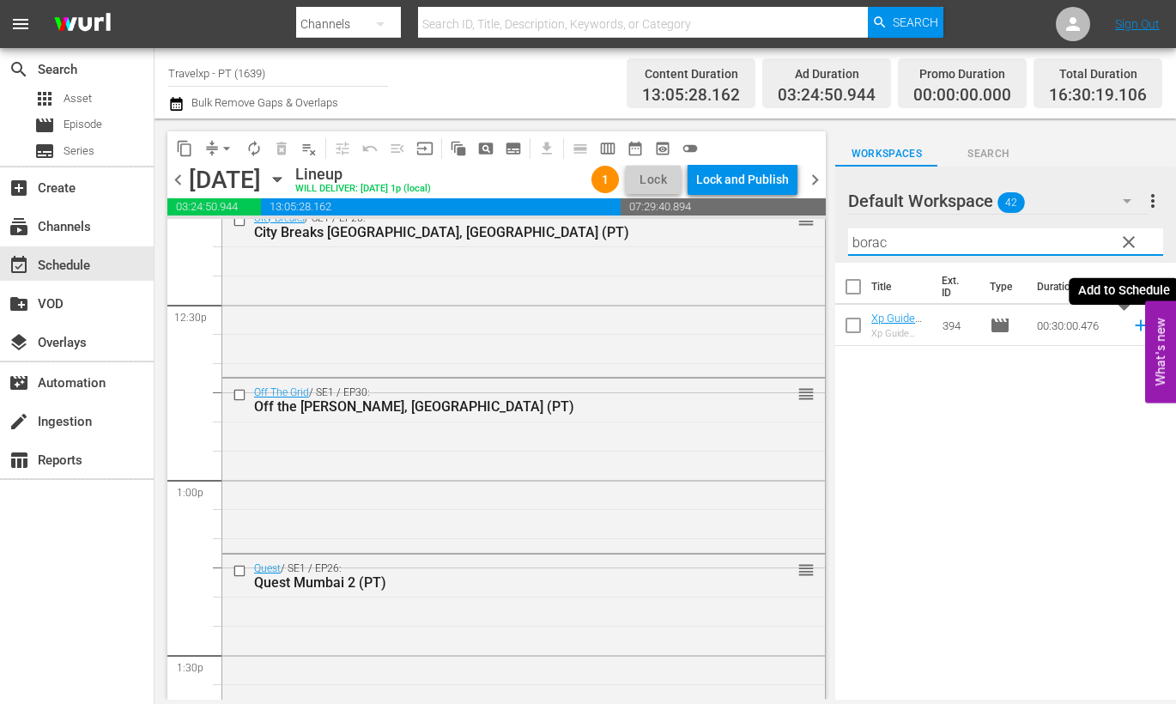
click at [1132, 327] on icon at bounding box center [1141, 325] width 19 height 19
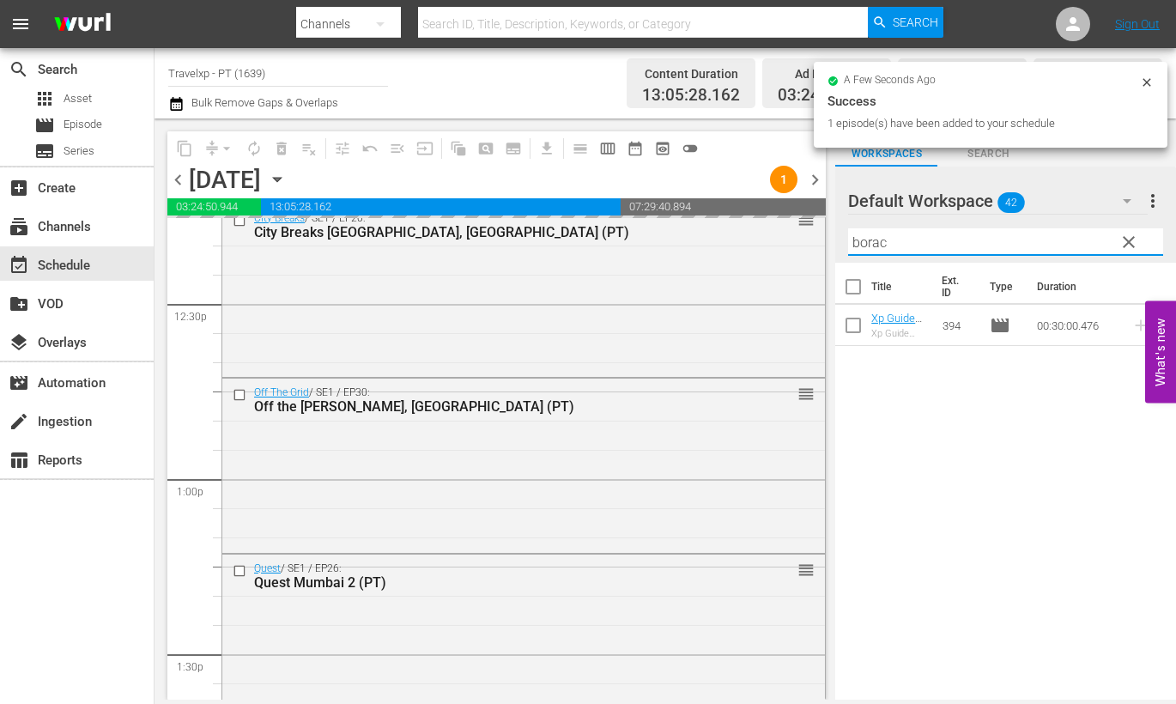
click at [868, 249] on input "borac" at bounding box center [1005, 241] width 315 height 27
click at [868, 248] on input "borac" at bounding box center [1005, 241] width 315 height 27
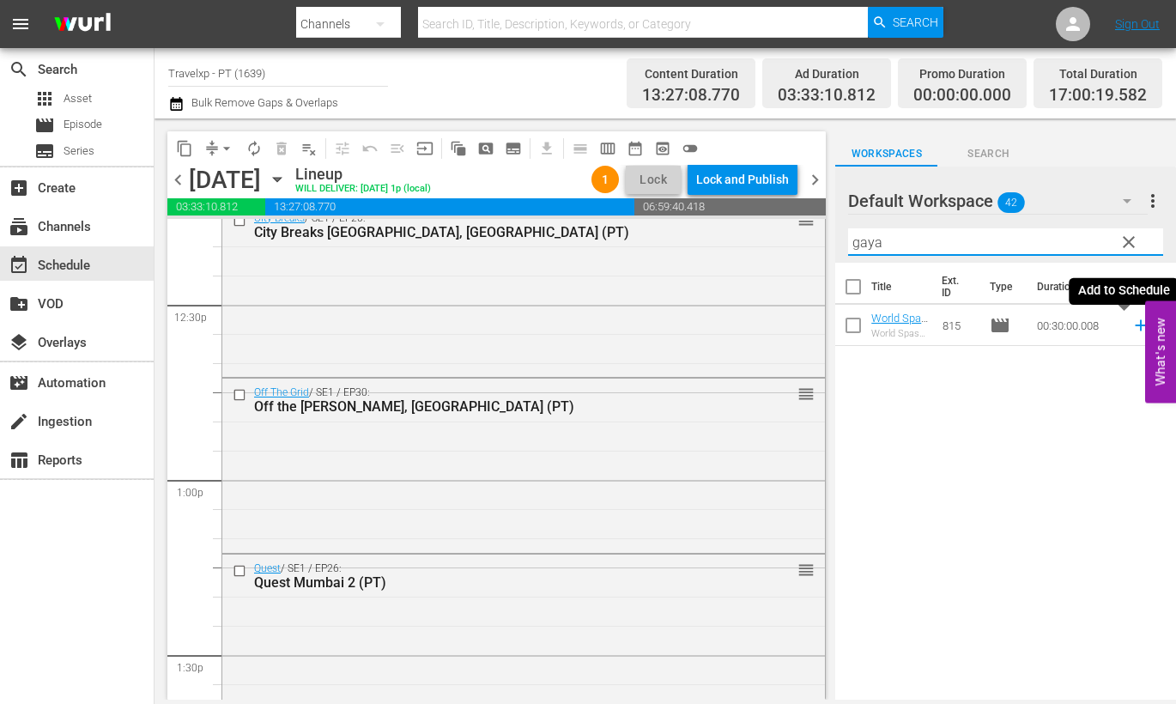
click at [1132, 328] on icon at bounding box center [1141, 325] width 19 height 19
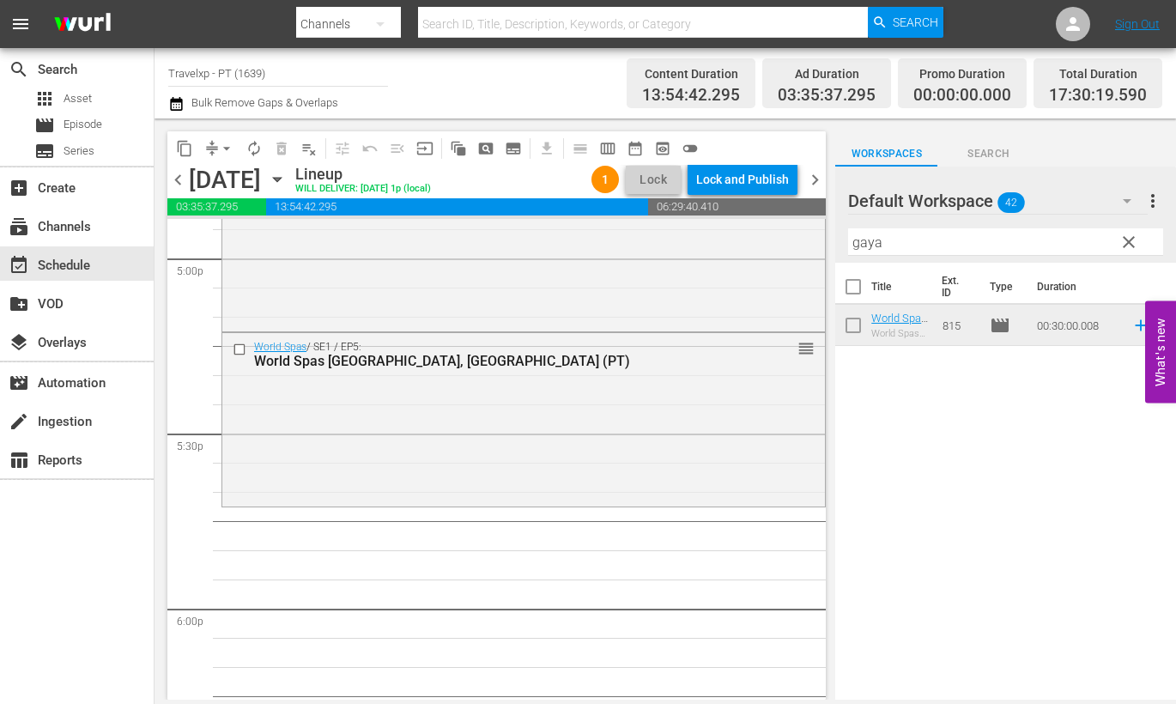
scroll to position [6009, 0]
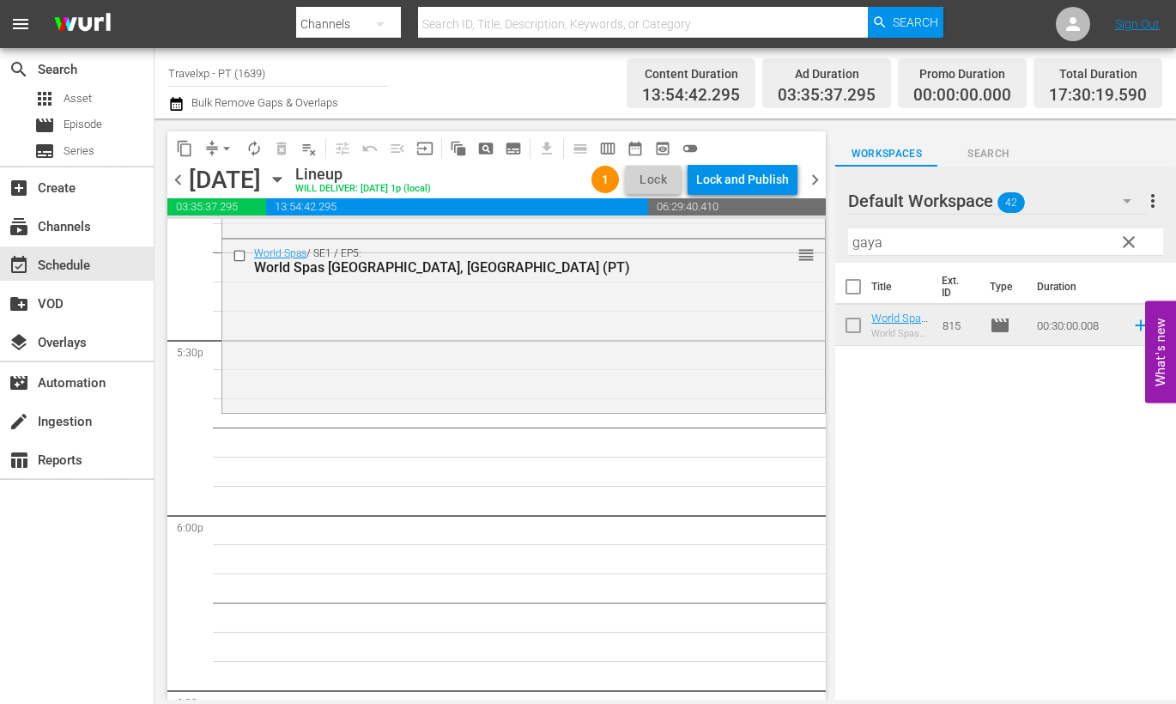
click at [864, 255] on hr at bounding box center [1005, 255] width 315 height 1
click at [865, 237] on input "gaya" at bounding box center [1005, 241] width 315 height 27
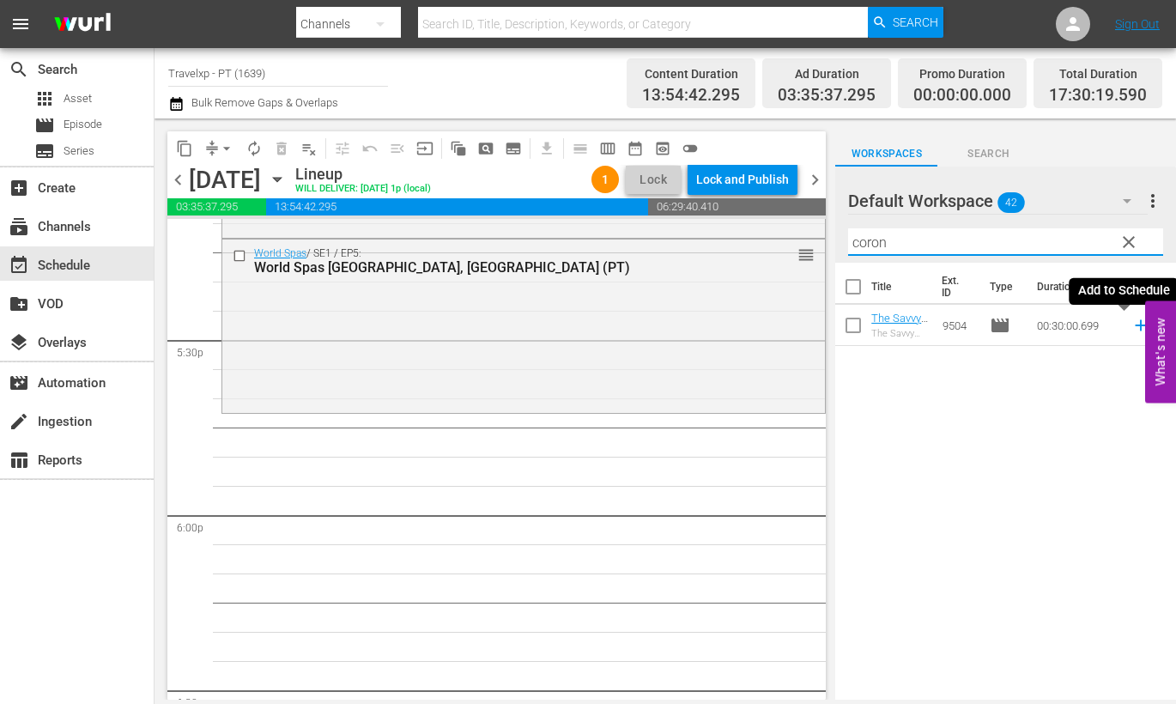
click at [1135, 327] on icon at bounding box center [1140, 325] width 11 height 11
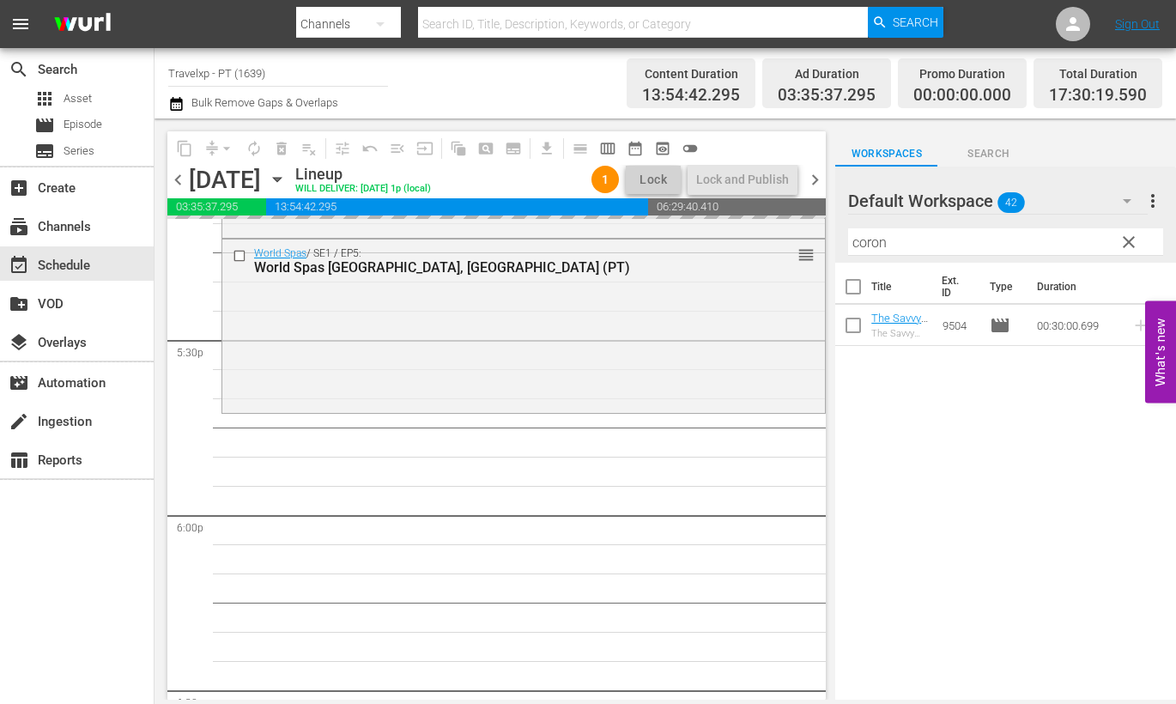
click at [871, 246] on input "coron" at bounding box center [1005, 241] width 315 height 27
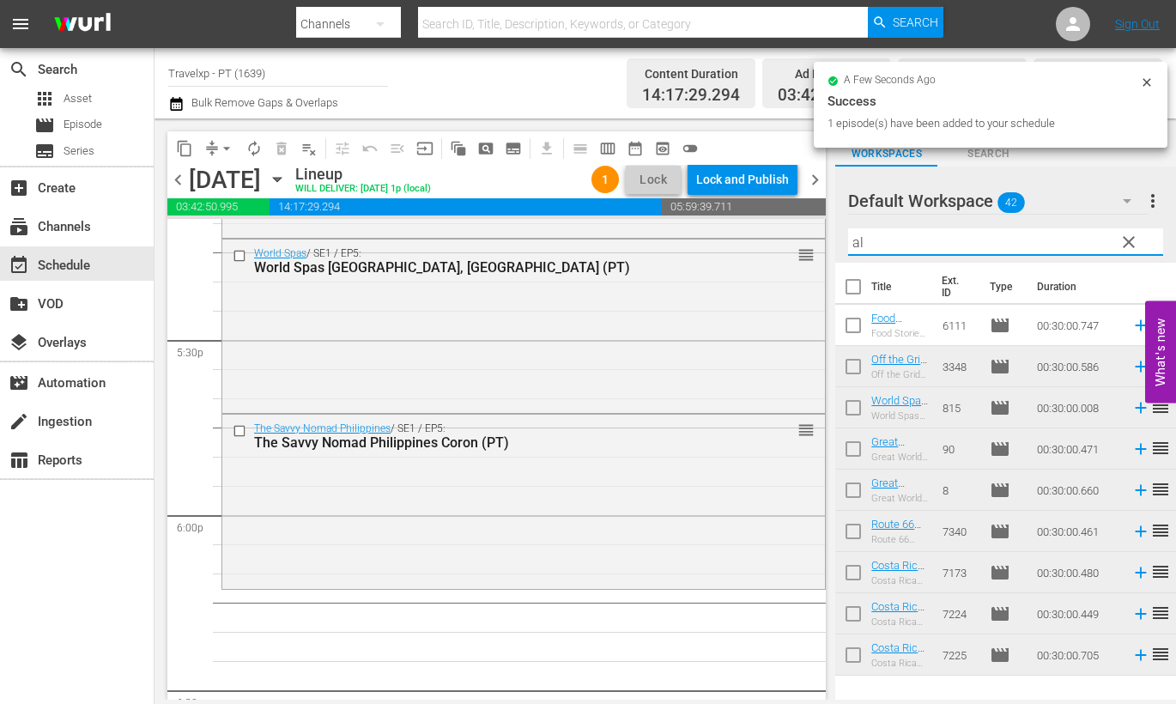
type input "a"
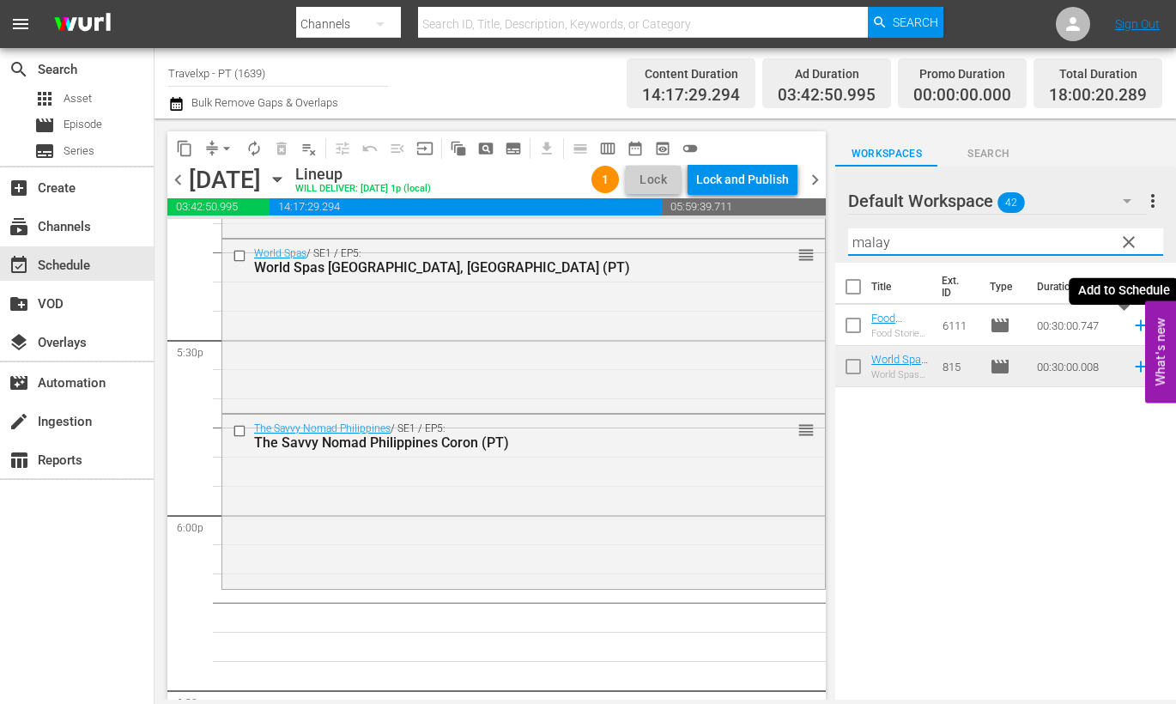
click at [1132, 327] on icon at bounding box center [1141, 325] width 19 height 19
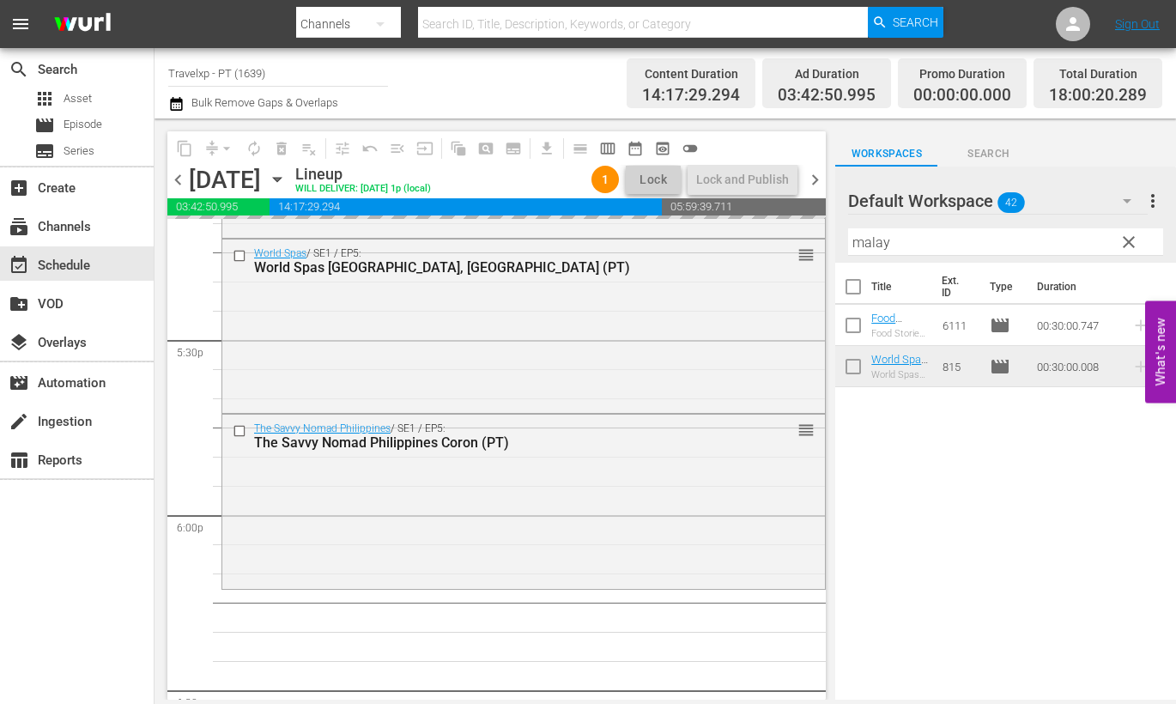
click at [883, 238] on input "malay" at bounding box center [1005, 241] width 315 height 27
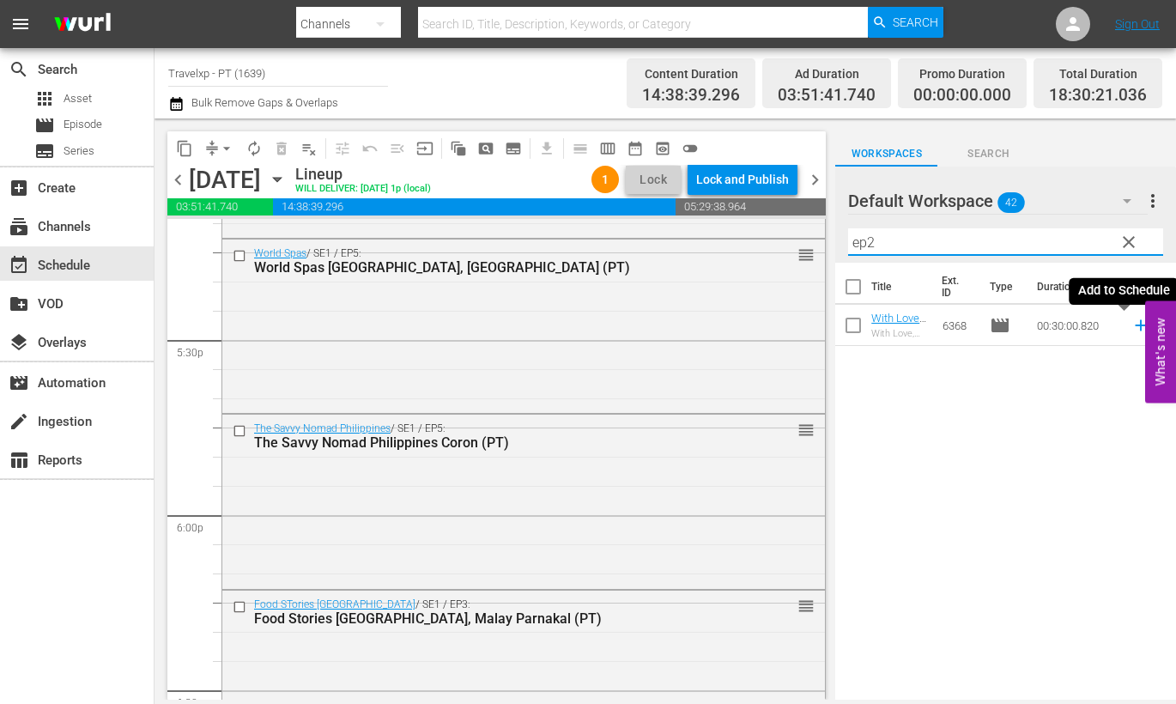
click at [1132, 324] on icon at bounding box center [1141, 325] width 19 height 19
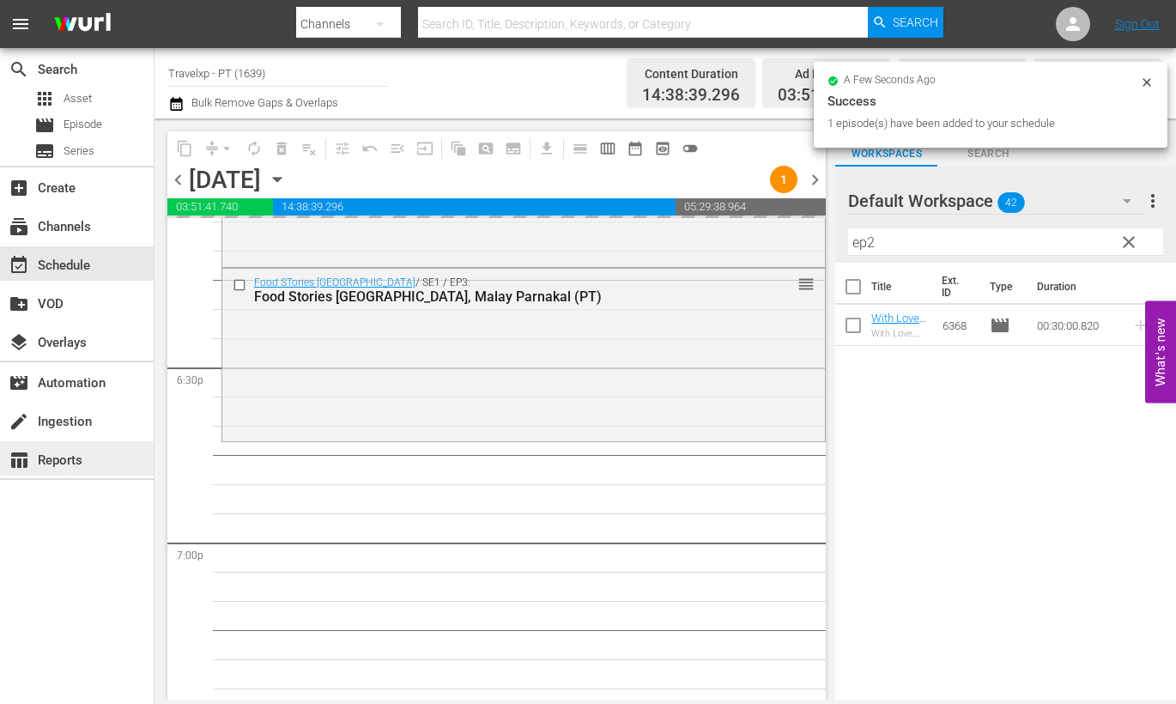
scroll to position [6546, 0]
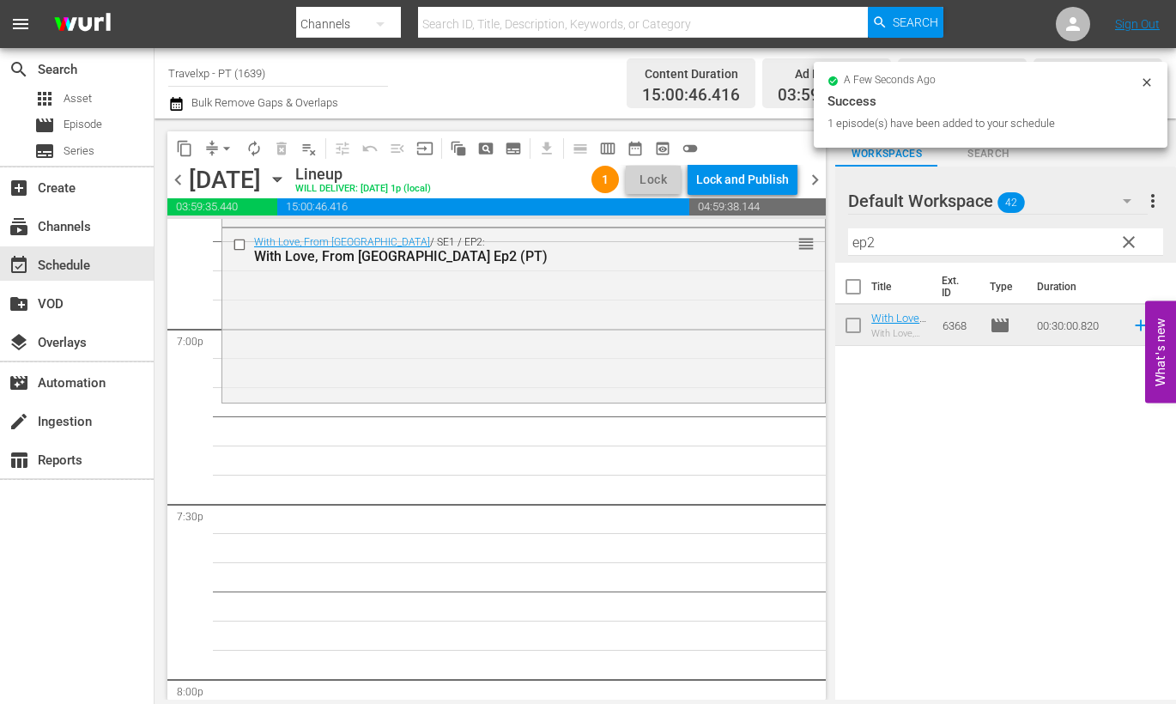
click at [858, 238] on input "ep2" at bounding box center [1005, 241] width 315 height 27
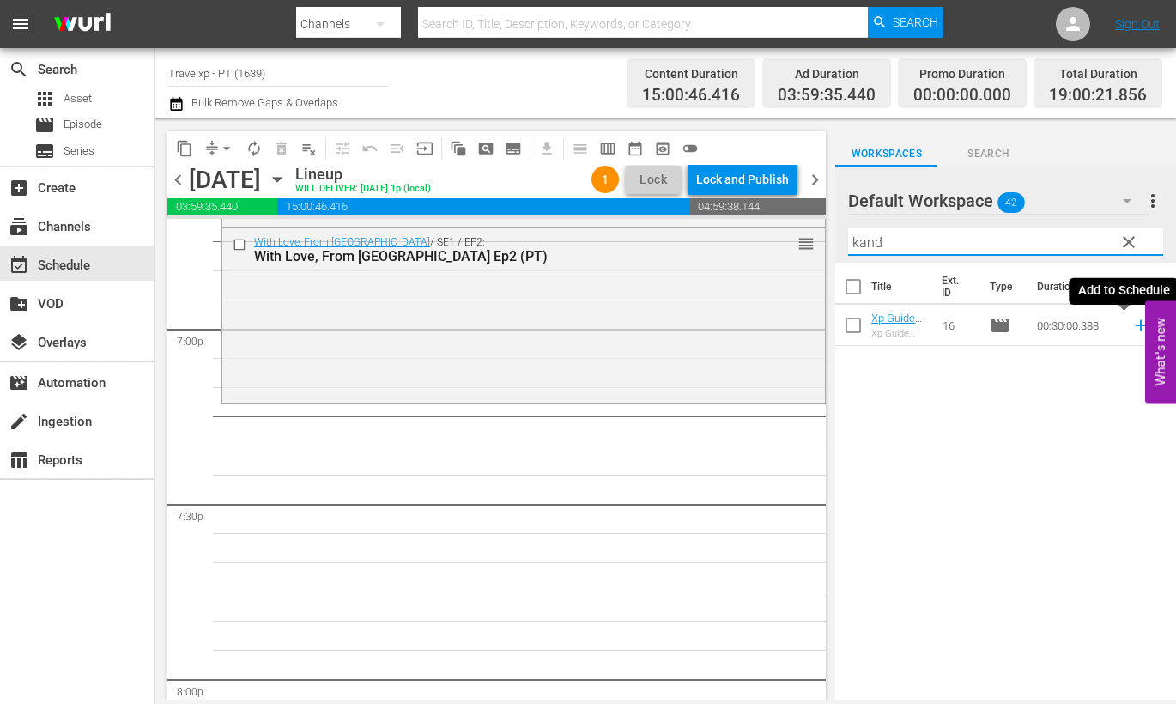
click at [1132, 332] on icon at bounding box center [1141, 325] width 19 height 19
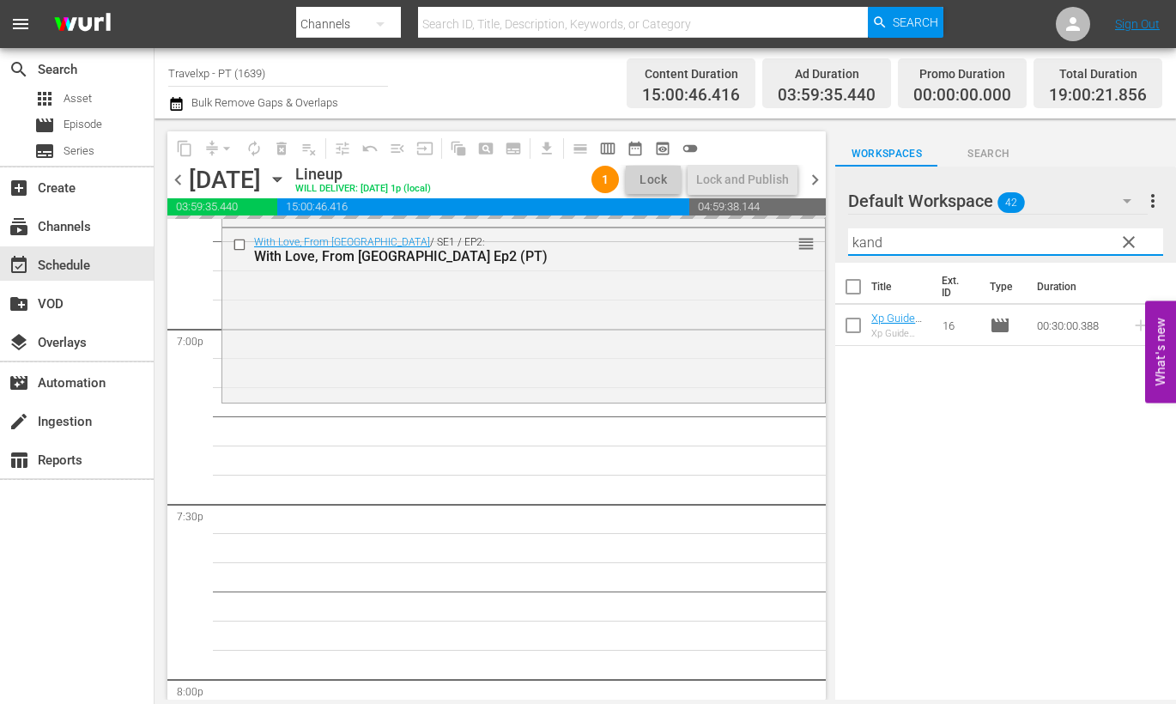
click at [865, 237] on input "kand" at bounding box center [1005, 241] width 315 height 27
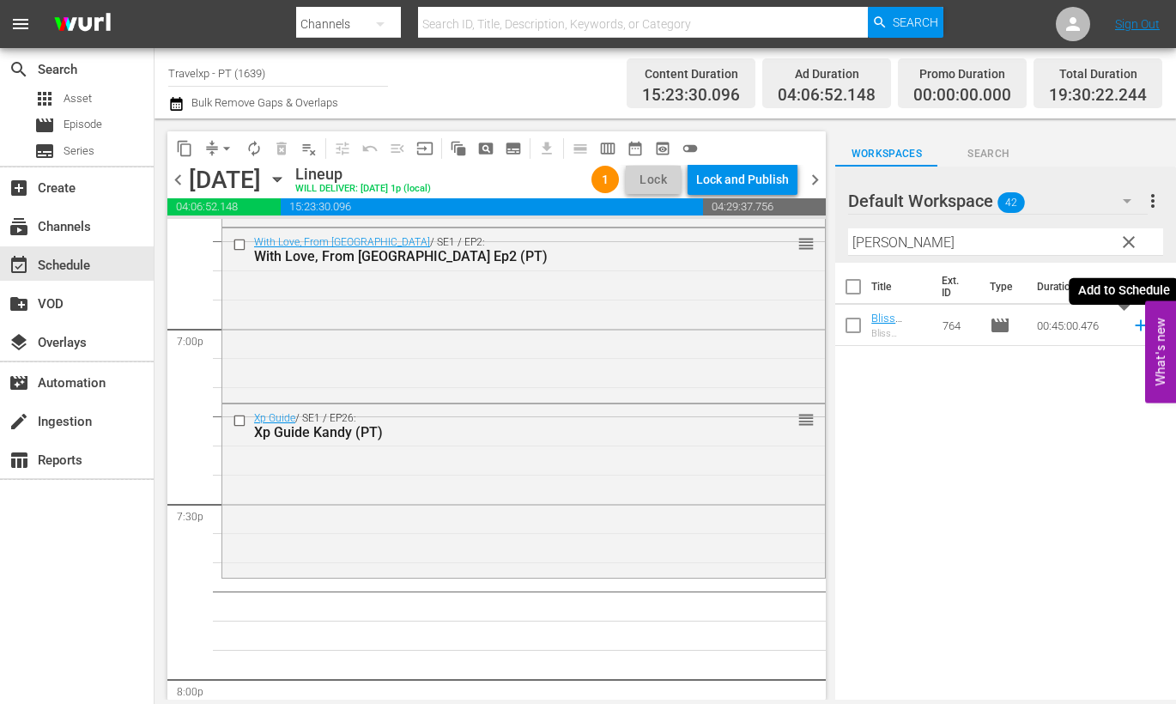
click at [1132, 330] on icon at bounding box center [1141, 325] width 19 height 19
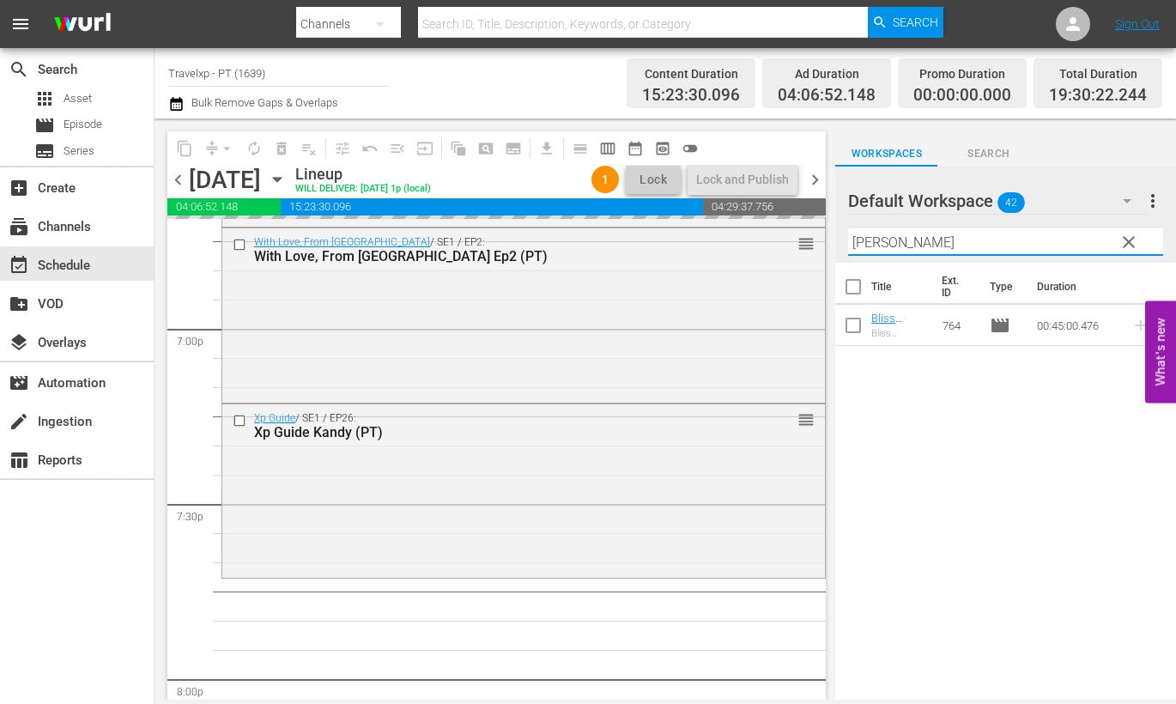
click at [871, 240] on input "[PERSON_NAME]" at bounding box center [1005, 241] width 315 height 27
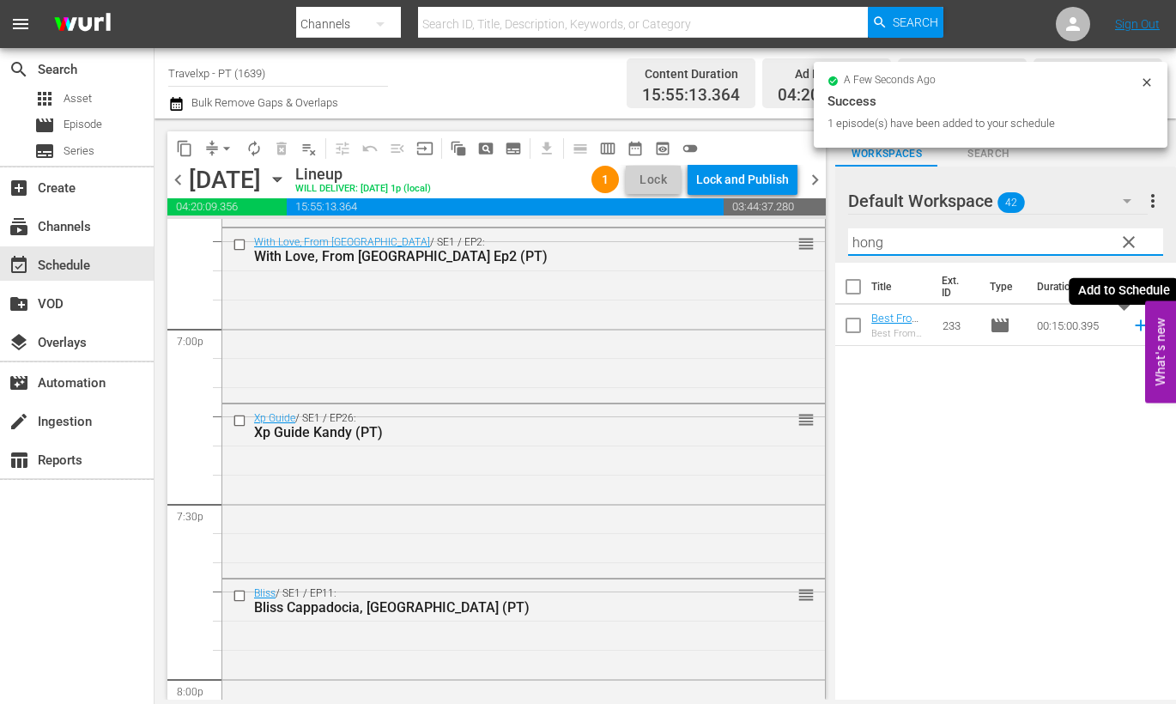
click at [1132, 327] on icon at bounding box center [1141, 325] width 19 height 19
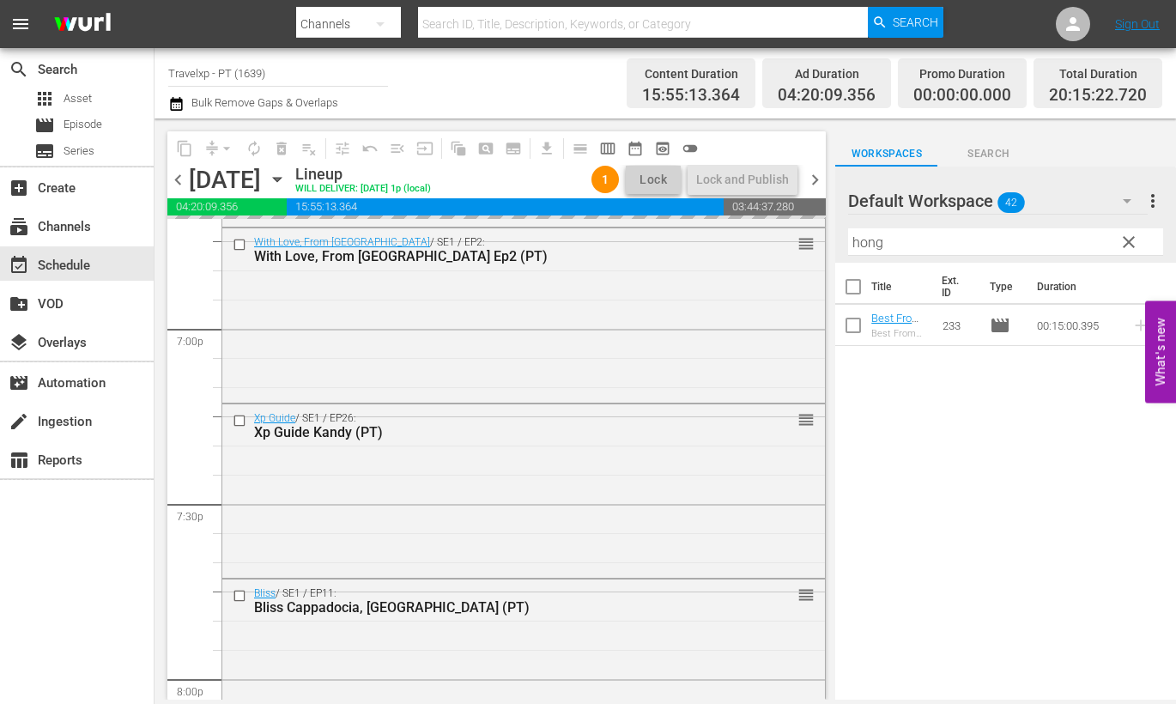
click at [873, 246] on input "hong" at bounding box center [1005, 241] width 315 height 27
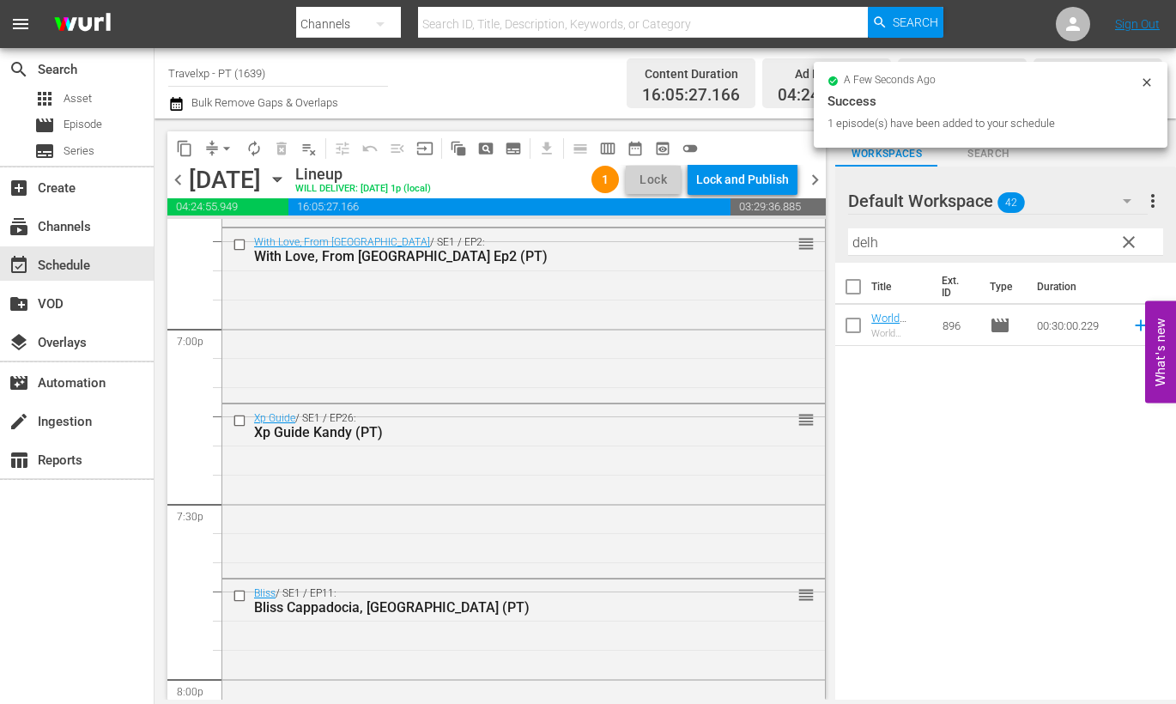
click at [1005, 444] on div "Title Ext. ID Type Duration World Heritage [GEOGRAPHIC_DATA](PT) World Heritage…" at bounding box center [1005, 483] width 341 height 440
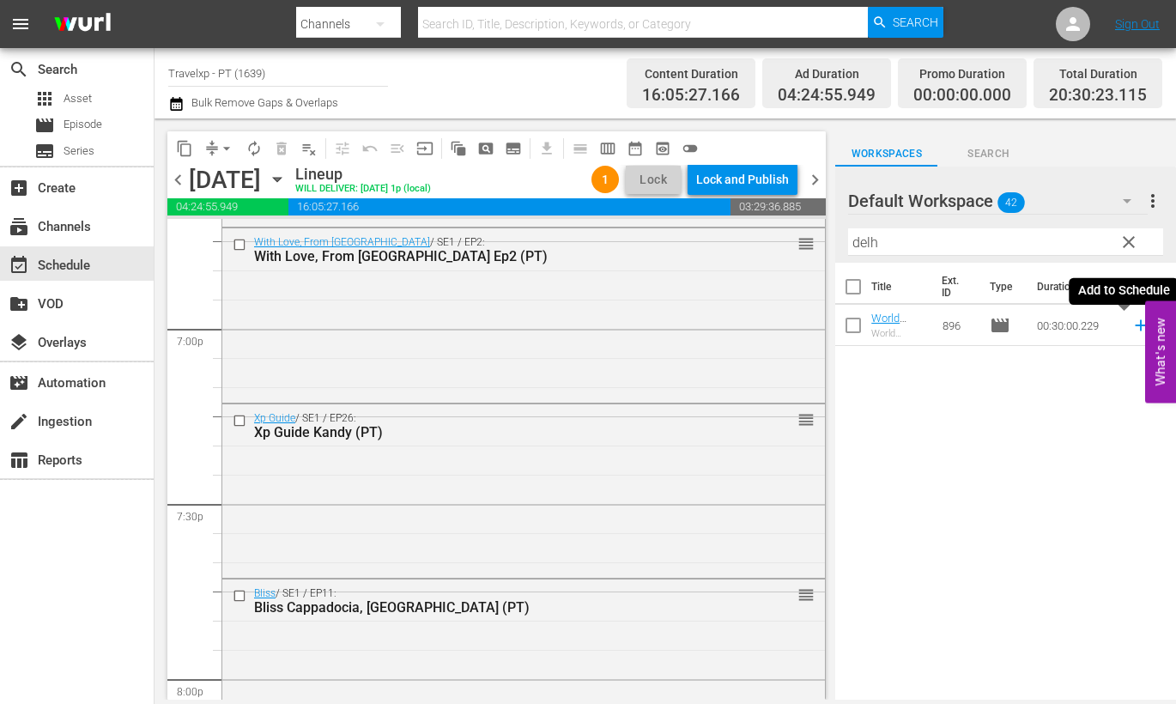
click at [1132, 327] on icon at bounding box center [1141, 325] width 19 height 19
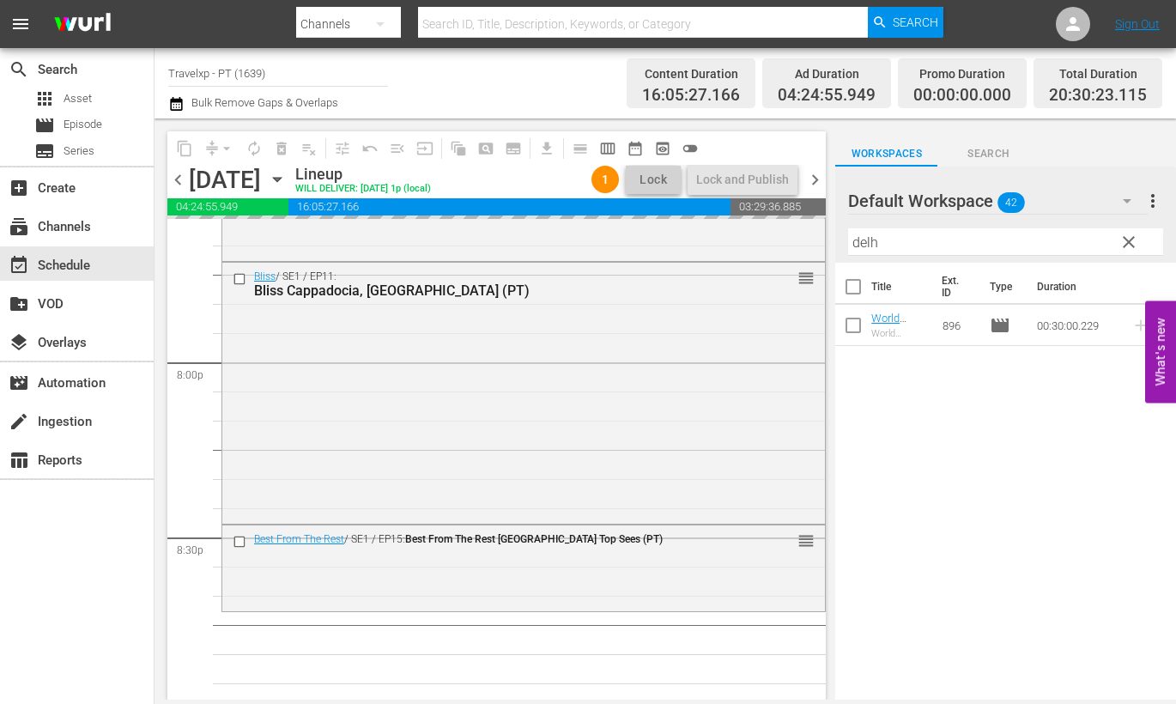
scroll to position [6975, 0]
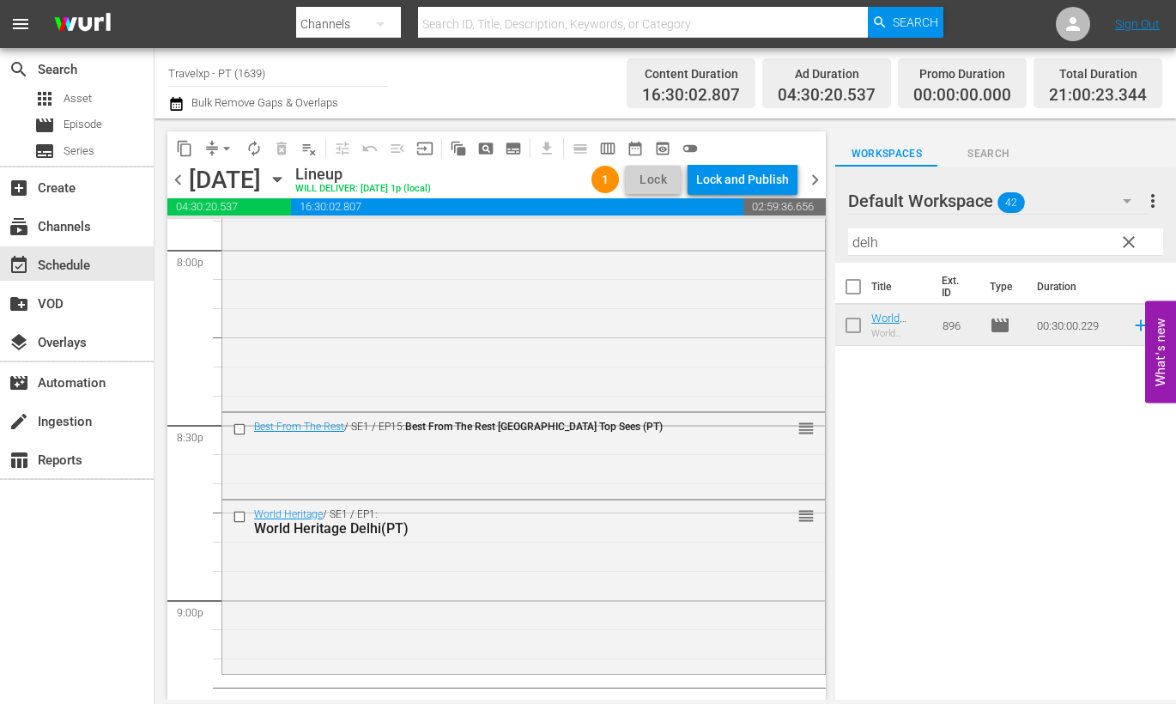
click at [863, 234] on input "delh" at bounding box center [1005, 241] width 315 height 27
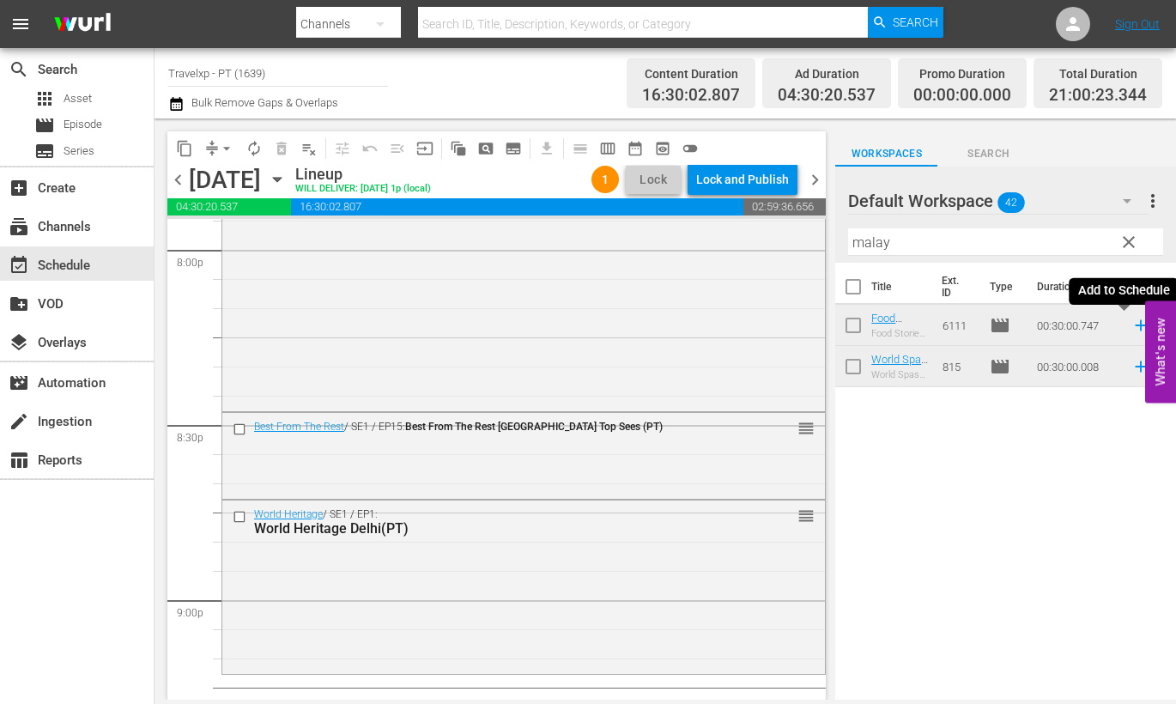
click at [1132, 326] on icon at bounding box center [1141, 325] width 19 height 19
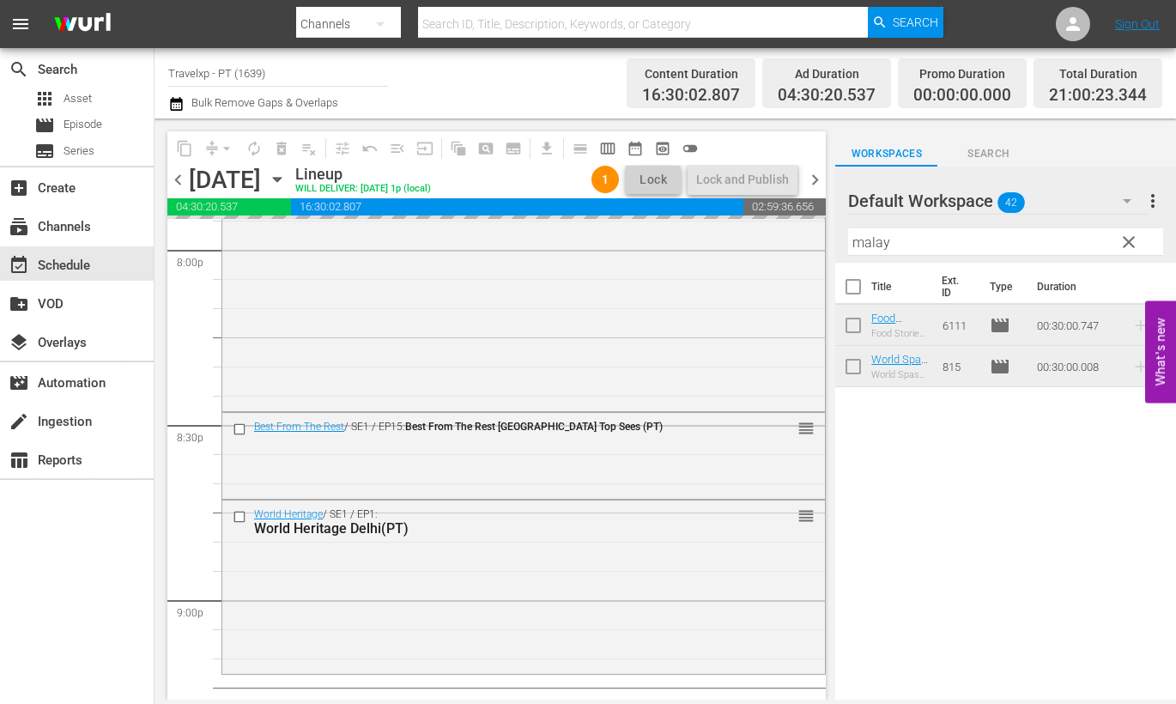
click at [869, 241] on input "malay" at bounding box center [1005, 241] width 315 height 27
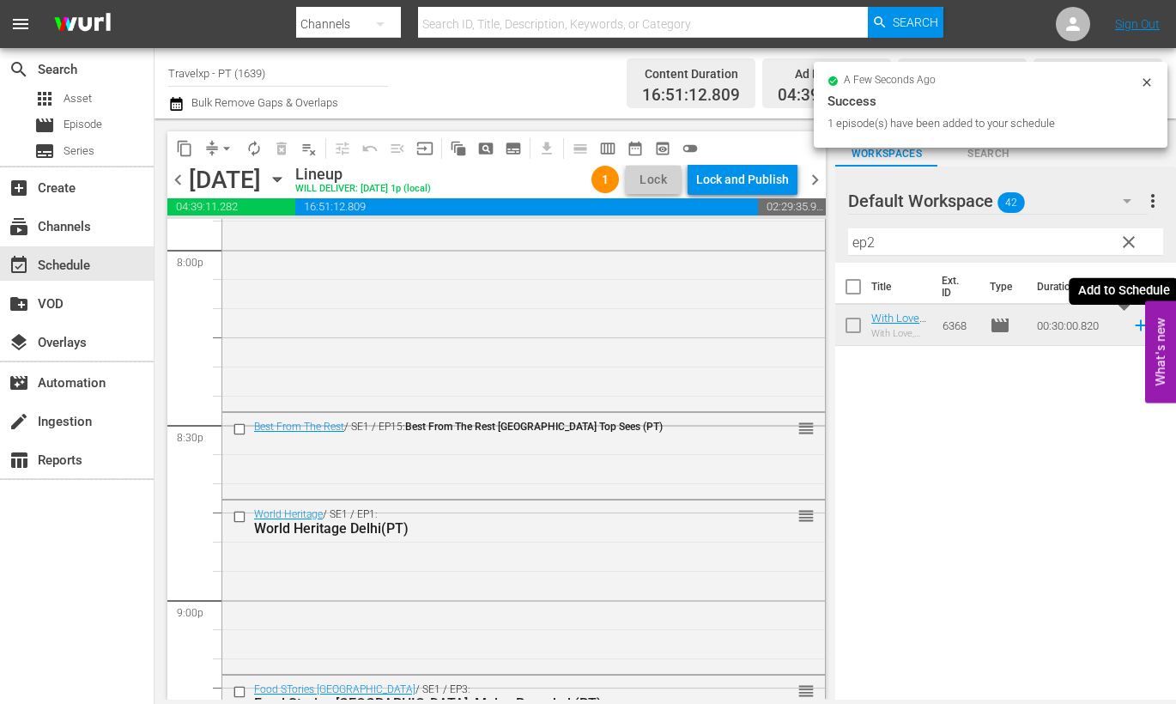
click at [1135, 327] on icon at bounding box center [1140, 325] width 11 height 11
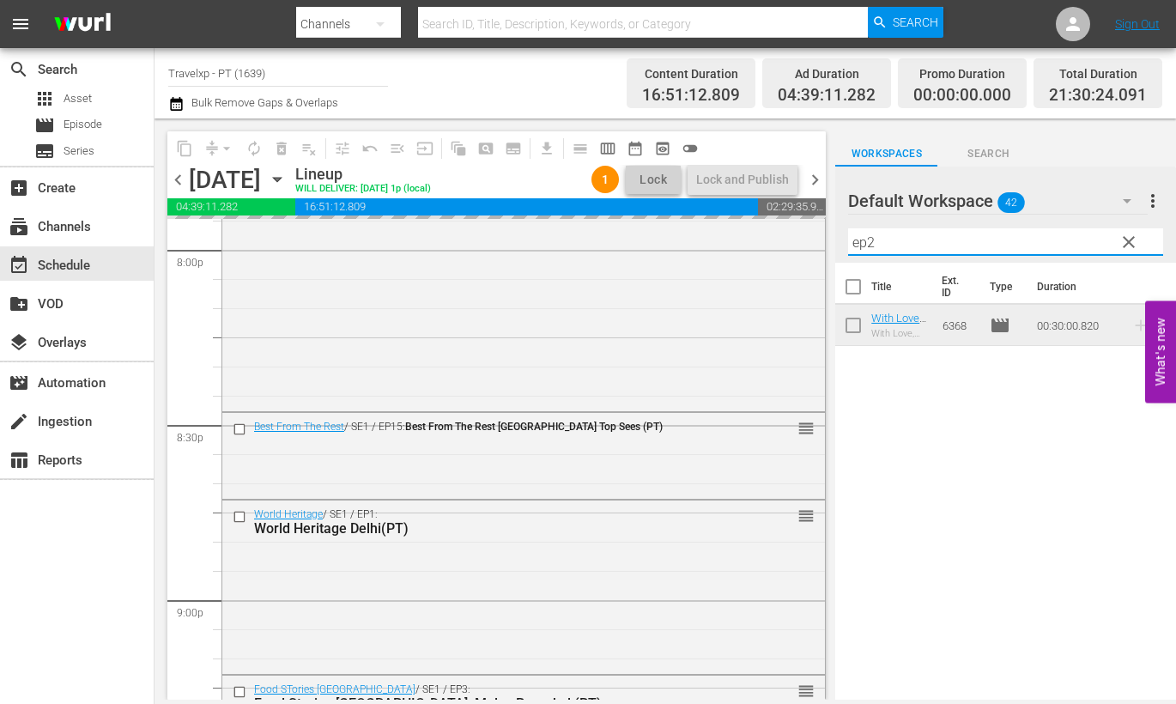
click at [865, 235] on input "ep2" at bounding box center [1005, 241] width 315 height 27
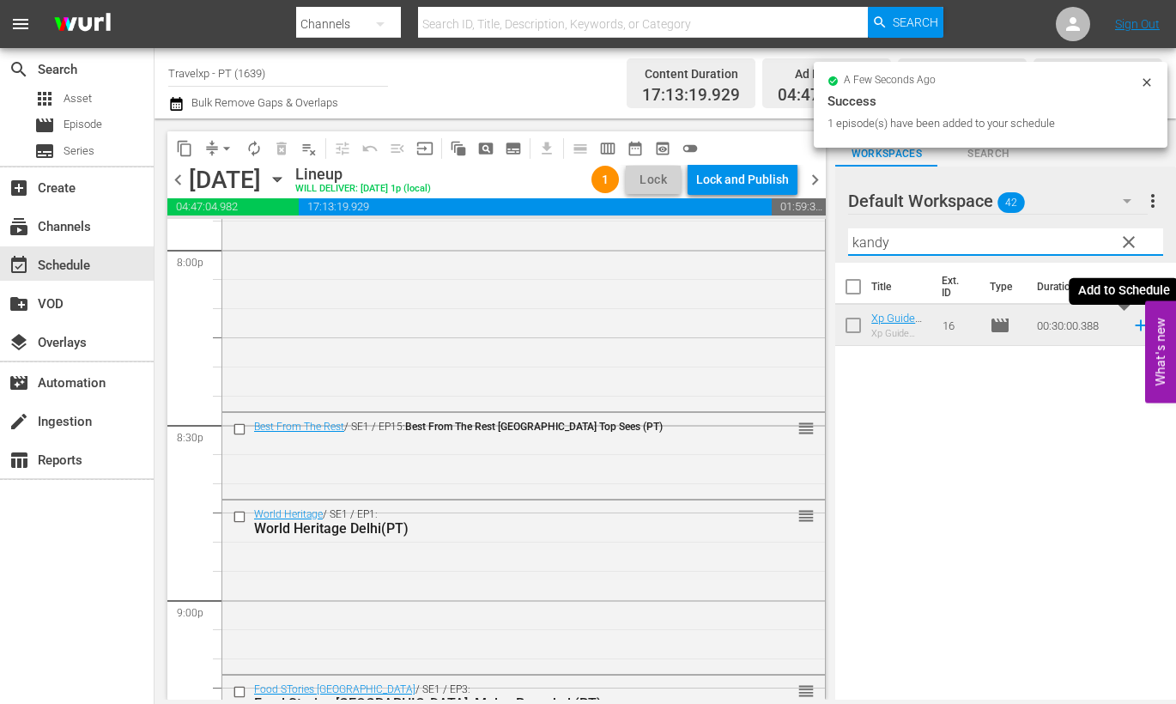
click at [1132, 327] on icon at bounding box center [1141, 325] width 19 height 19
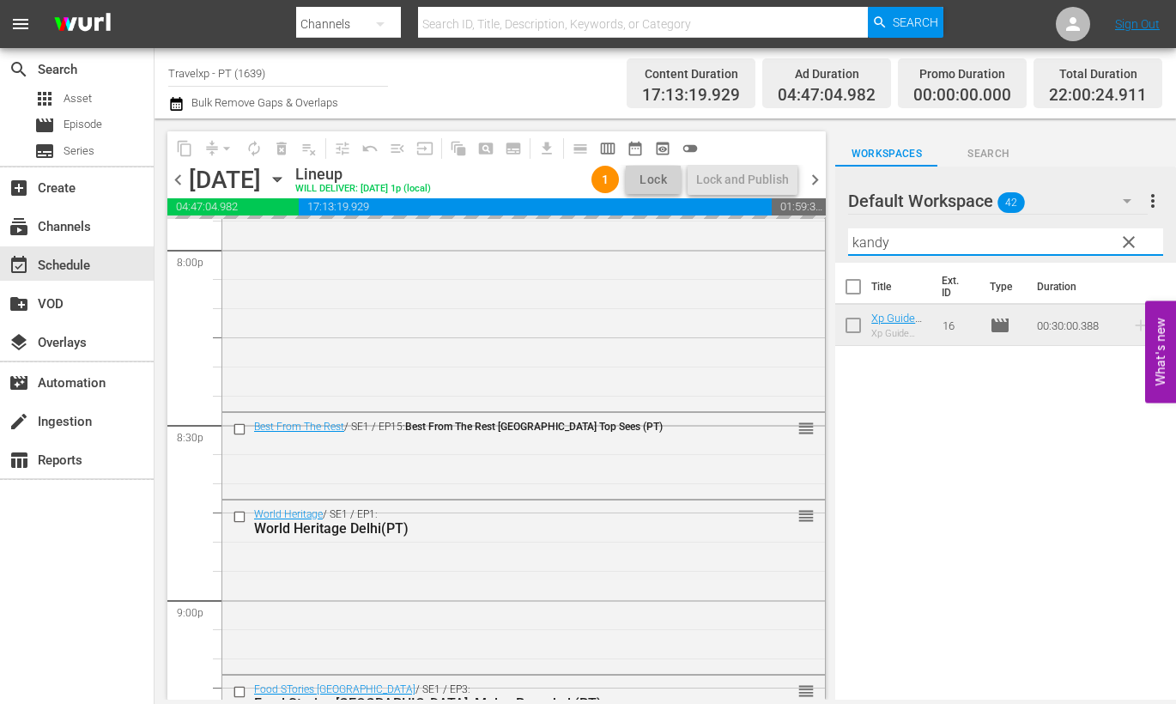
click at [877, 246] on input "kandy" at bounding box center [1005, 241] width 315 height 27
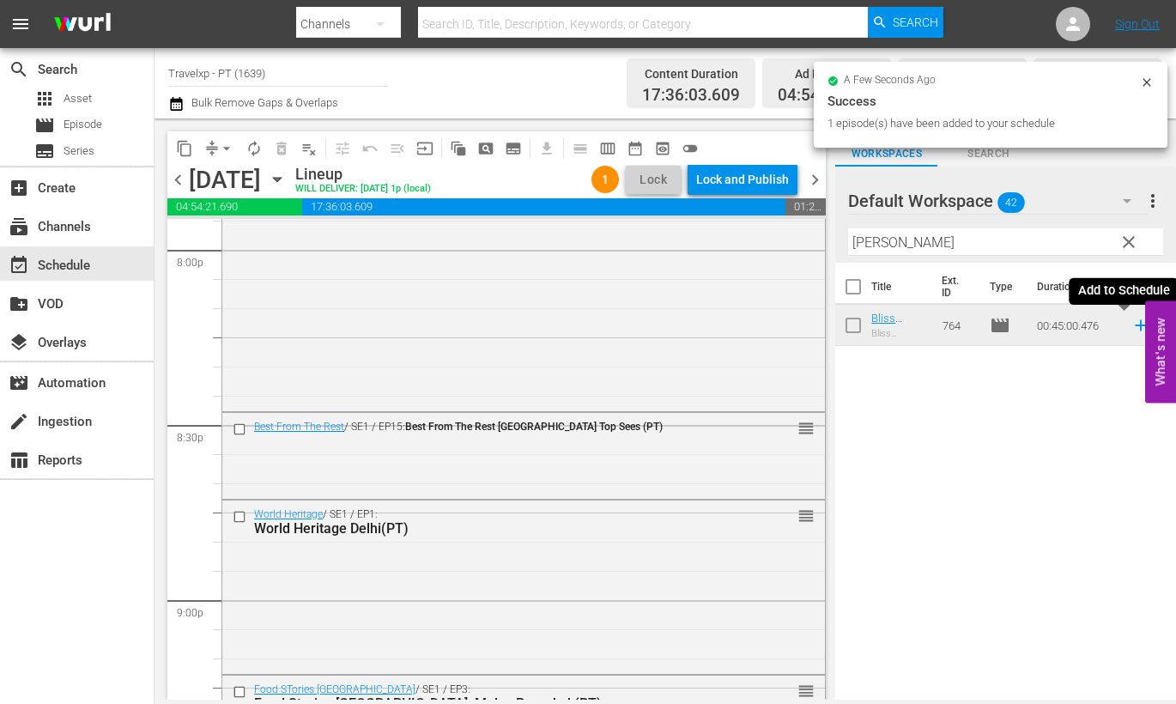
click at [1132, 328] on icon at bounding box center [1141, 325] width 19 height 19
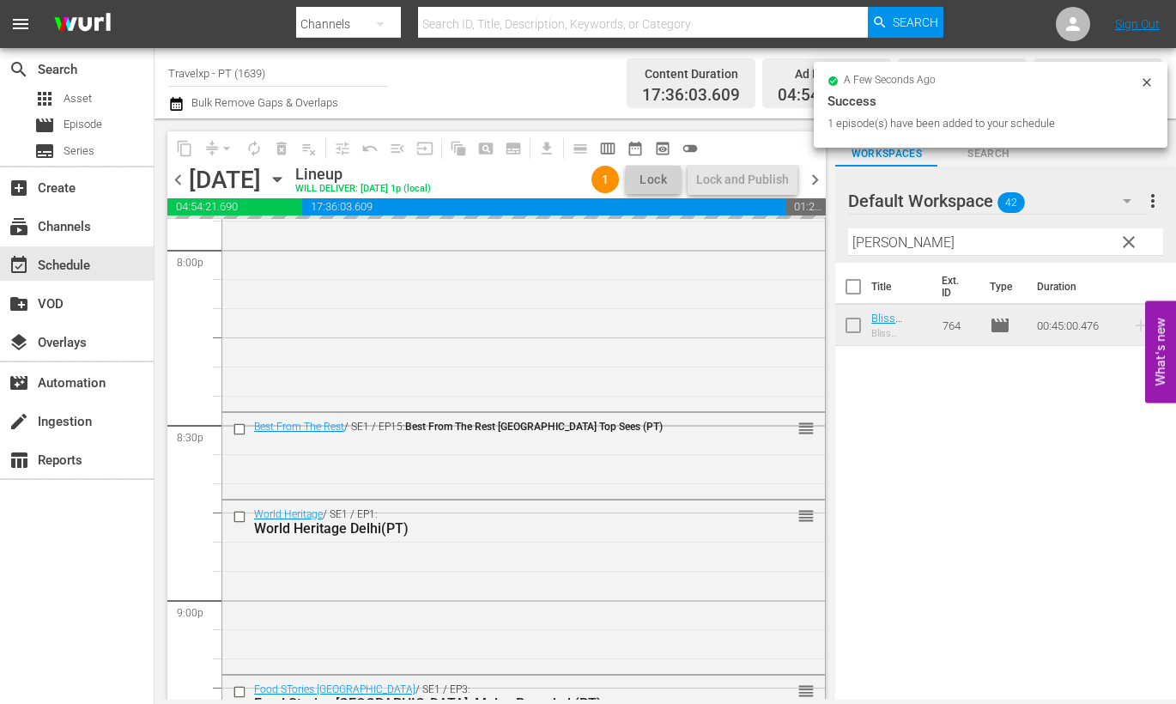
click at [860, 245] on input "[PERSON_NAME]" at bounding box center [1005, 241] width 315 height 27
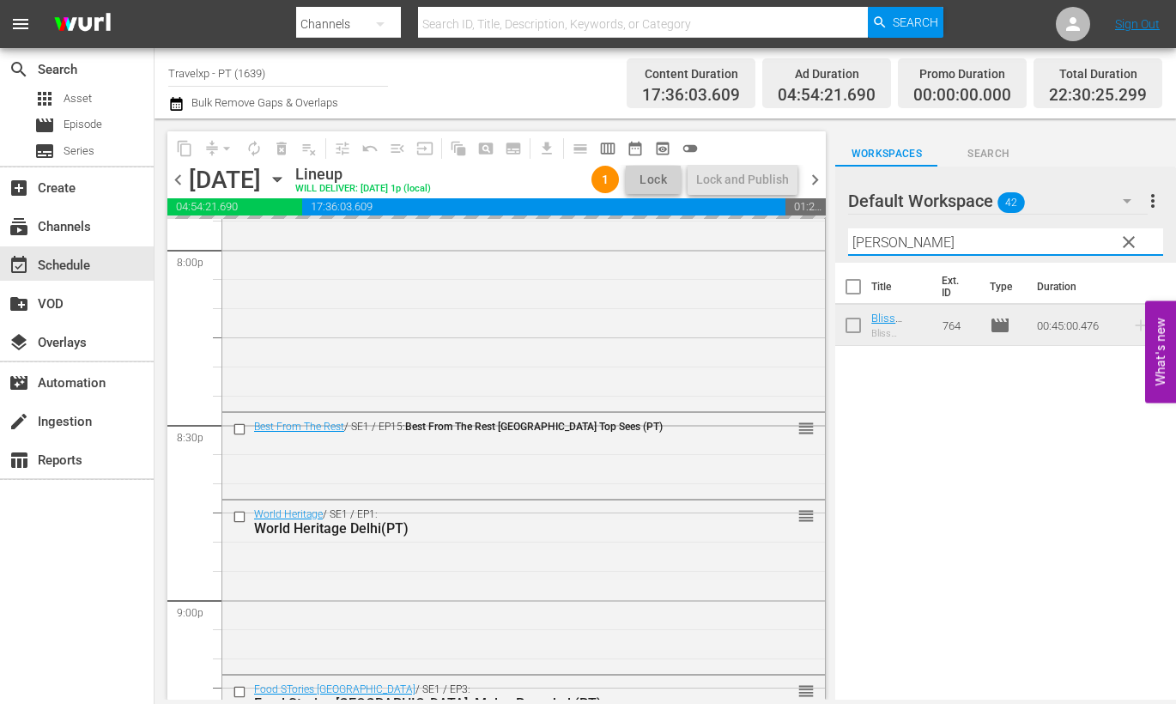
click at [860, 245] on input "[PERSON_NAME]" at bounding box center [1005, 241] width 315 height 27
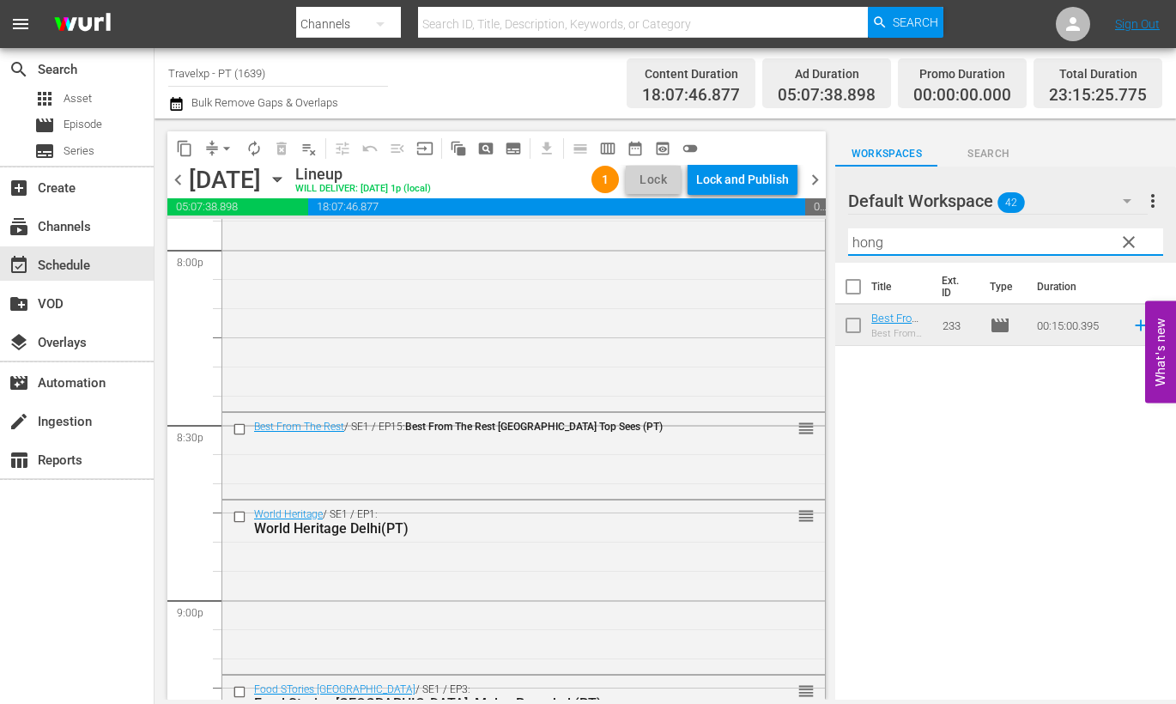
click at [1135, 325] on icon at bounding box center [1140, 325] width 11 height 11
click at [876, 242] on input "hong" at bounding box center [1005, 241] width 315 height 27
type input "delh"
click at [1125, 470] on div "Title Ext. ID Type Duration World Heritage [GEOGRAPHIC_DATA](PT) World Heritage…" at bounding box center [1005, 483] width 341 height 440
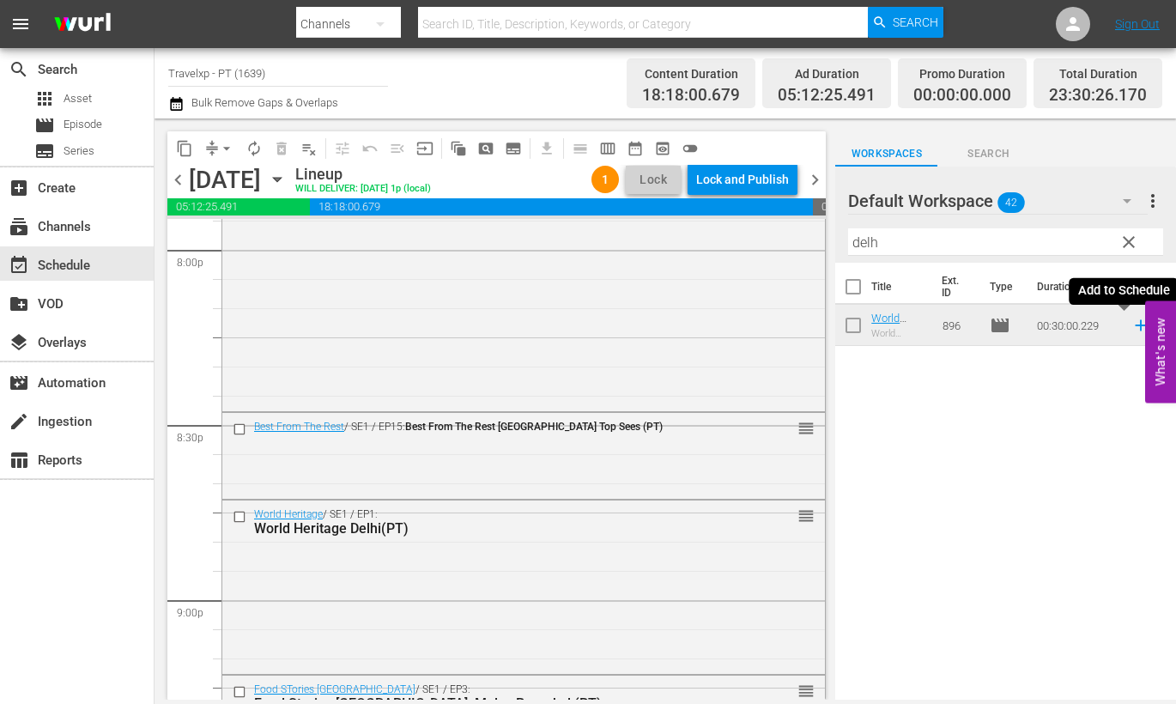
click at [1132, 328] on icon at bounding box center [1141, 325] width 19 height 19
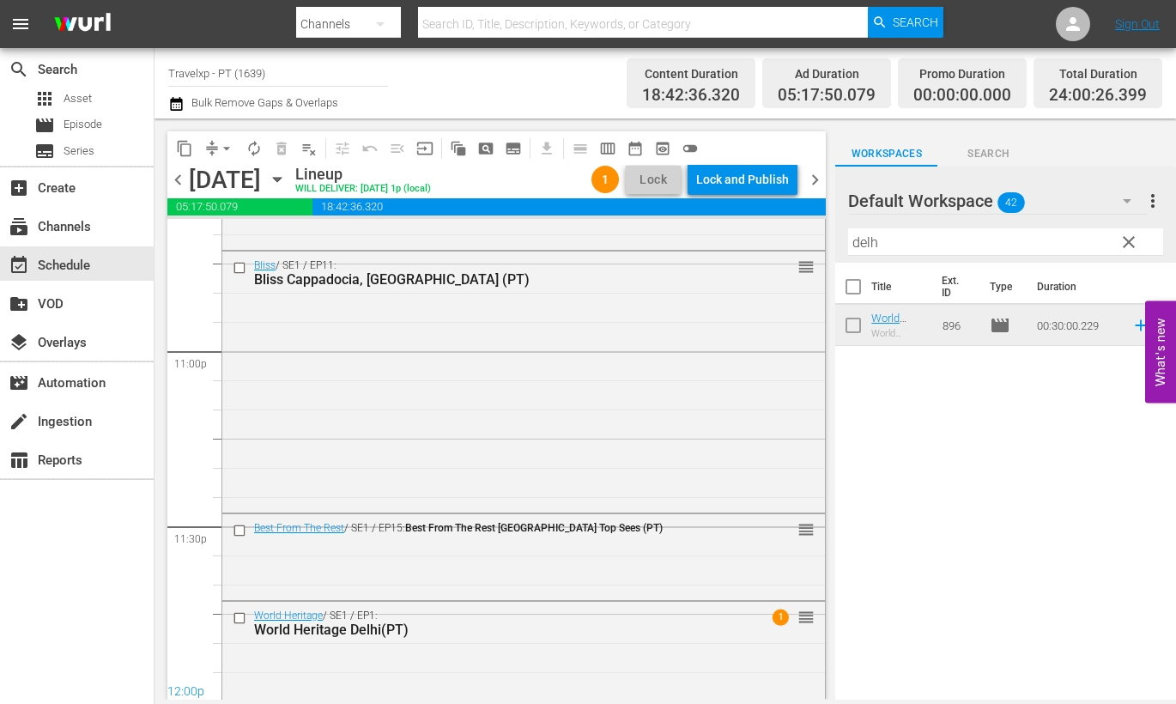
scroll to position [8000, 0]
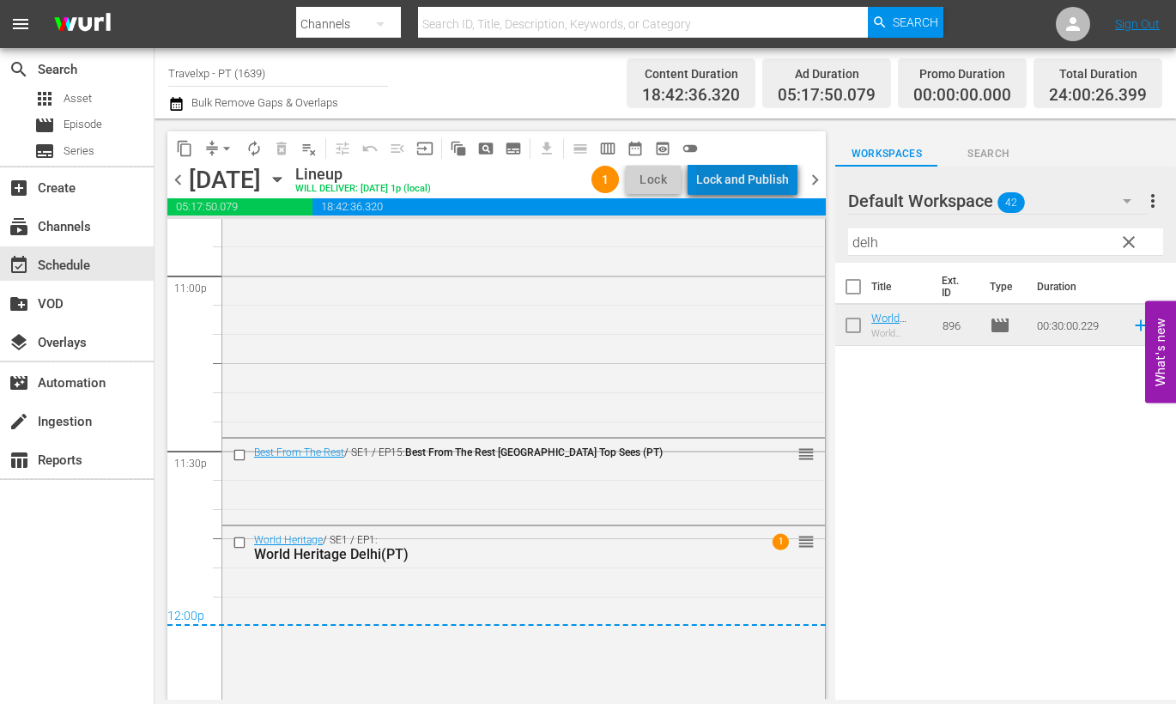
click at [778, 178] on div "Lock and Publish" at bounding box center [742, 179] width 93 height 31
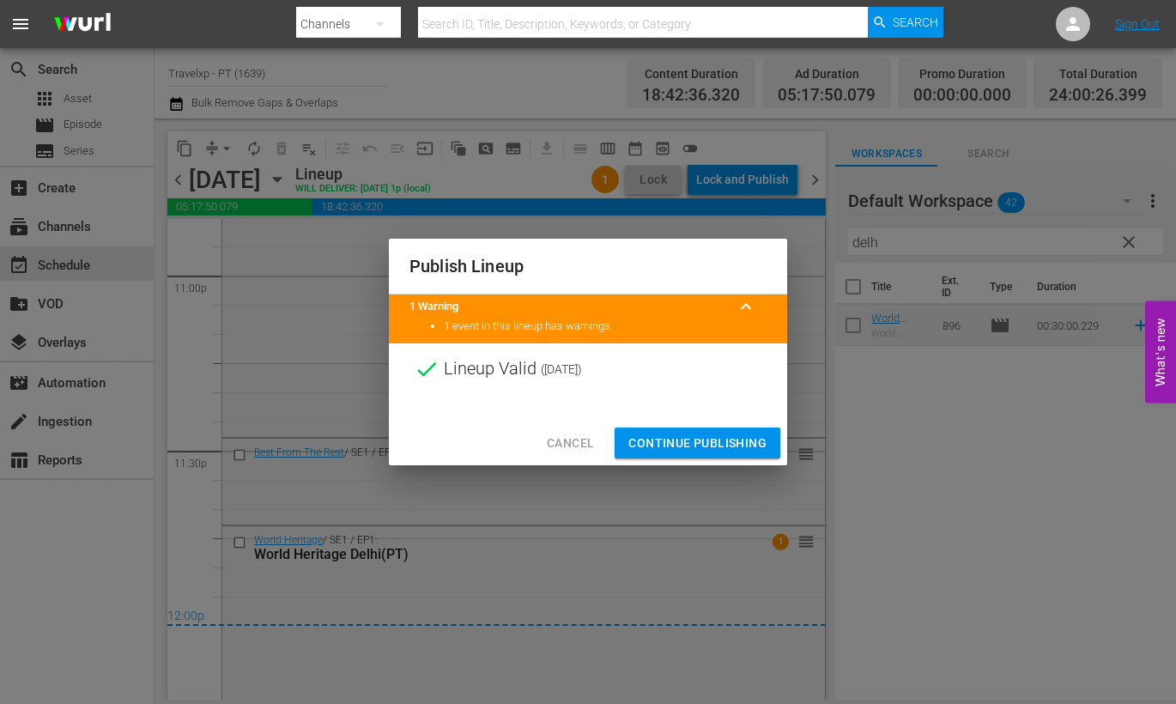
click at [696, 440] on span "Continue Publishing" at bounding box center [697, 443] width 138 height 21
